Goal: Task Accomplishment & Management: Complete application form

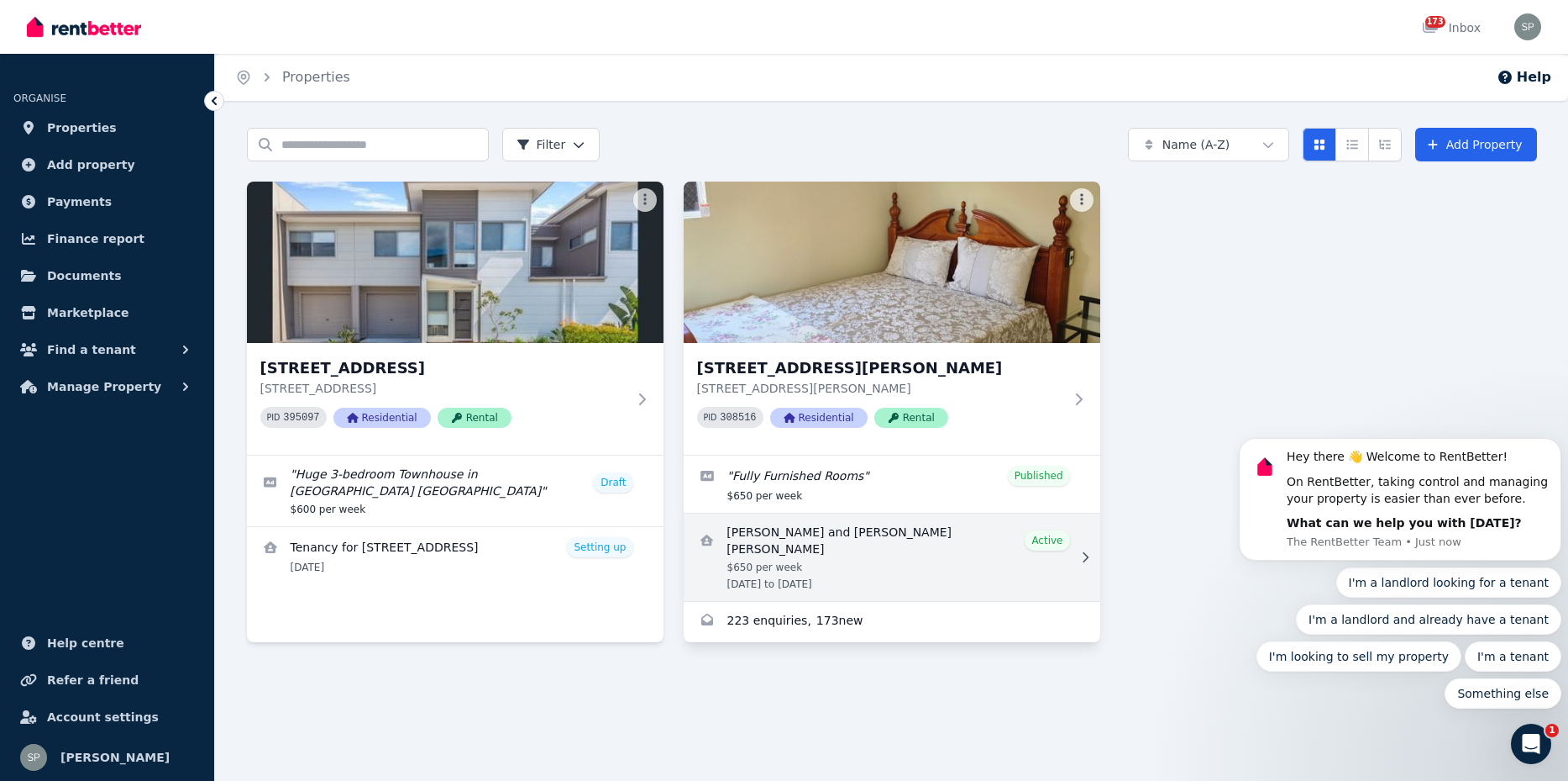
click at [1082, 551] on icon at bounding box center [1085, 557] width 17 height 12
click at [1084, 551] on icon at bounding box center [1085, 557] width 17 height 12
drag, startPoint x: 879, startPoint y: 542, endPoint x: 764, endPoint y: 544, distance: 115.0
click at [764, 543] on link "View details for EVA MORENTE and KENNY GEOFFREY XAVIER" at bounding box center [892, 557] width 417 height 88
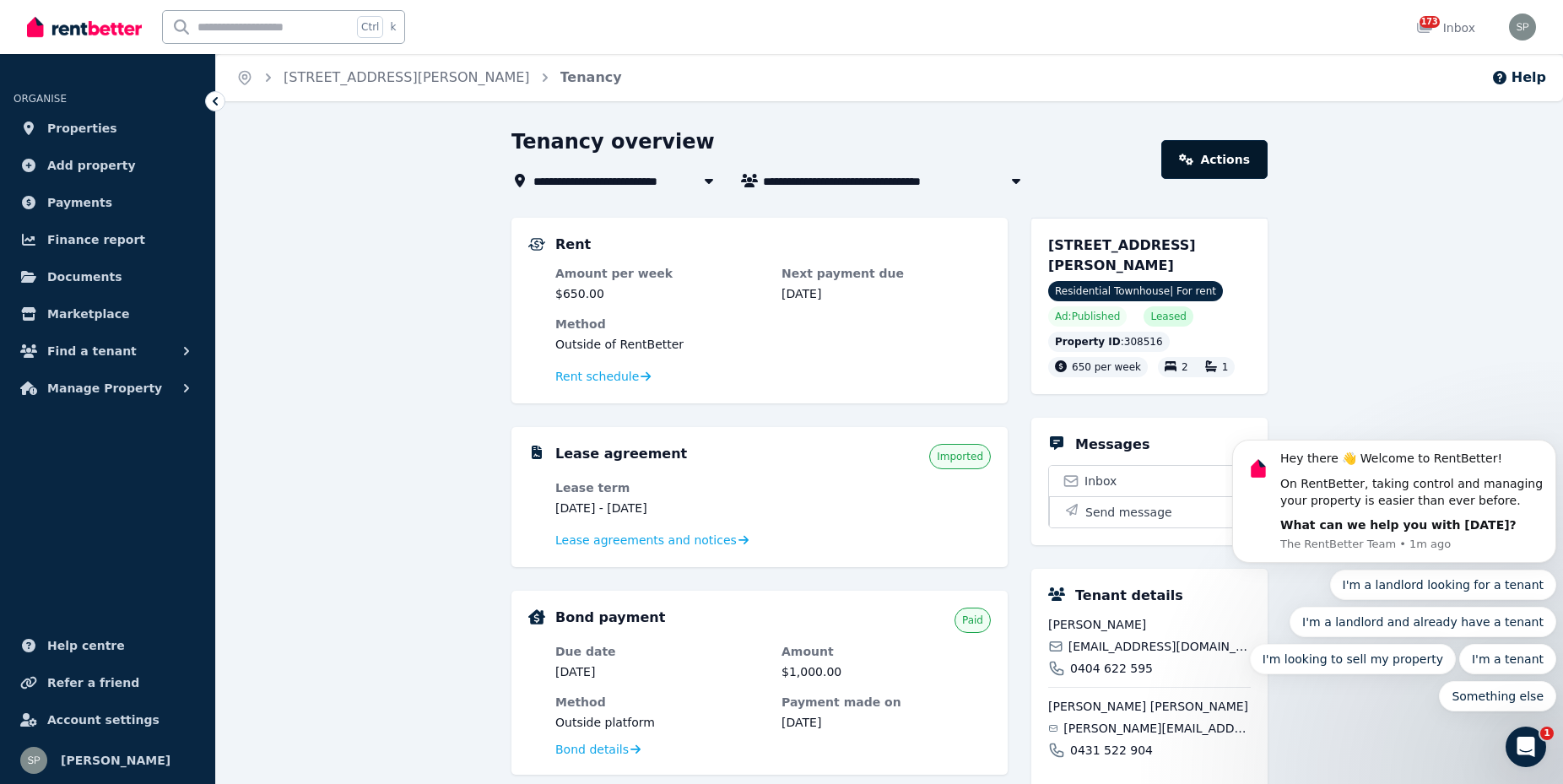
click at [1207, 159] on link "Actions" at bounding box center [1214, 159] width 106 height 38
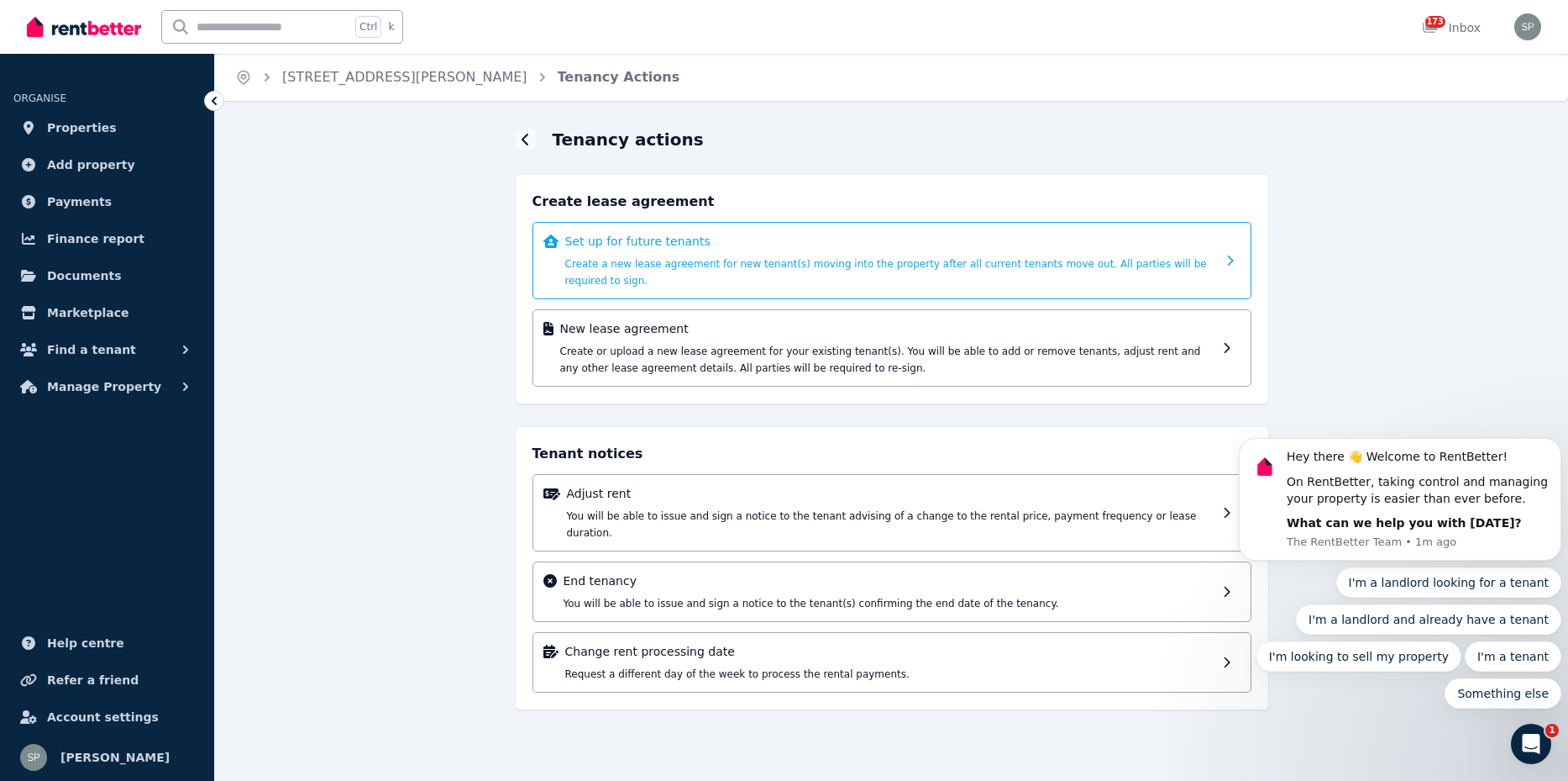
click at [620, 243] on p "Set up for future tenants" at bounding box center [891, 242] width 651 height 17
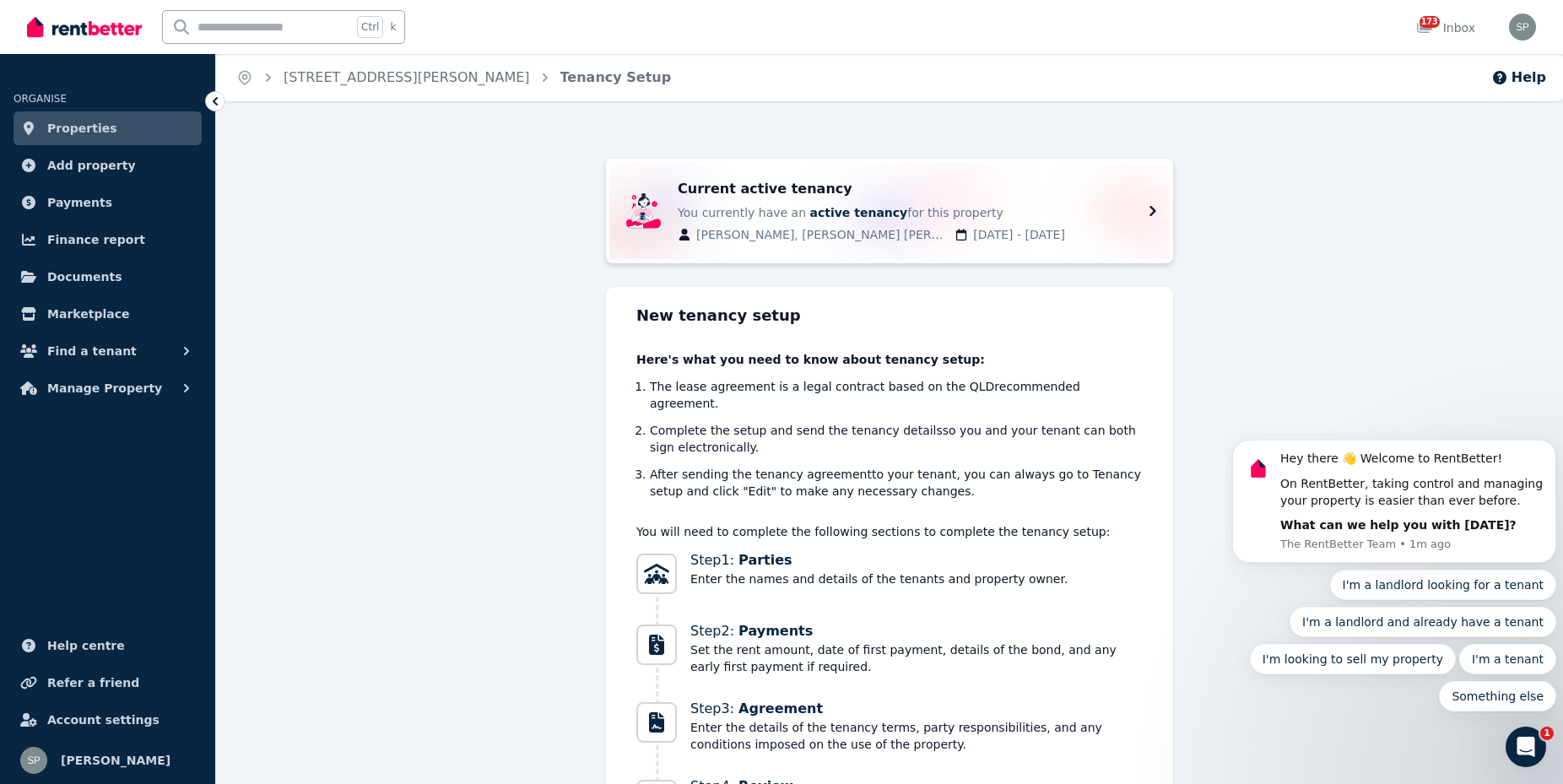
click at [1155, 206] on icon at bounding box center [1153, 211] width 21 height 20
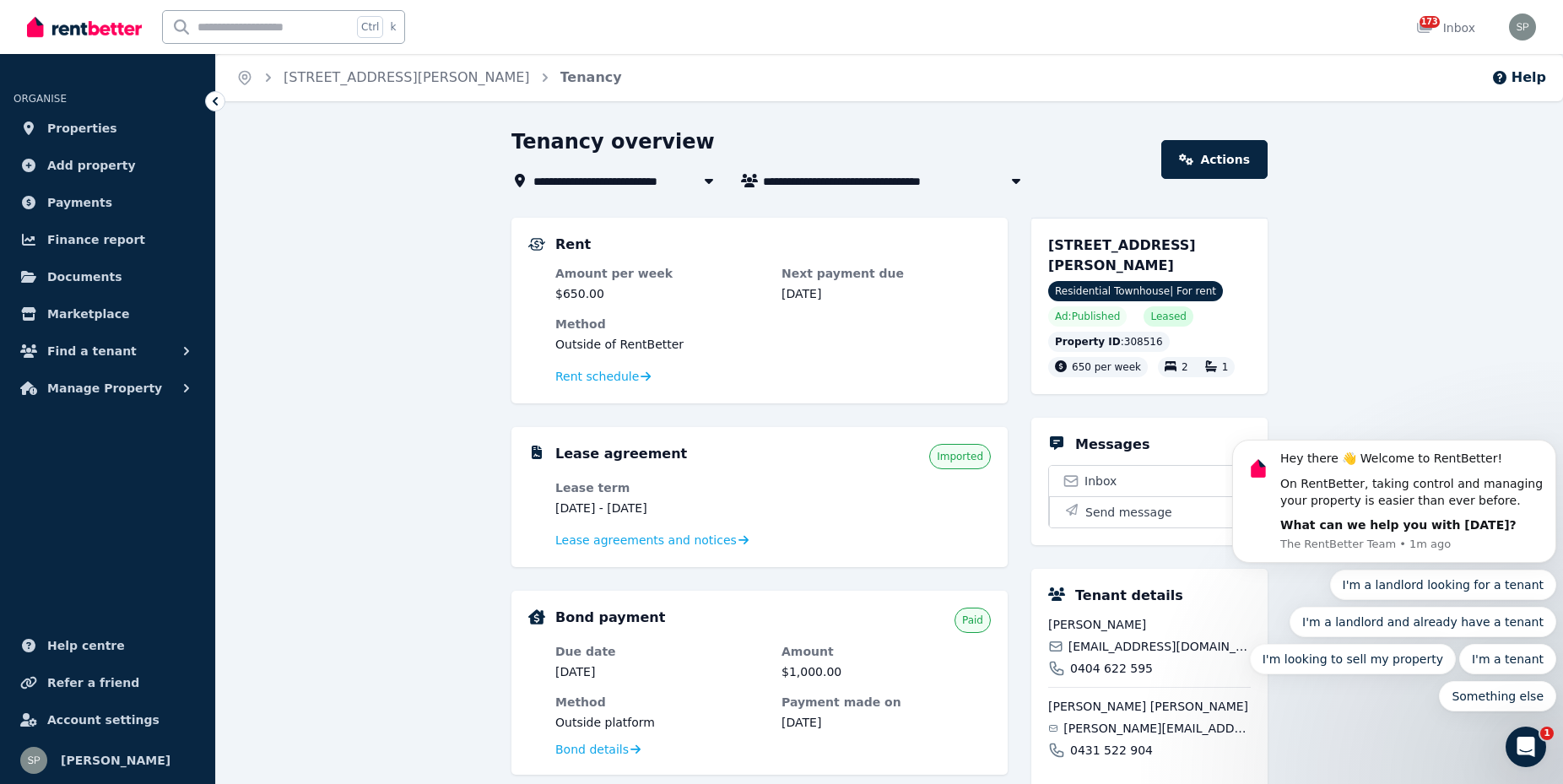
click at [1055, 596] on icon at bounding box center [1057, 594] width 17 height 14
click at [1014, 187] on button "button" at bounding box center [1016, 181] width 31 height 20
type input "**********"
click at [1016, 183] on icon "button" at bounding box center [1016, 181] width 9 height 5
click at [1190, 157] on icon at bounding box center [1186, 160] width 15 height 12
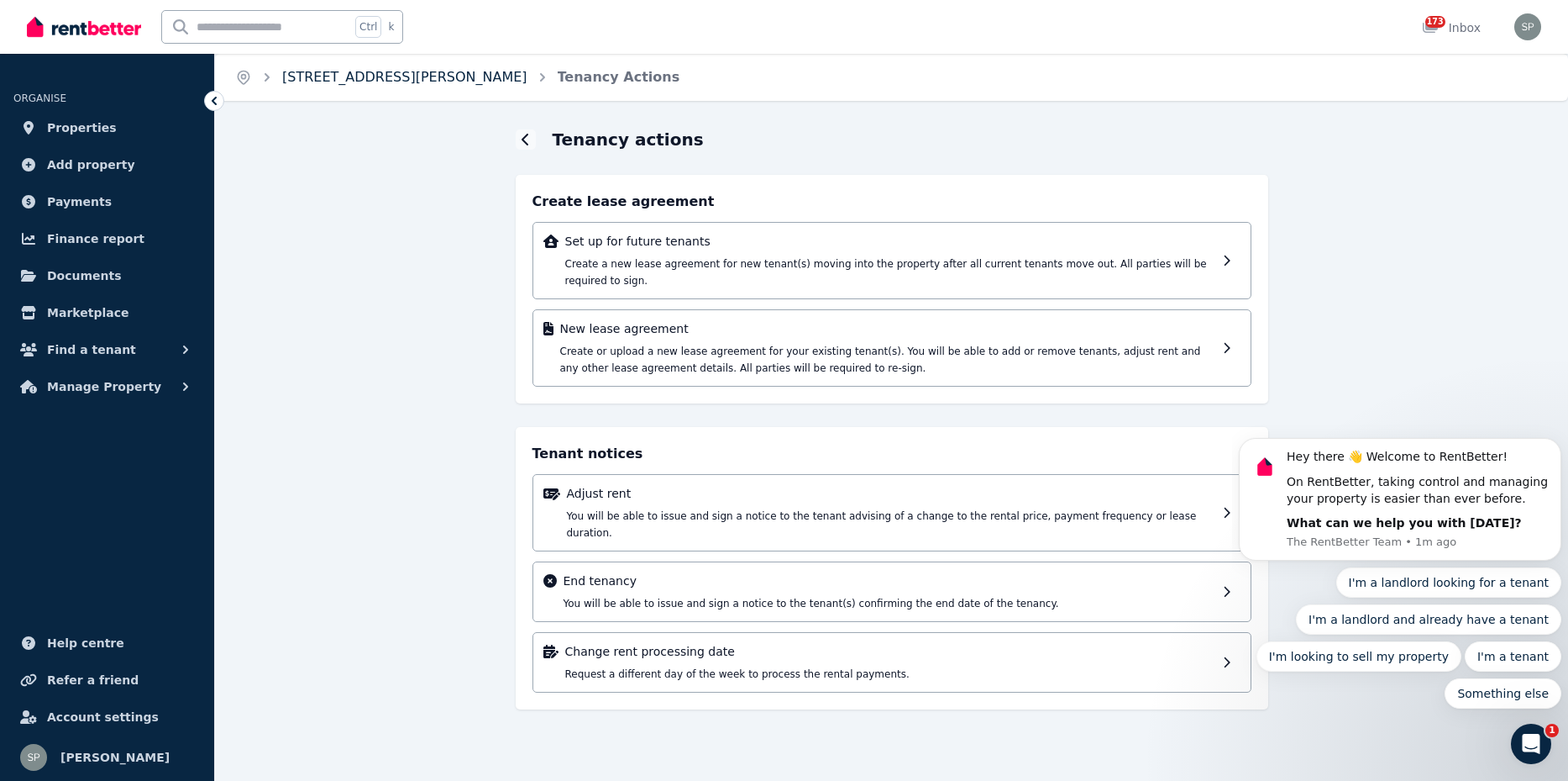
click at [378, 73] on link "[STREET_ADDRESS][PERSON_NAME]" at bounding box center [405, 77] width 245 height 16
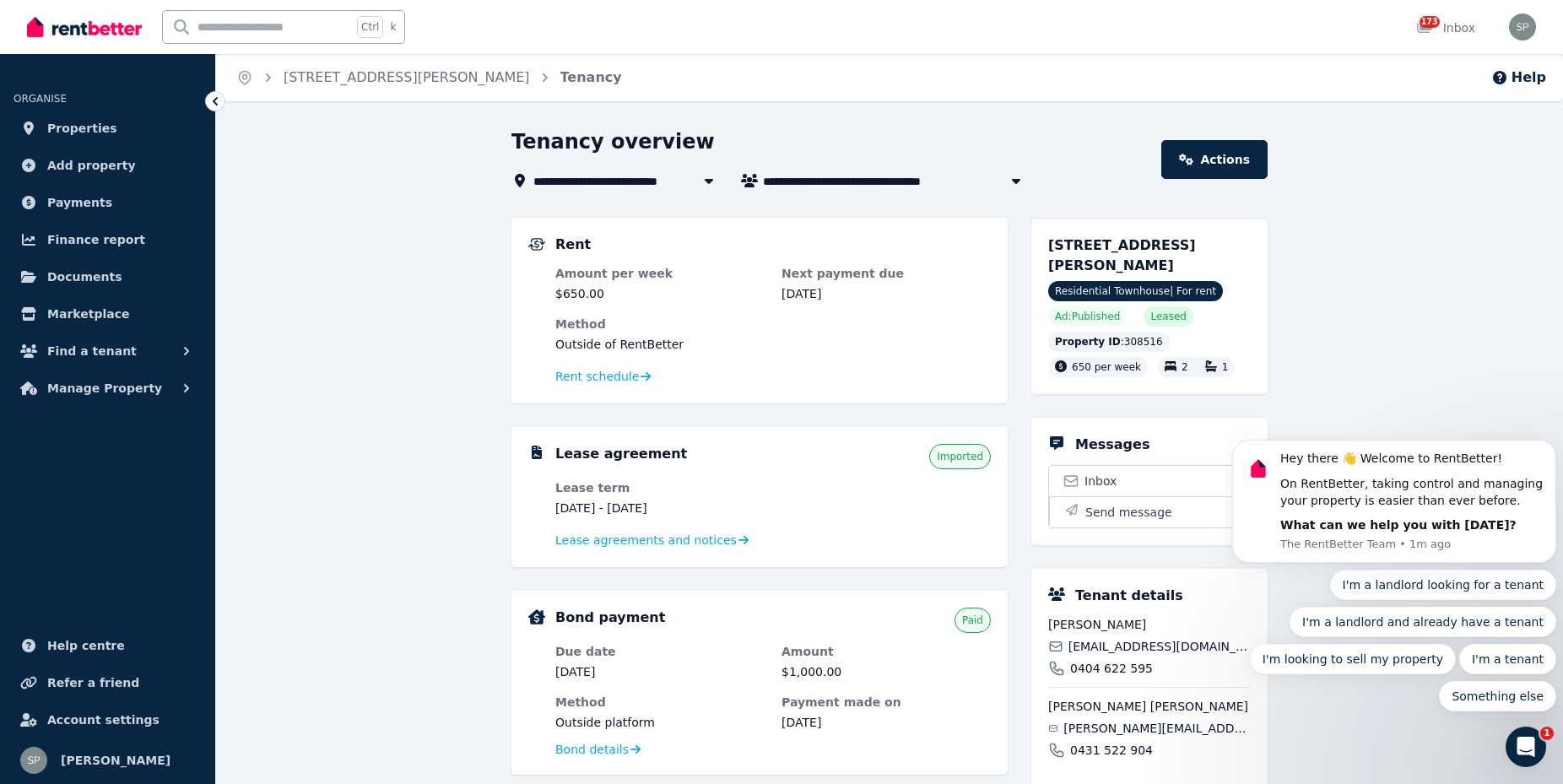
click at [745, 178] on icon at bounding box center [749, 180] width 17 height 14
drag, startPoint x: 745, startPoint y: 178, endPoint x: 749, endPoint y: 185, distance: 8.1
click at [749, 185] on icon at bounding box center [749, 180] width 17 height 14
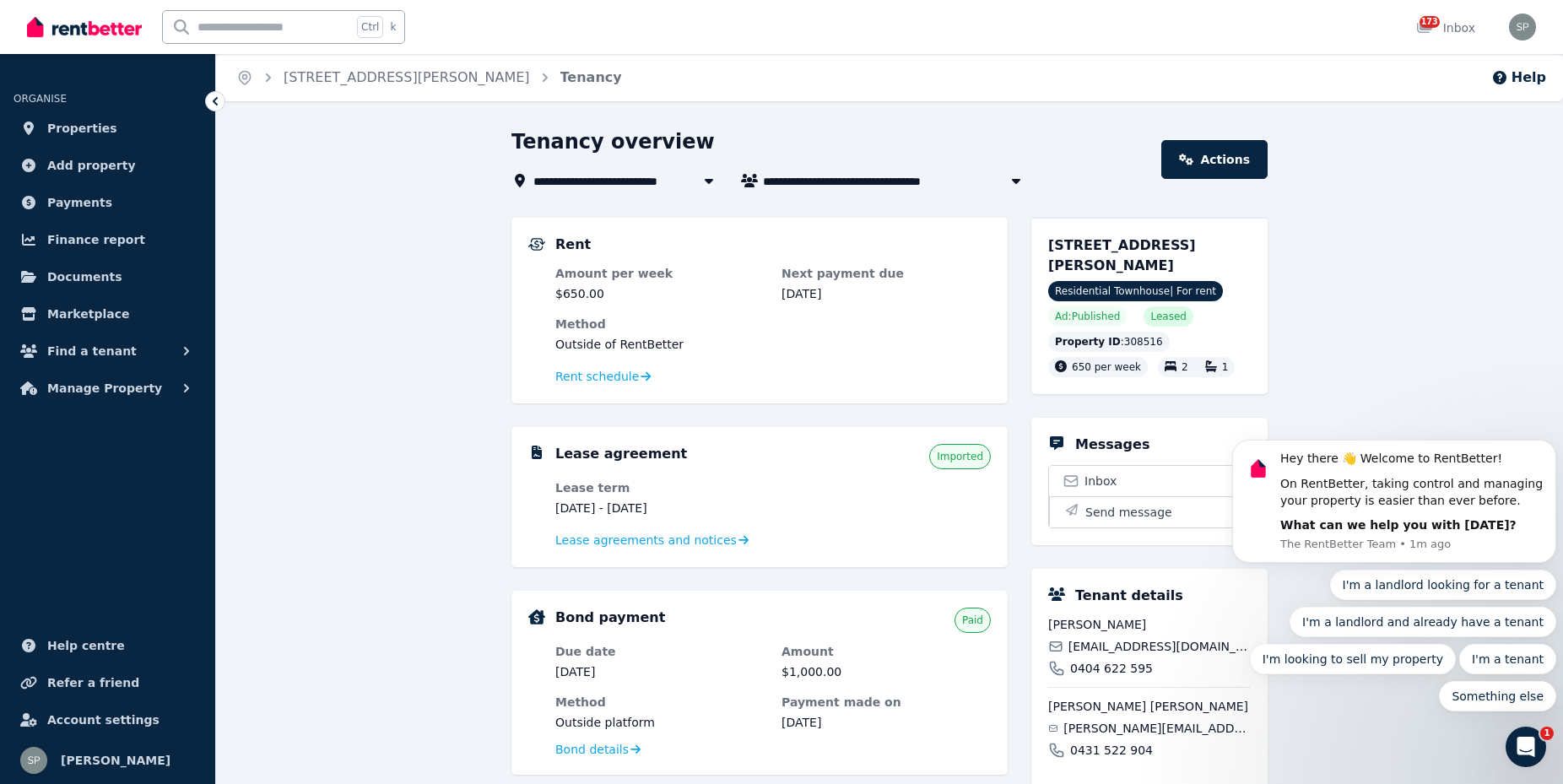
click at [748, 185] on icon at bounding box center [749, 180] width 17 height 14
click at [1194, 161] on icon at bounding box center [1186, 160] width 15 height 12
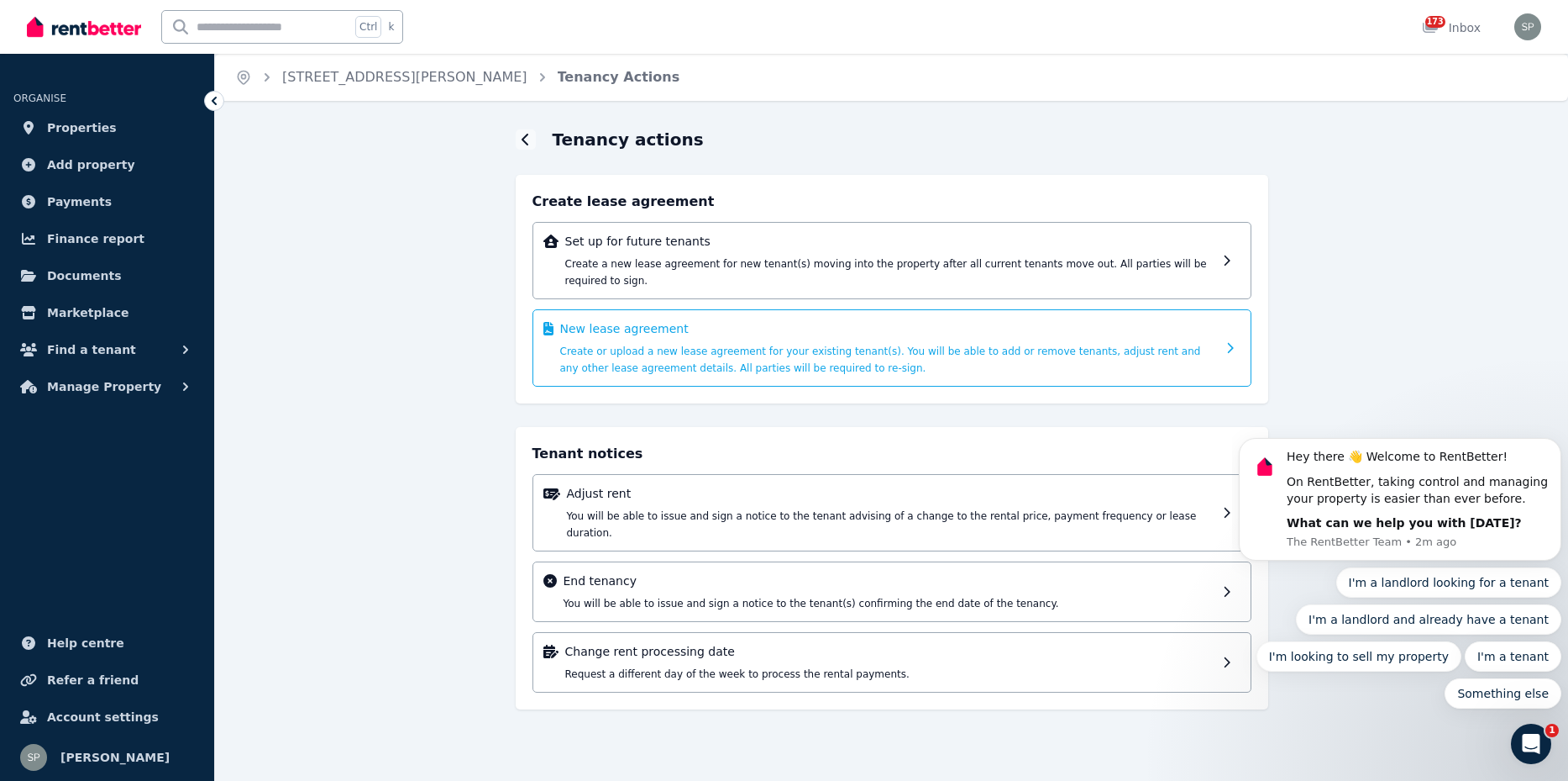
click at [620, 320] on p "New lease agreement" at bounding box center [888, 328] width 656 height 17
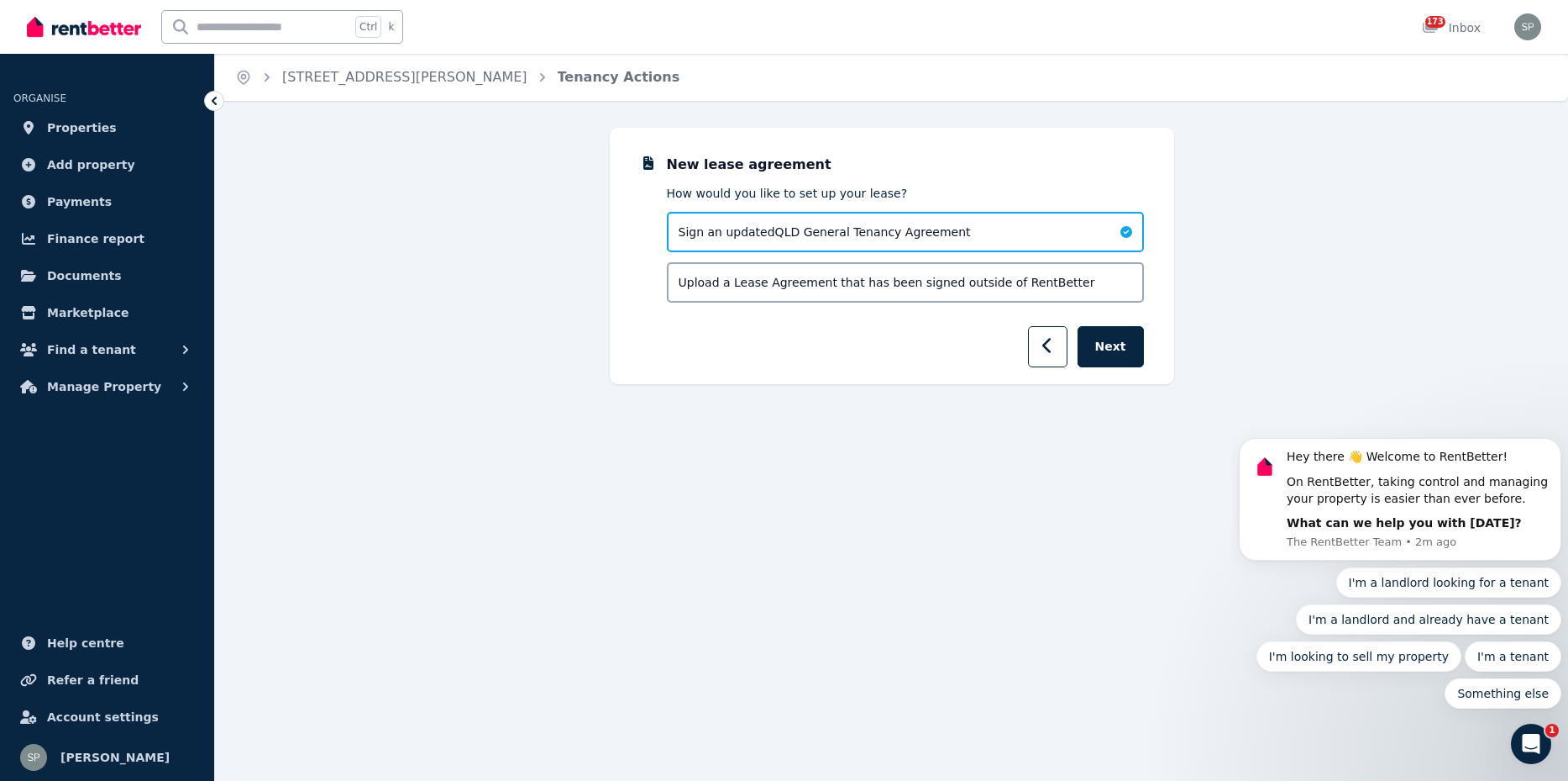
click at [777, 223] on div "Sign an updated QLD General Tenancy Agreement" at bounding box center [905, 231] width 477 height 40
click at [775, 225] on span "Sign an updated QLD General Tenancy Agreement" at bounding box center [825, 232] width 293 height 17
click at [1123, 361] on button "Next" at bounding box center [1111, 346] width 66 height 41
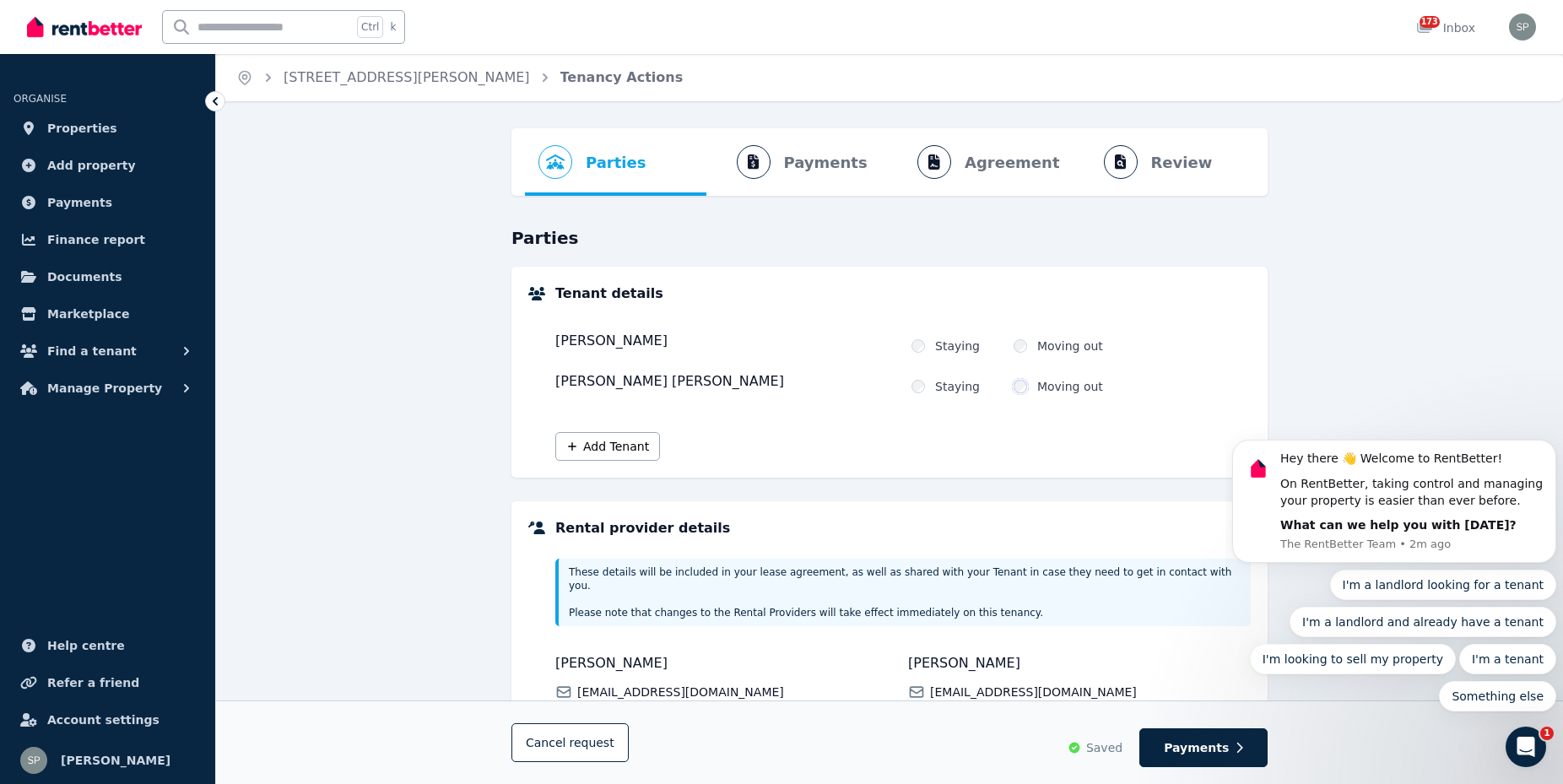
scroll to position [225, 0]
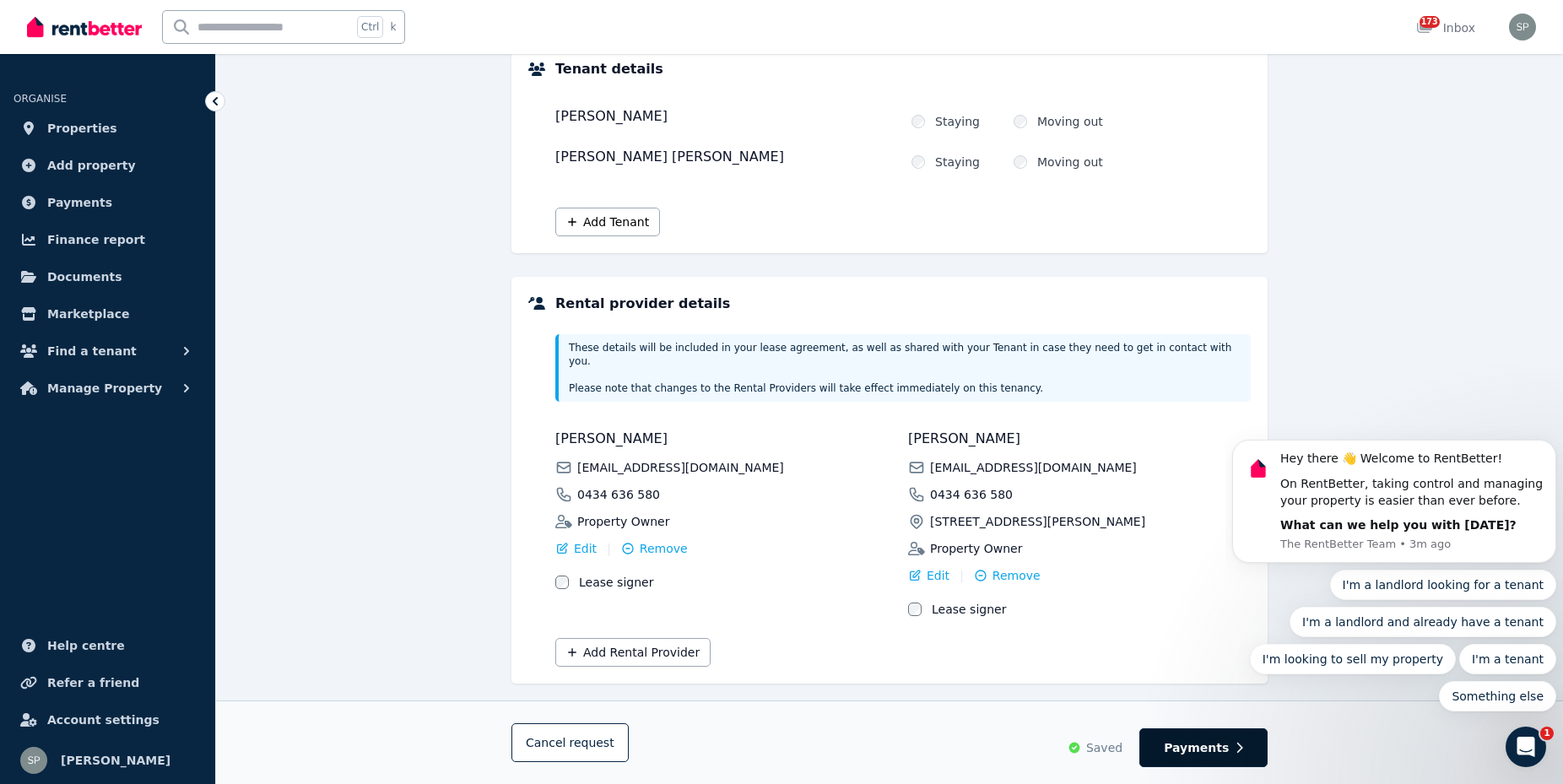
click at [1181, 745] on span "Payments" at bounding box center [1196, 747] width 65 height 17
select select "**********"
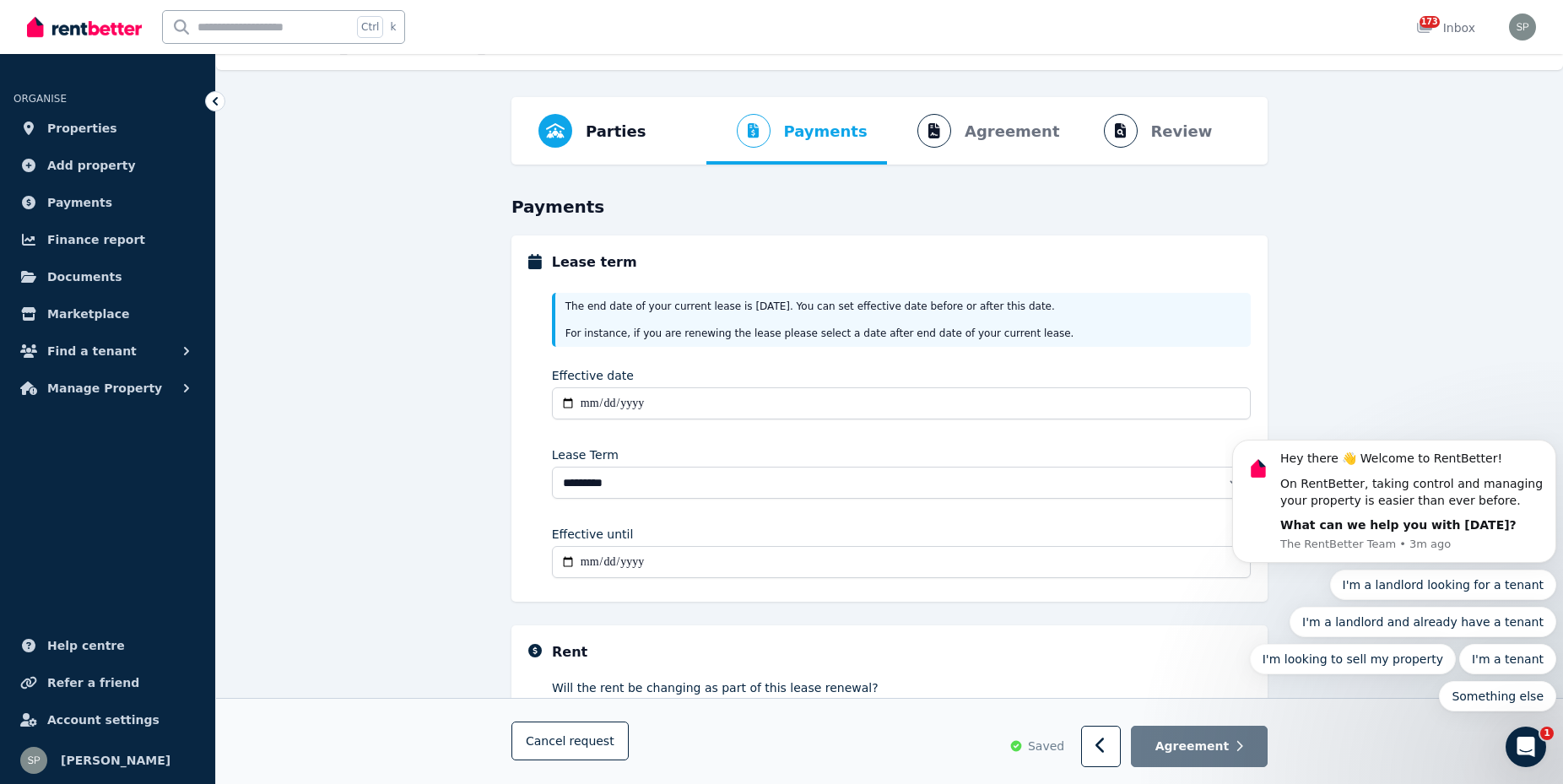
scroll to position [0, 0]
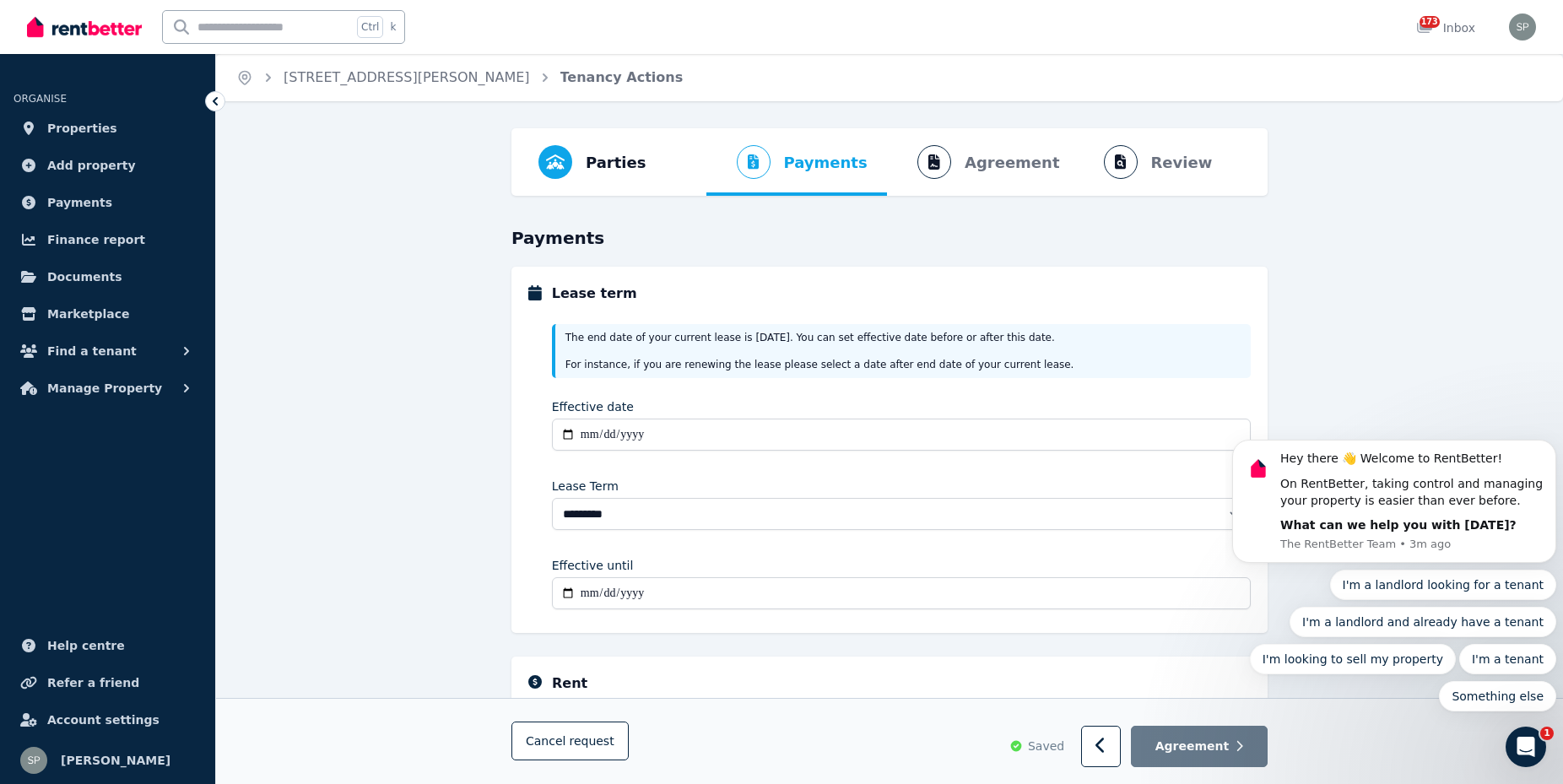
click at [813, 340] on div "The end date of your current lease is [DATE] . You can set effective date befor…" at bounding box center [902, 350] width 699 height 54
click at [63, 125] on span "Properties" at bounding box center [82, 128] width 70 height 20
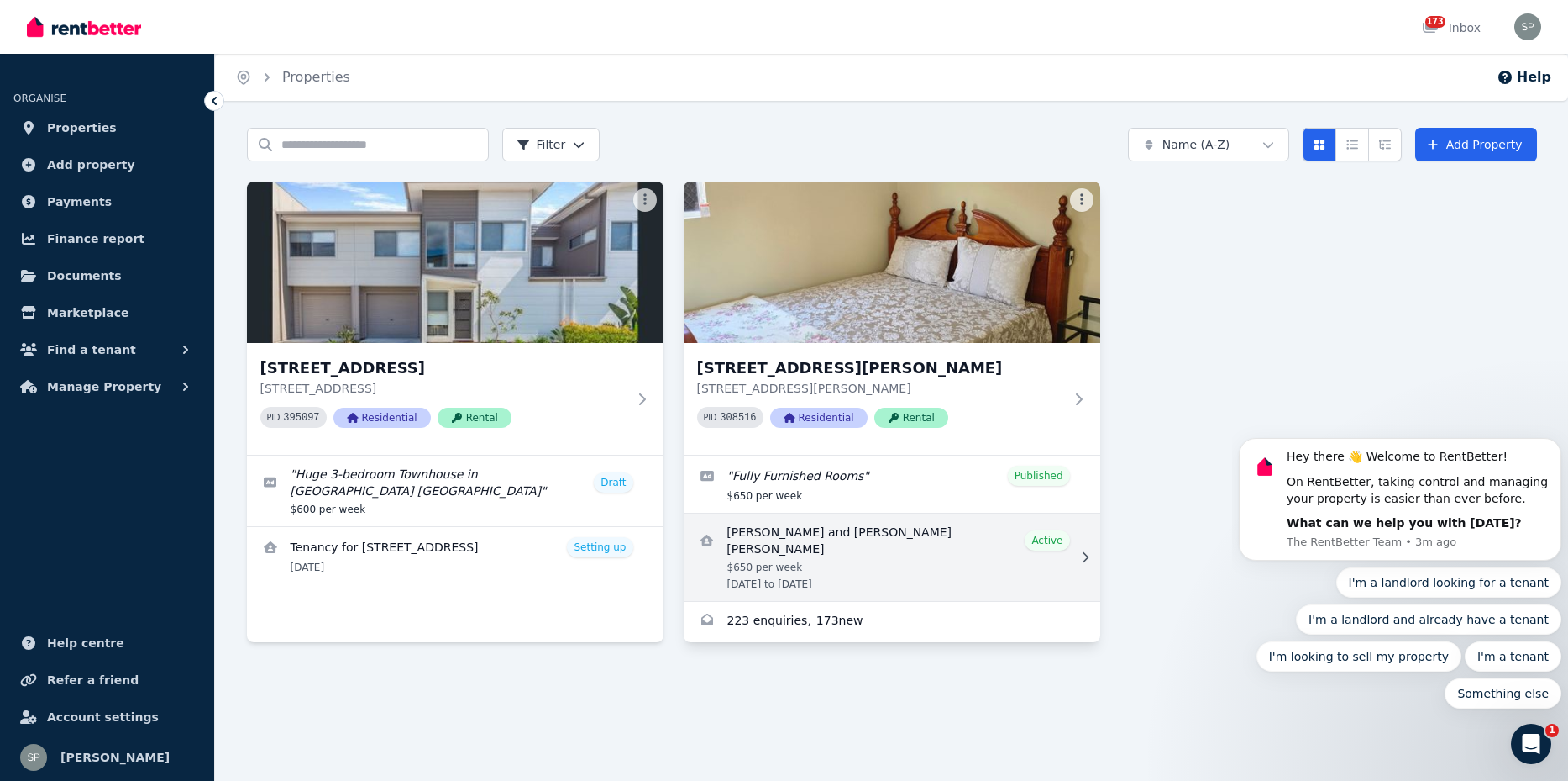
click at [724, 546] on link "View details for EVA MORENTE and KENNY GEOFFREY XAVIER" at bounding box center [892, 557] width 417 height 88
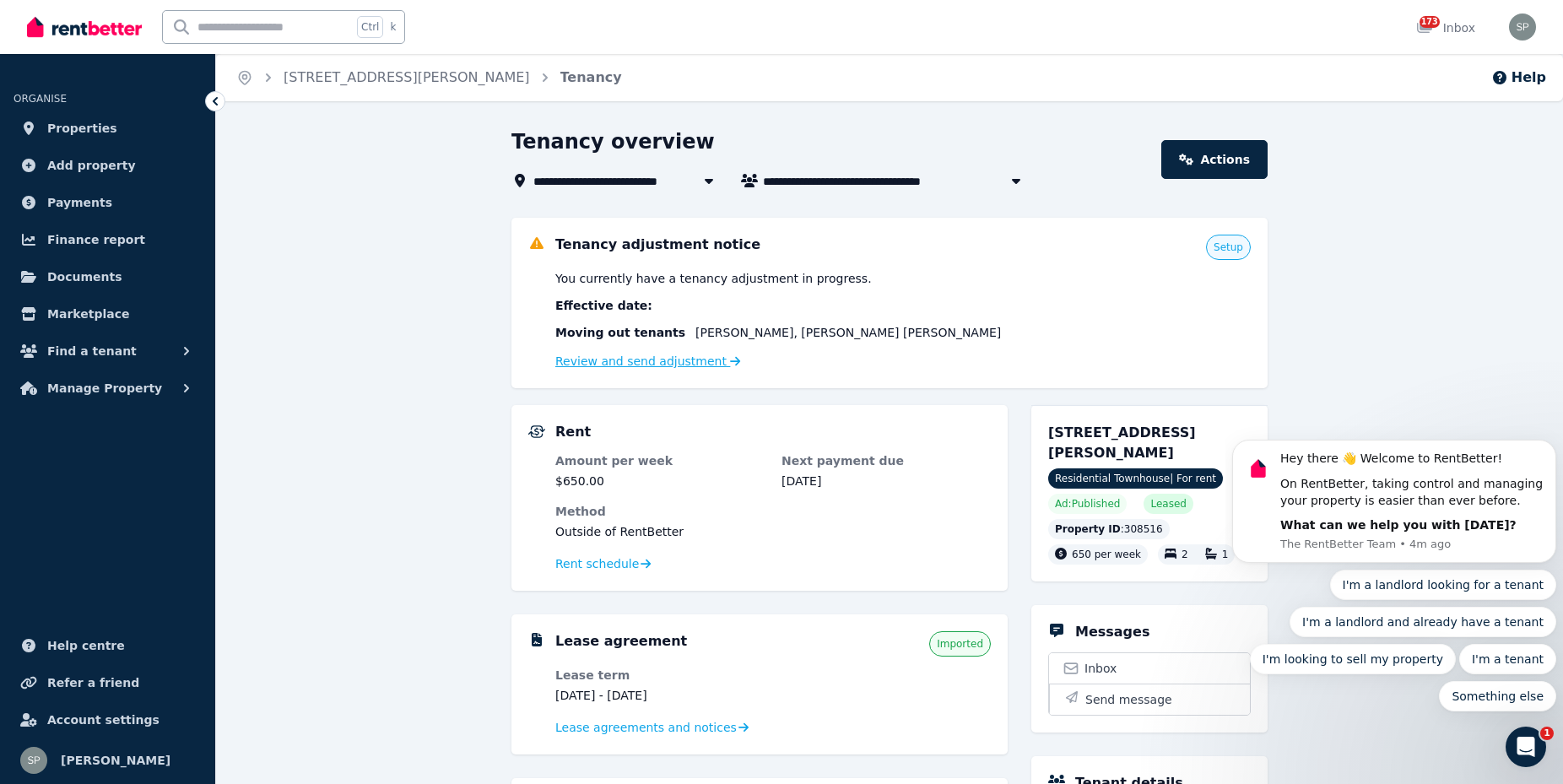
click at [651, 366] on link "Review and send adjustment" at bounding box center [648, 361] width 185 height 14
click at [656, 368] on link "Review and send adjustment" at bounding box center [648, 361] width 185 height 14
click at [87, 133] on span "Properties" at bounding box center [82, 128] width 70 height 20
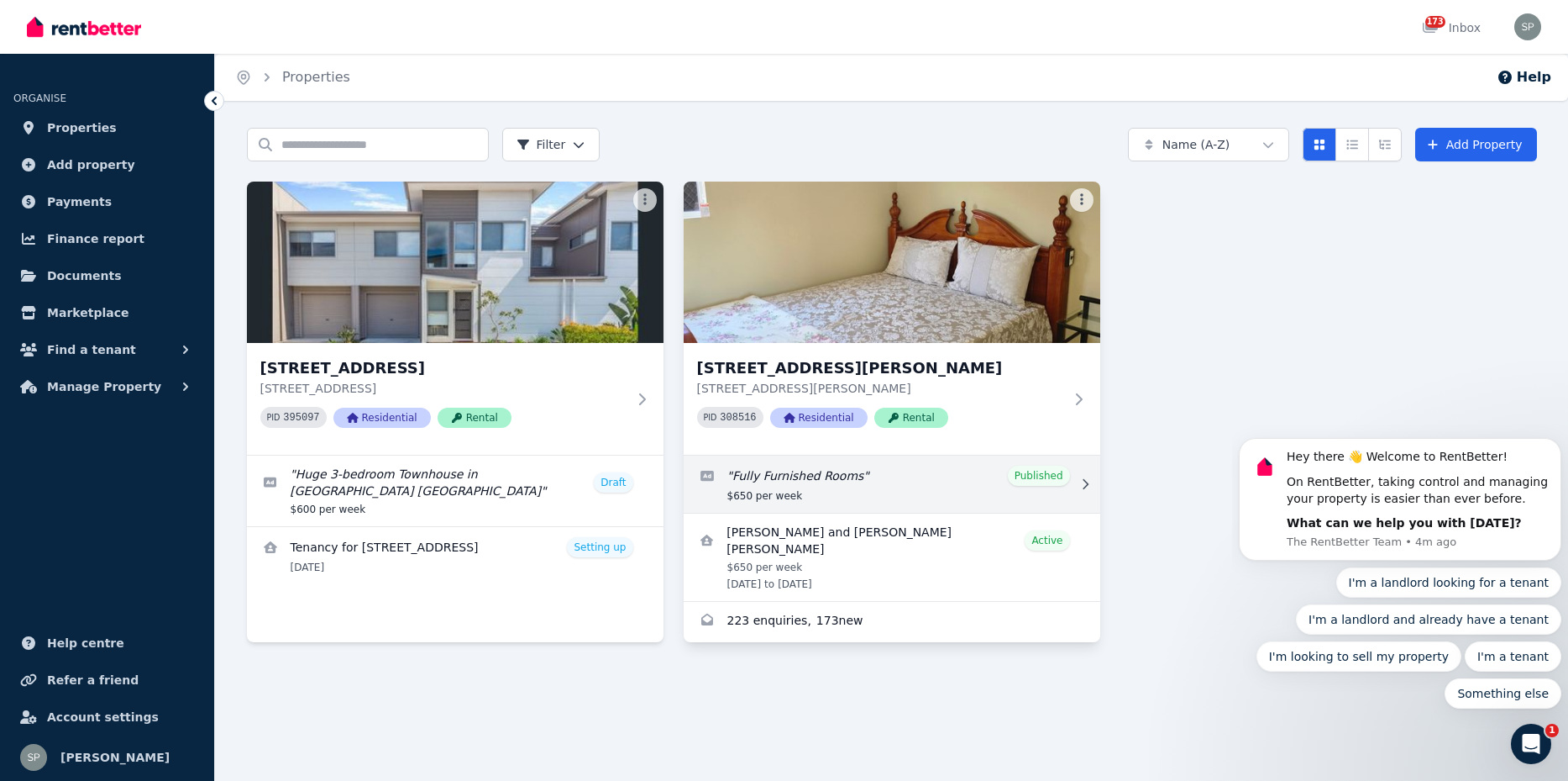
click at [830, 474] on link "Edit listing: Fully Furnished Rooms" at bounding box center [892, 483] width 417 height 57
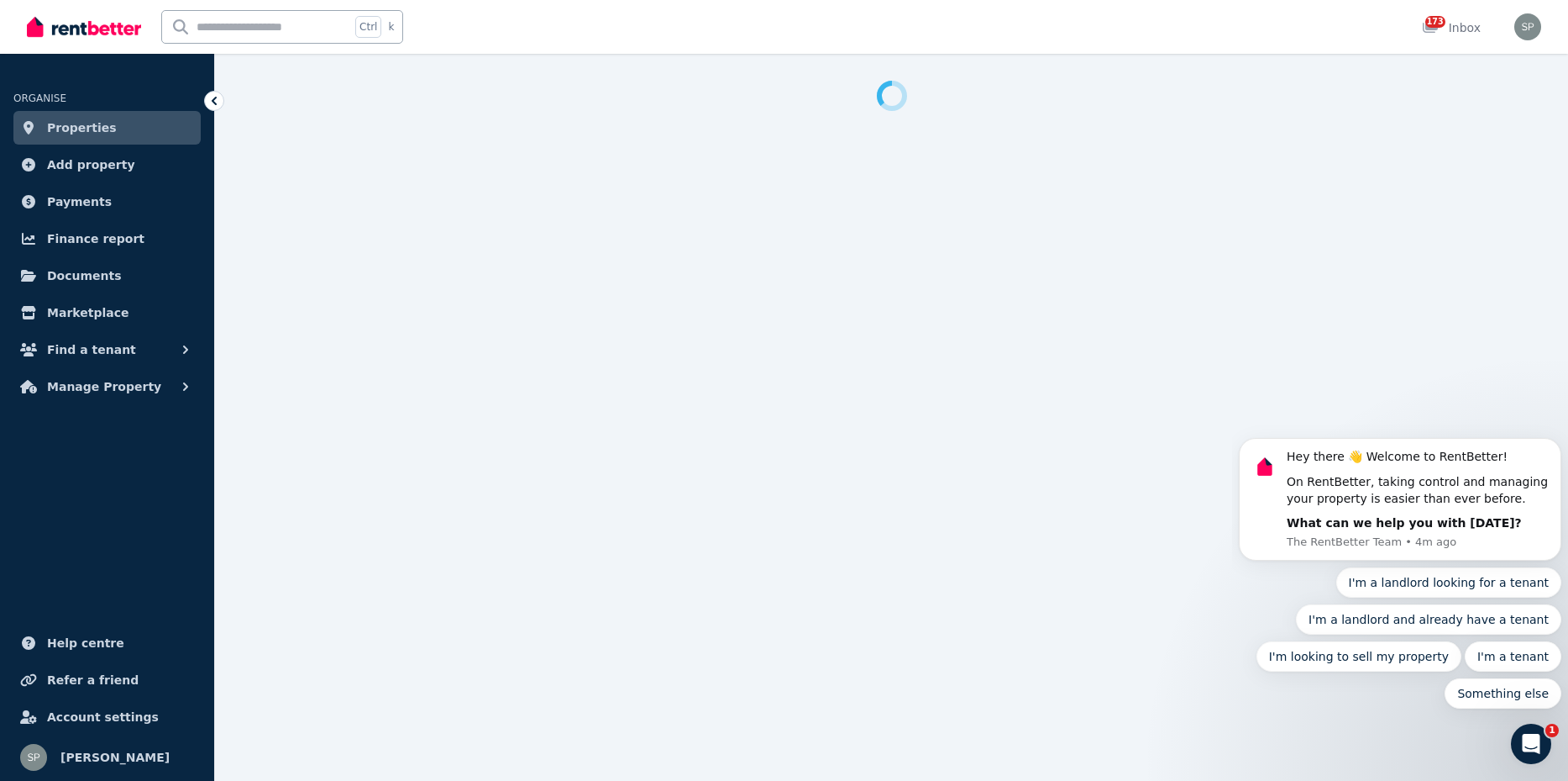
select select "**********"
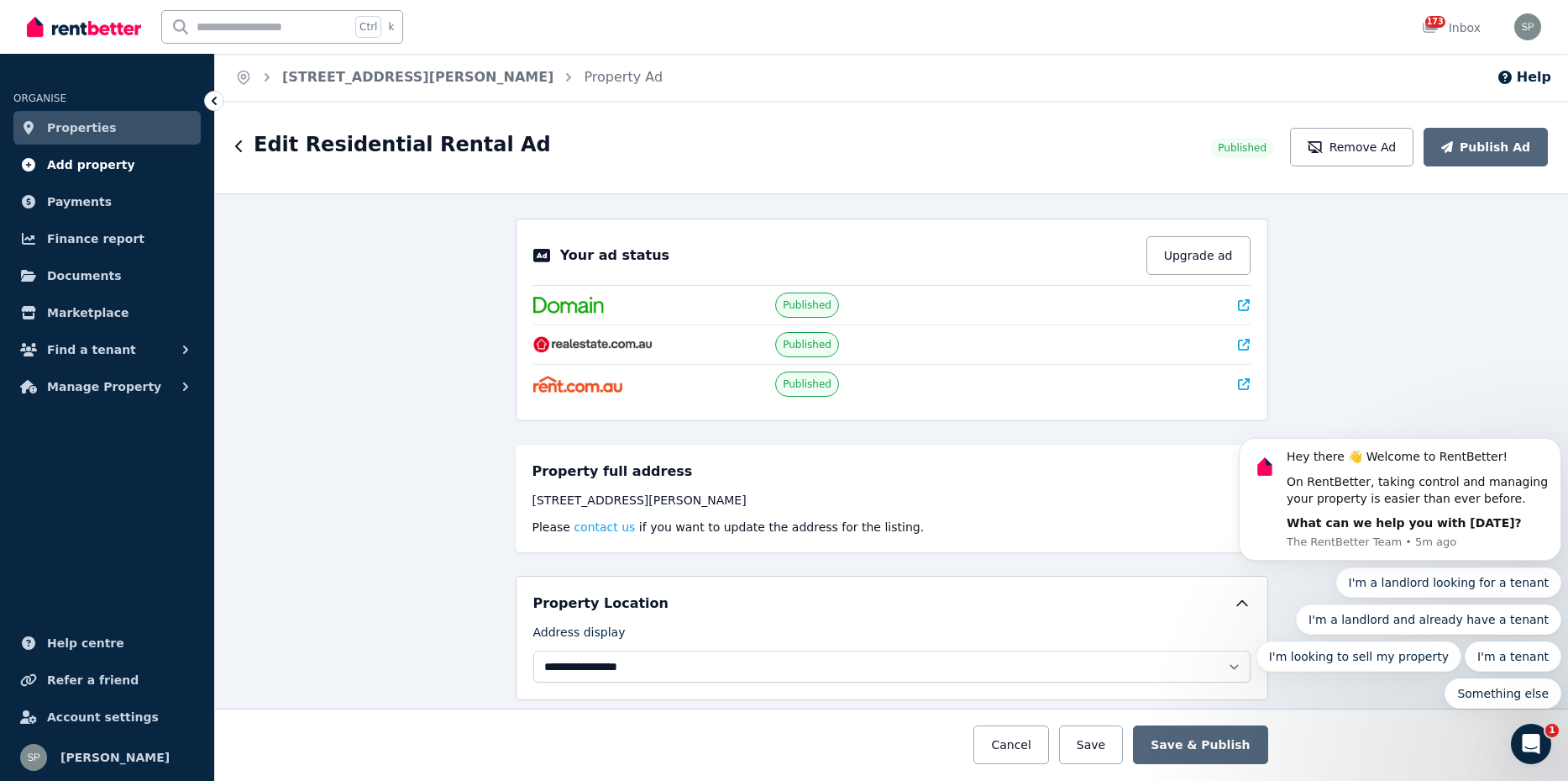
click at [66, 165] on span "Add property" at bounding box center [91, 165] width 88 height 20
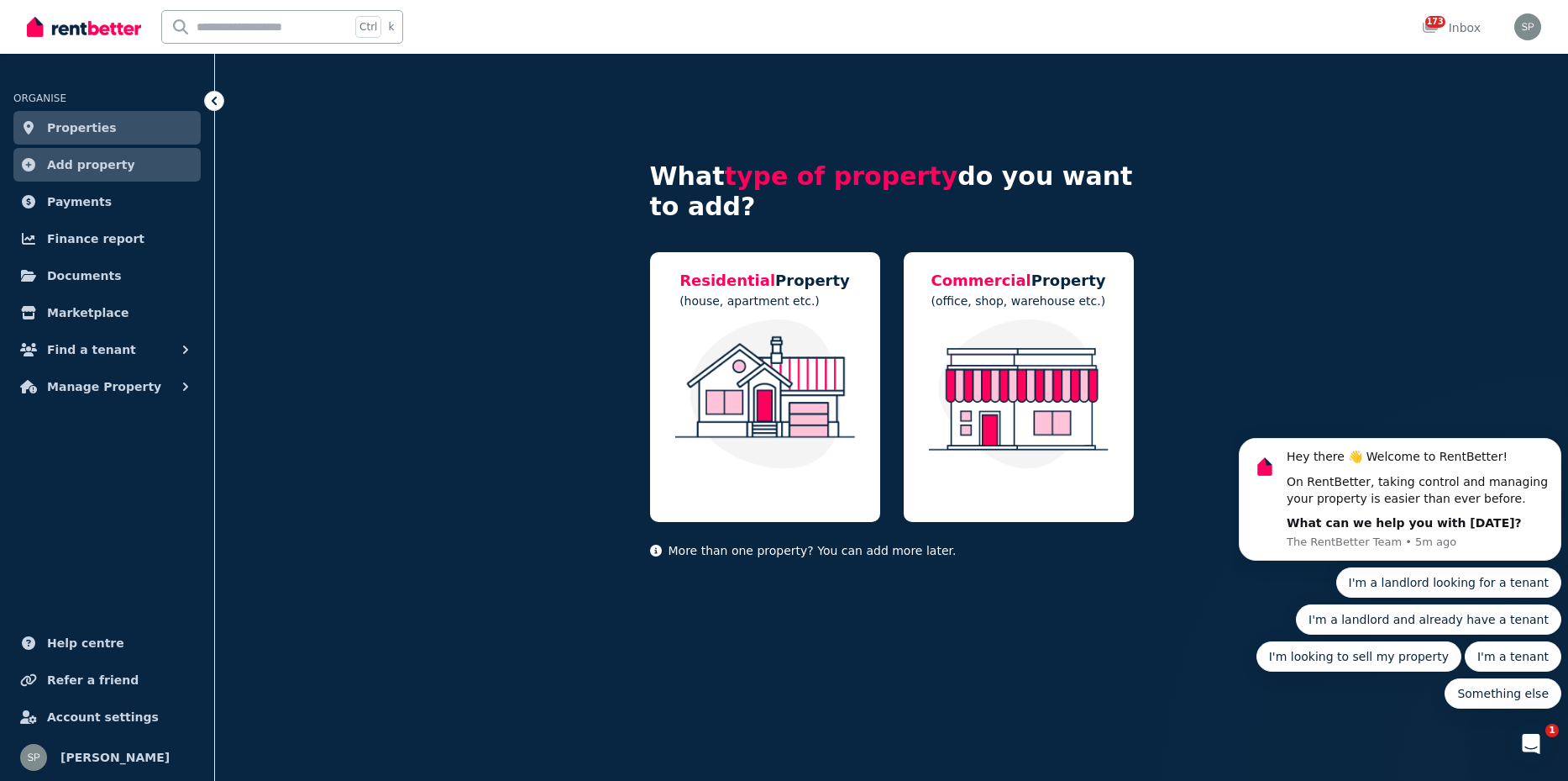
click at [77, 135] on span "Properties" at bounding box center [82, 128] width 70 height 20
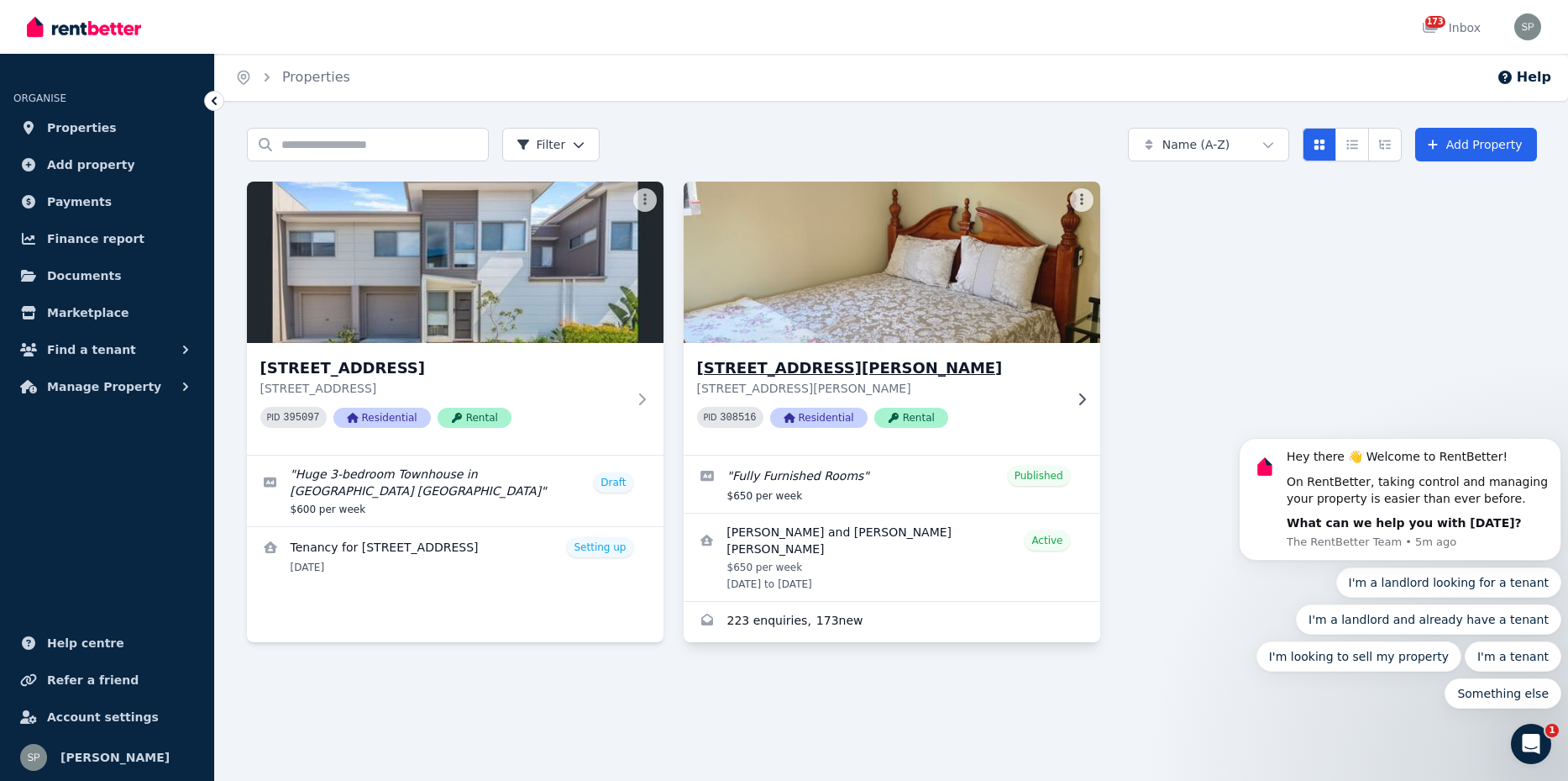
click at [1088, 393] on icon at bounding box center [1082, 399] width 17 height 14
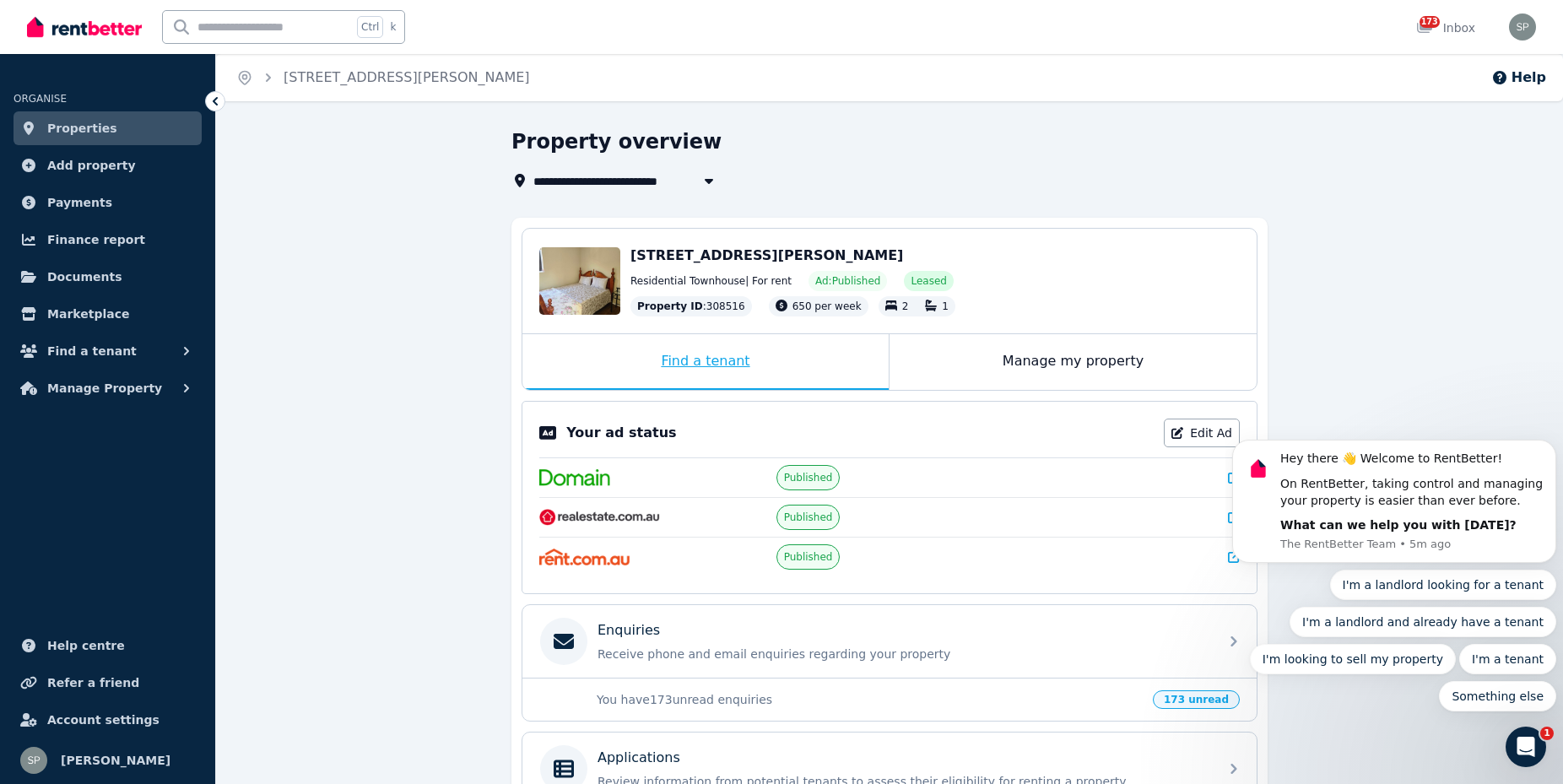
click at [733, 359] on div "Find a tenant" at bounding box center [705, 361] width 367 height 56
click at [728, 362] on div "Find a tenant" at bounding box center [705, 361] width 367 height 56
click at [695, 359] on div "Find a tenant" at bounding box center [705, 361] width 367 height 56
click at [727, 362] on div "Find a tenant" at bounding box center [705, 361] width 367 height 56
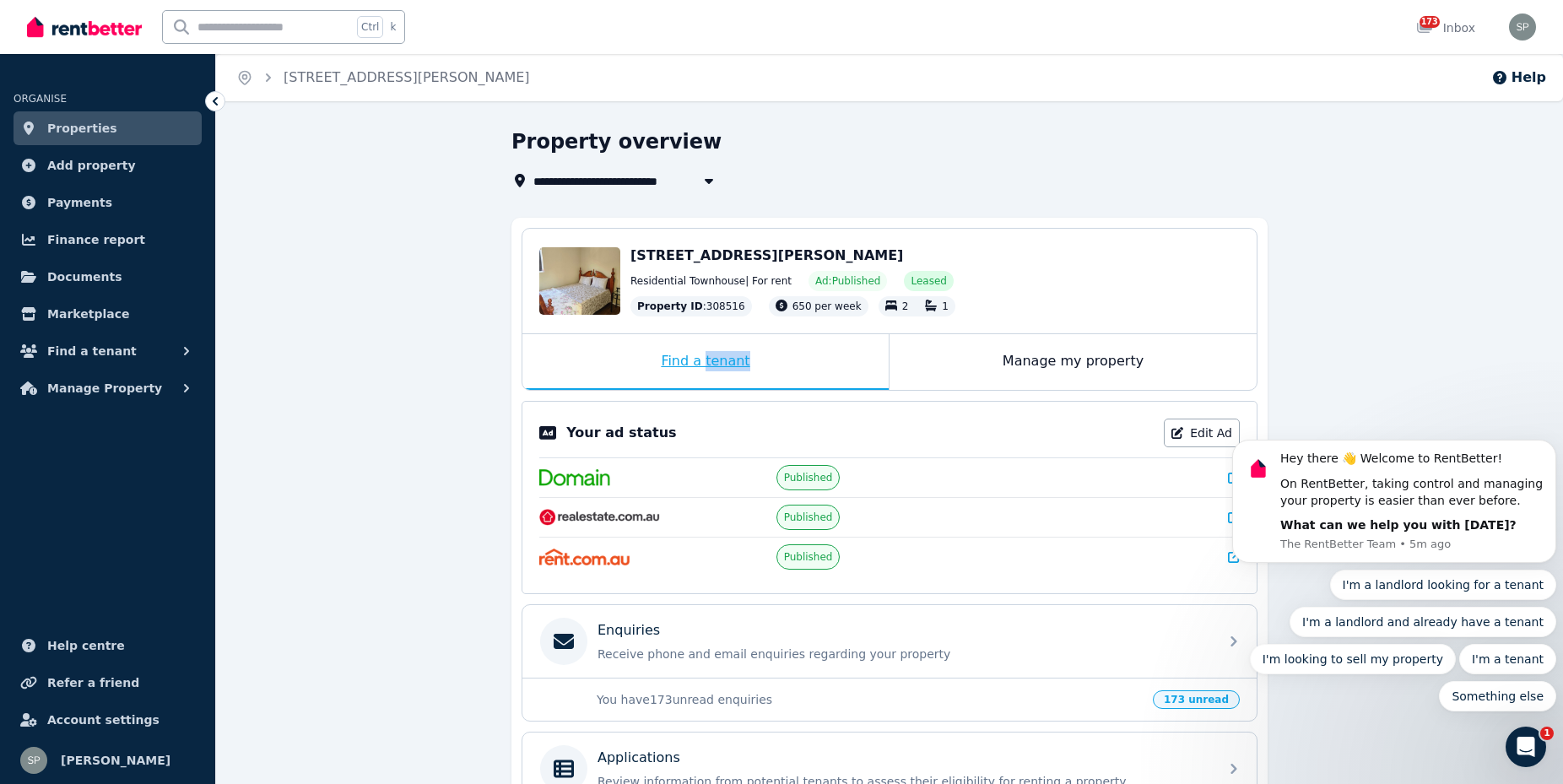
click at [727, 362] on div "Find a tenant" at bounding box center [705, 361] width 367 height 56
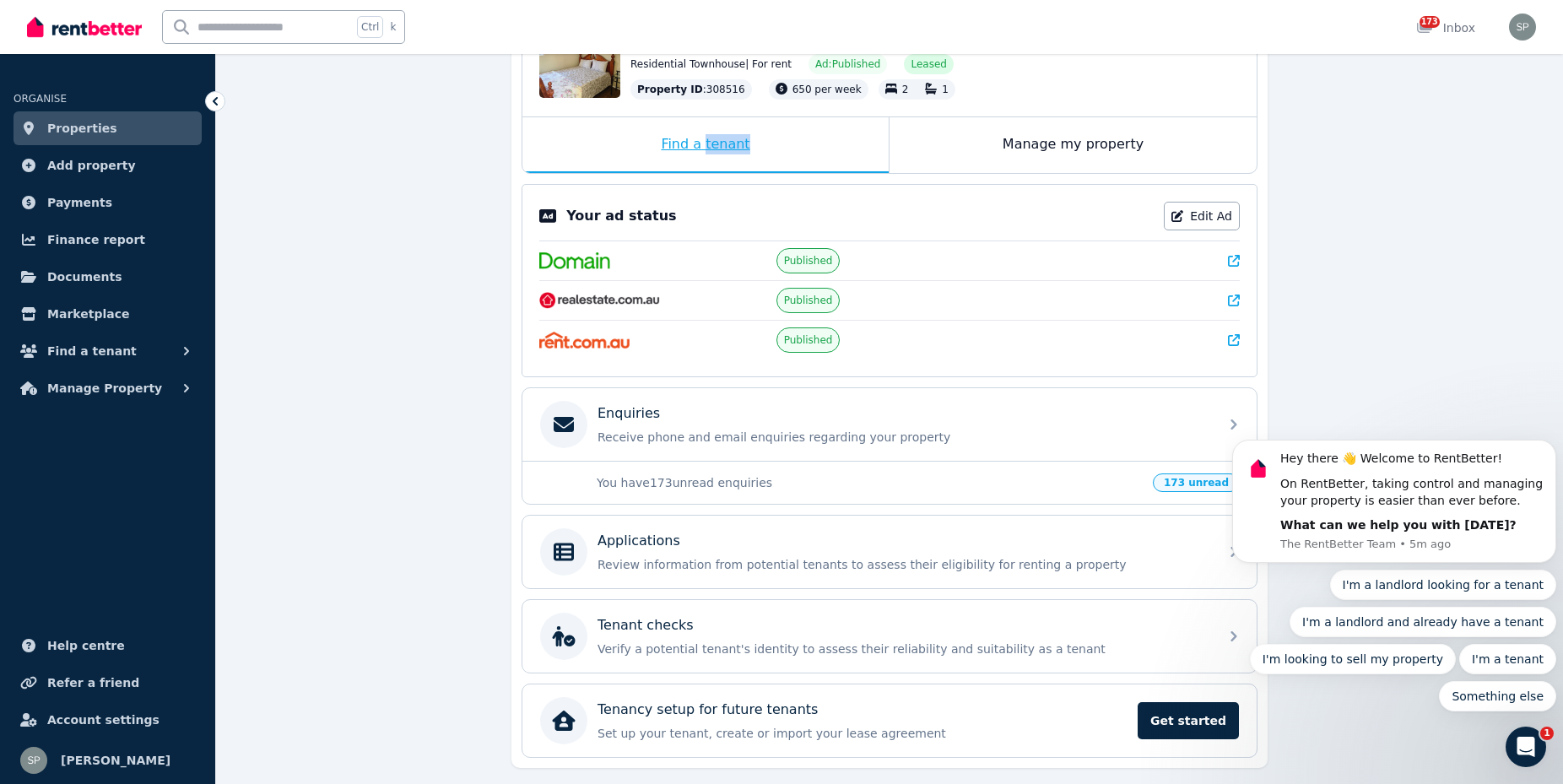
scroll to position [265, 0]
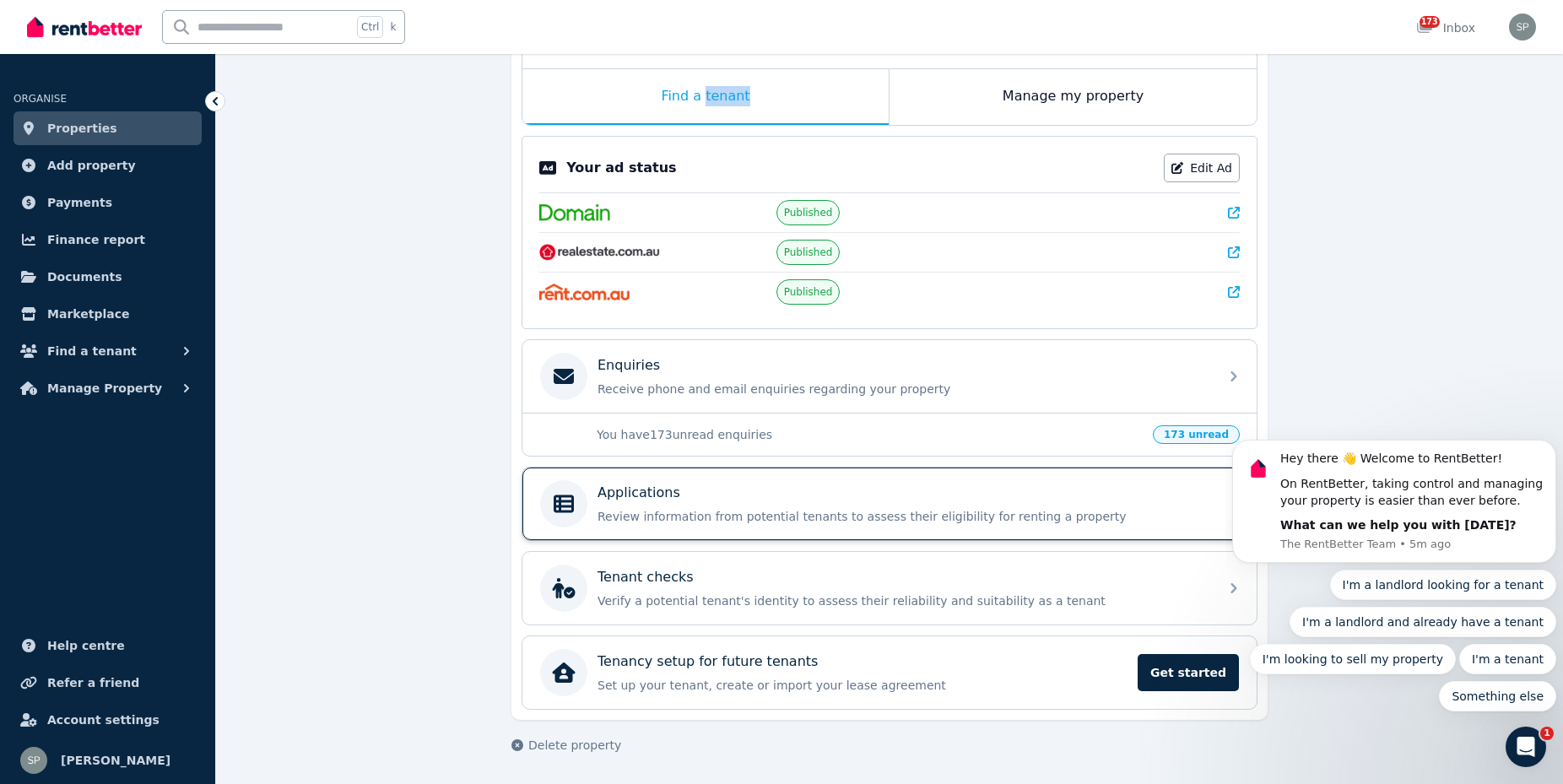
click at [703, 509] on p "Review information from potential tenants to assess their eligibility for renti…" at bounding box center [902, 517] width 611 height 17
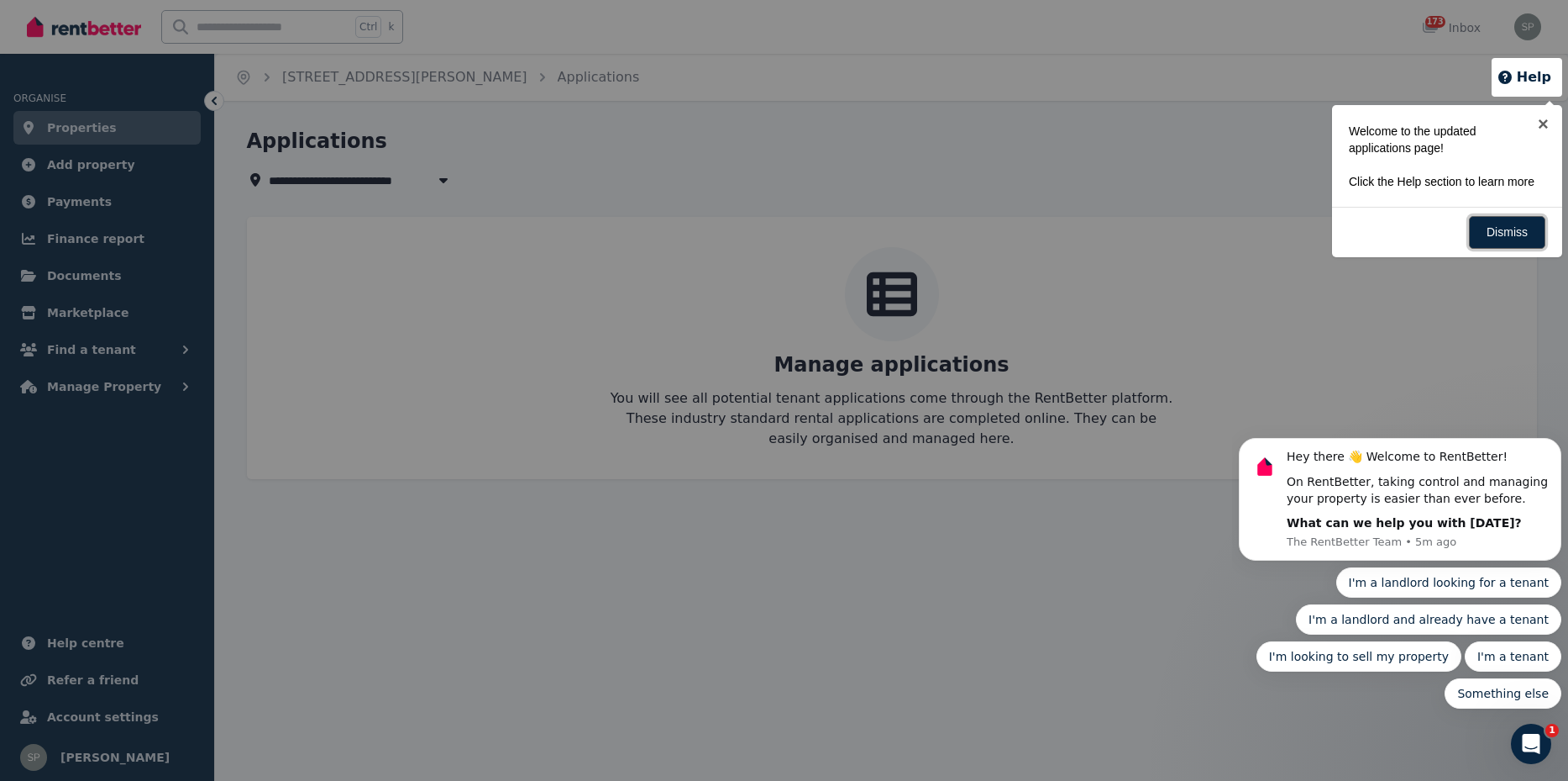
drag, startPoint x: 1512, startPoint y: 236, endPoint x: 1469, endPoint y: 259, distance: 48.8
click at [1508, 239] on link "Dismiss" at bounding box center [1508, 232] width 77 height 33
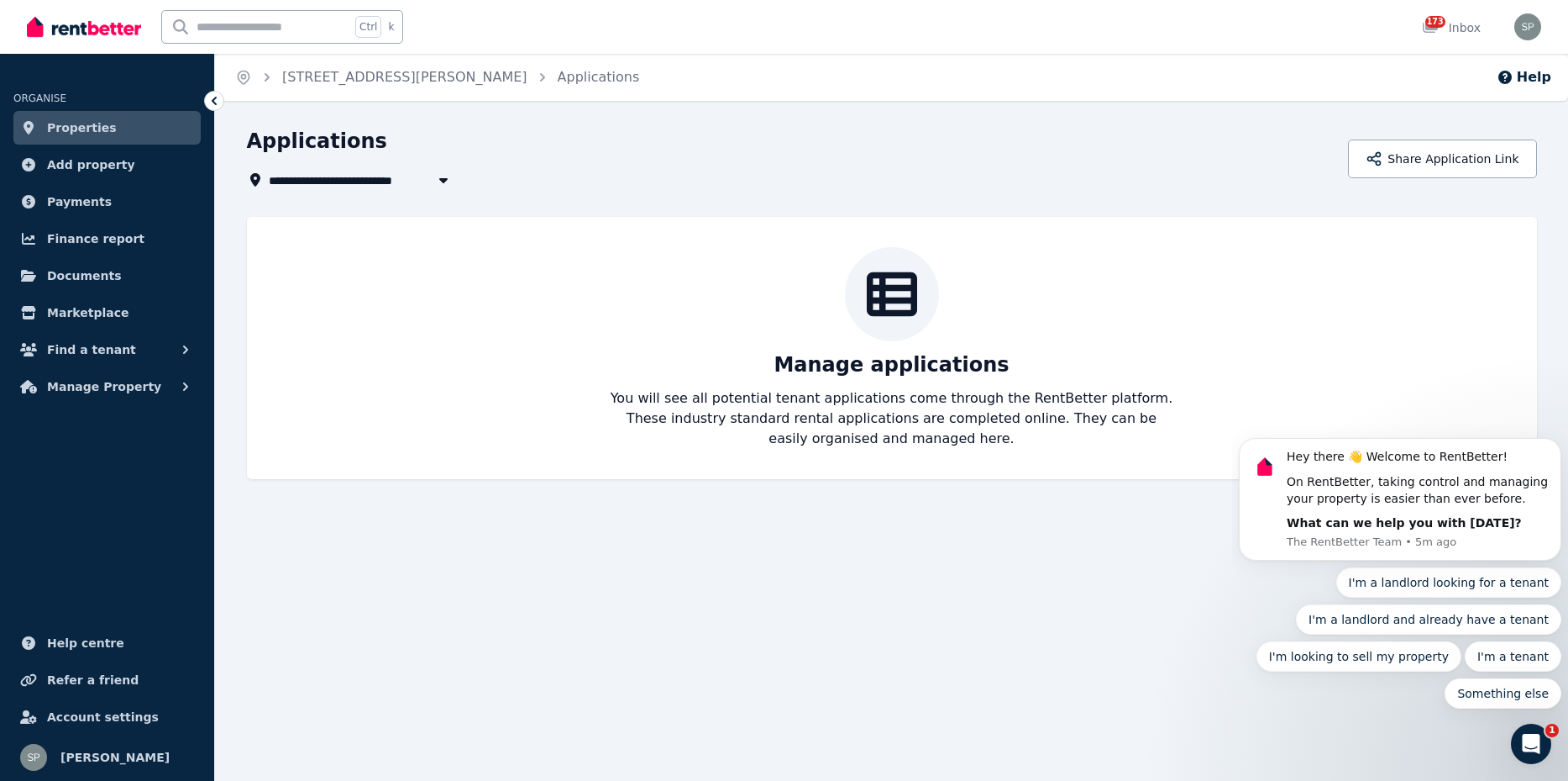
click at [927, 382] on div "Manage applications You will see all potential tenant applications come through…" at bounding box center [892, 347] width 1257 height 202
click at [77, 131] on span "Properties" at bounding box center [82, 128] width 70 height 20
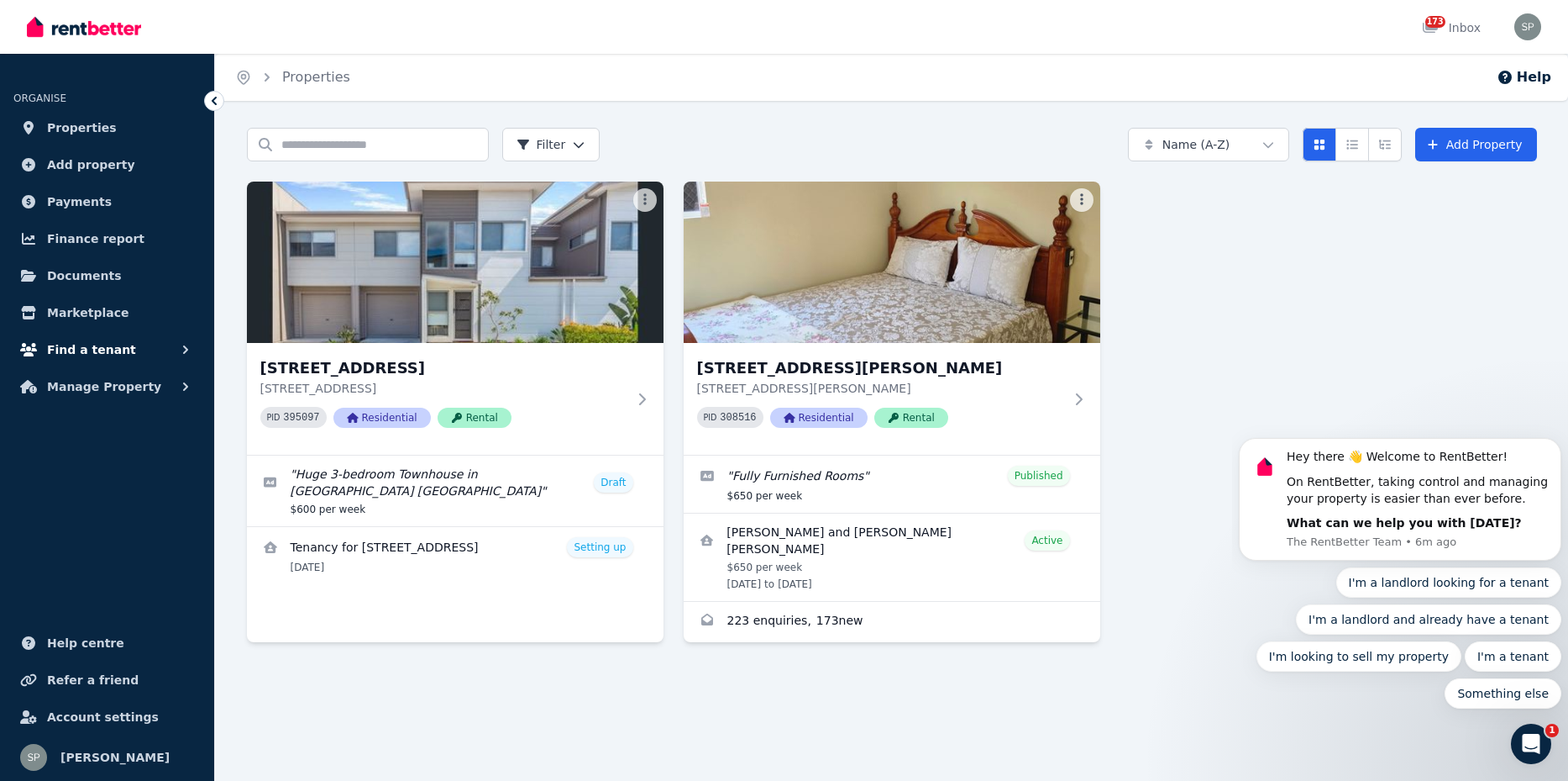
click at [84, 356] on span "Find a tenant" at bounding box center [91, 350] width 89 height 20
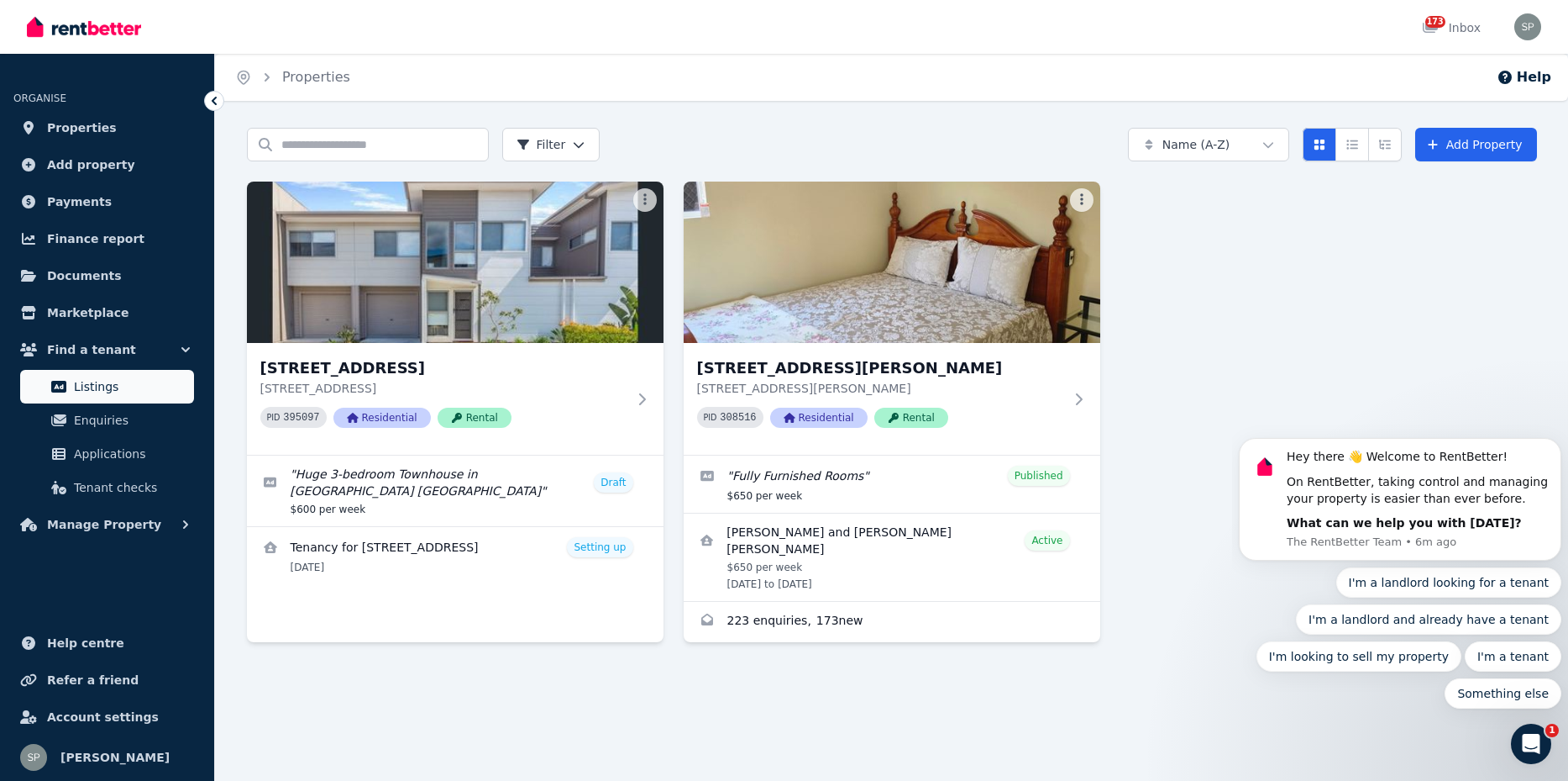
click at [115, 388] on span "Listings" at bounding box center [130, 387] width 113 height 20
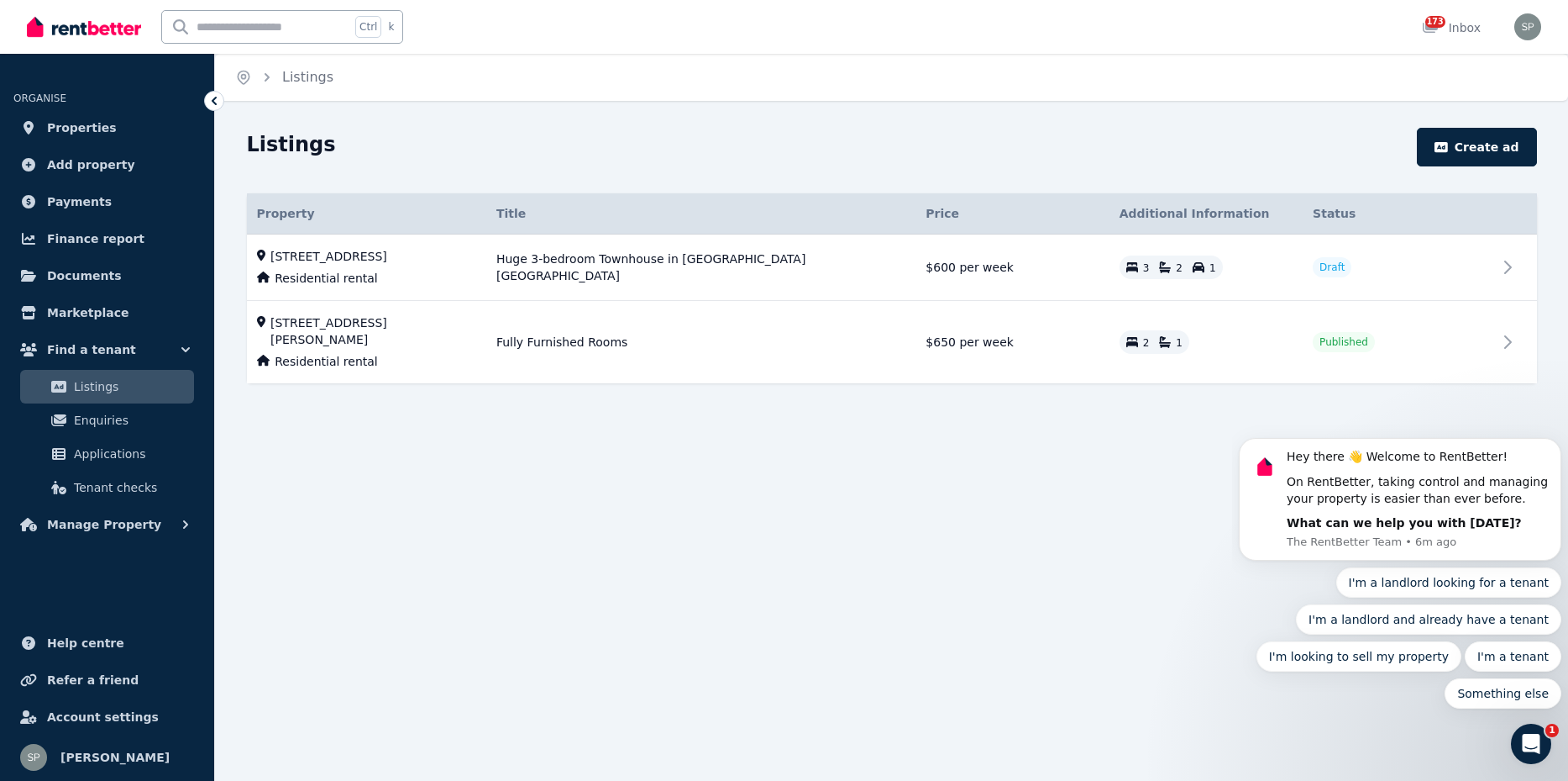
click at [1499, 336] on body "Hey there 👋 Welcome to RentBetter! On RentBetter, taking control and managing y…" at bounding box center [1400, 503] width 322 height 450
click at [1496, 329] on body "Hey there 👋 Welcome to RentBetter! On RentBetter, taking control and managing y…" at bounding box center [1400, 503] width 322 height 450
click at [440, 324] on span "[STREET_ADDRESS][PERSON_NAME]" at bounding box center [373, 331] width 206 height 34
select select "**********"
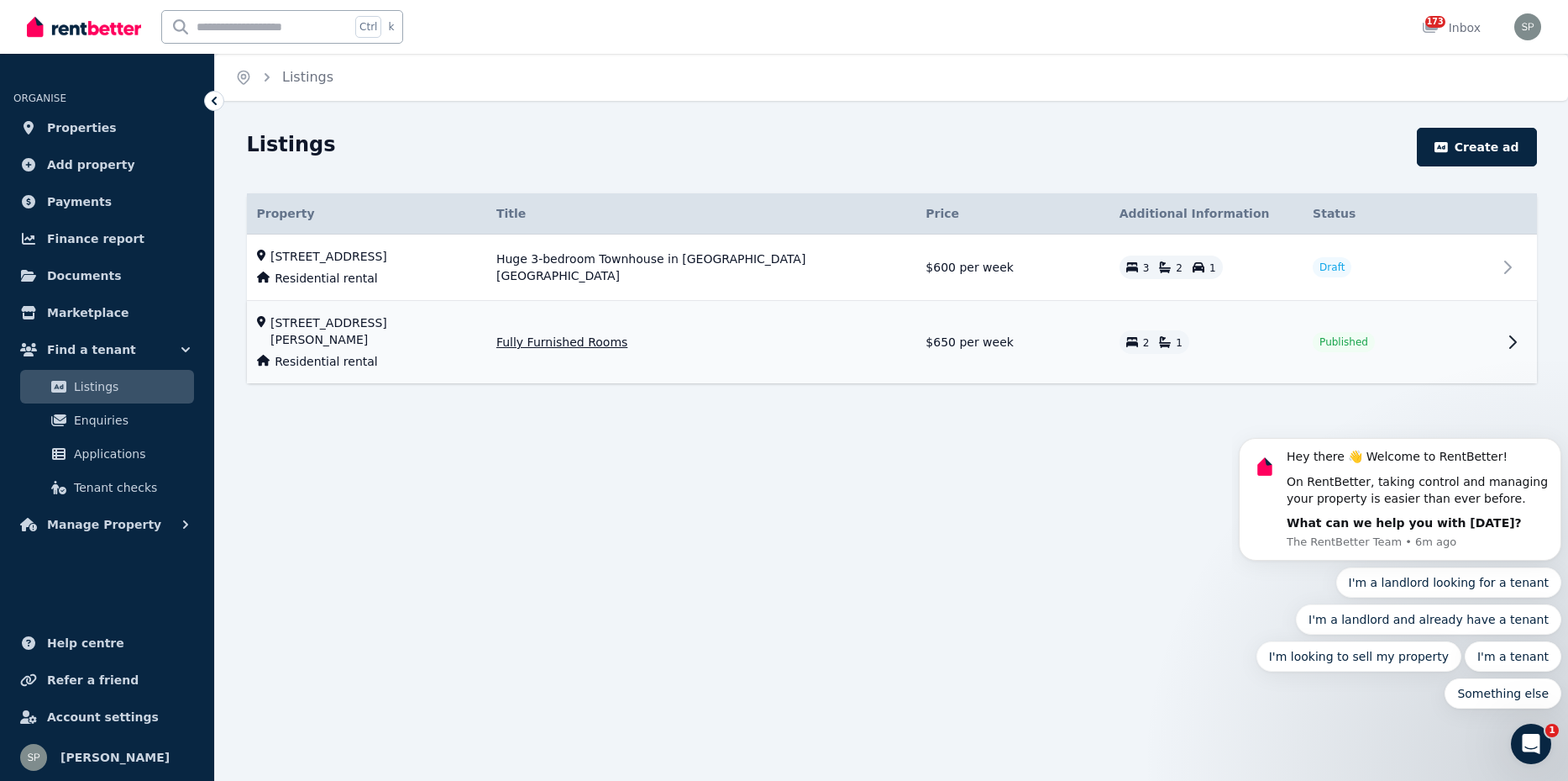
select select "**********"
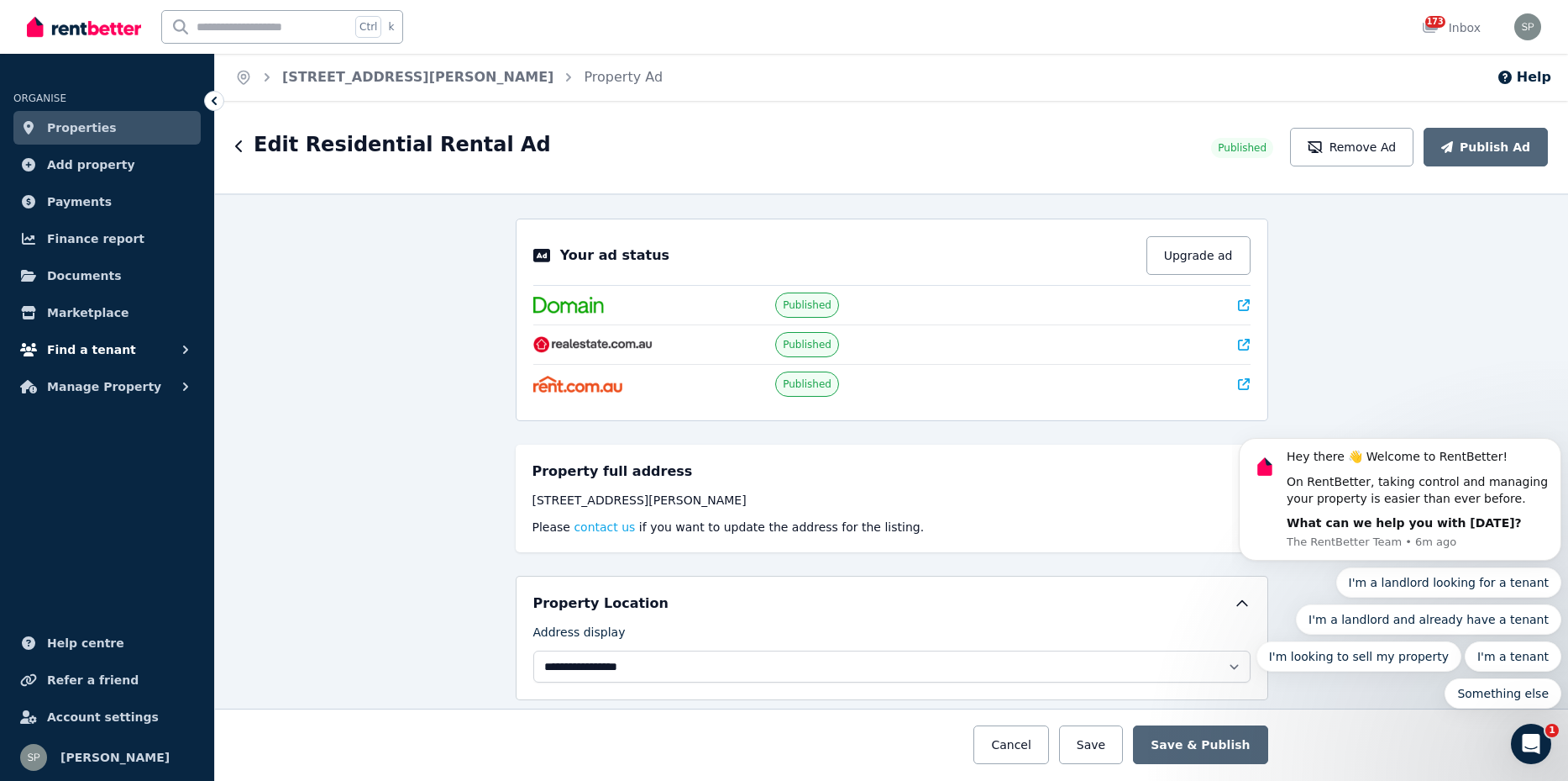
click at [94, 345] on span "Find a tenant" at bounding box center [91, 350] width 89 height 20
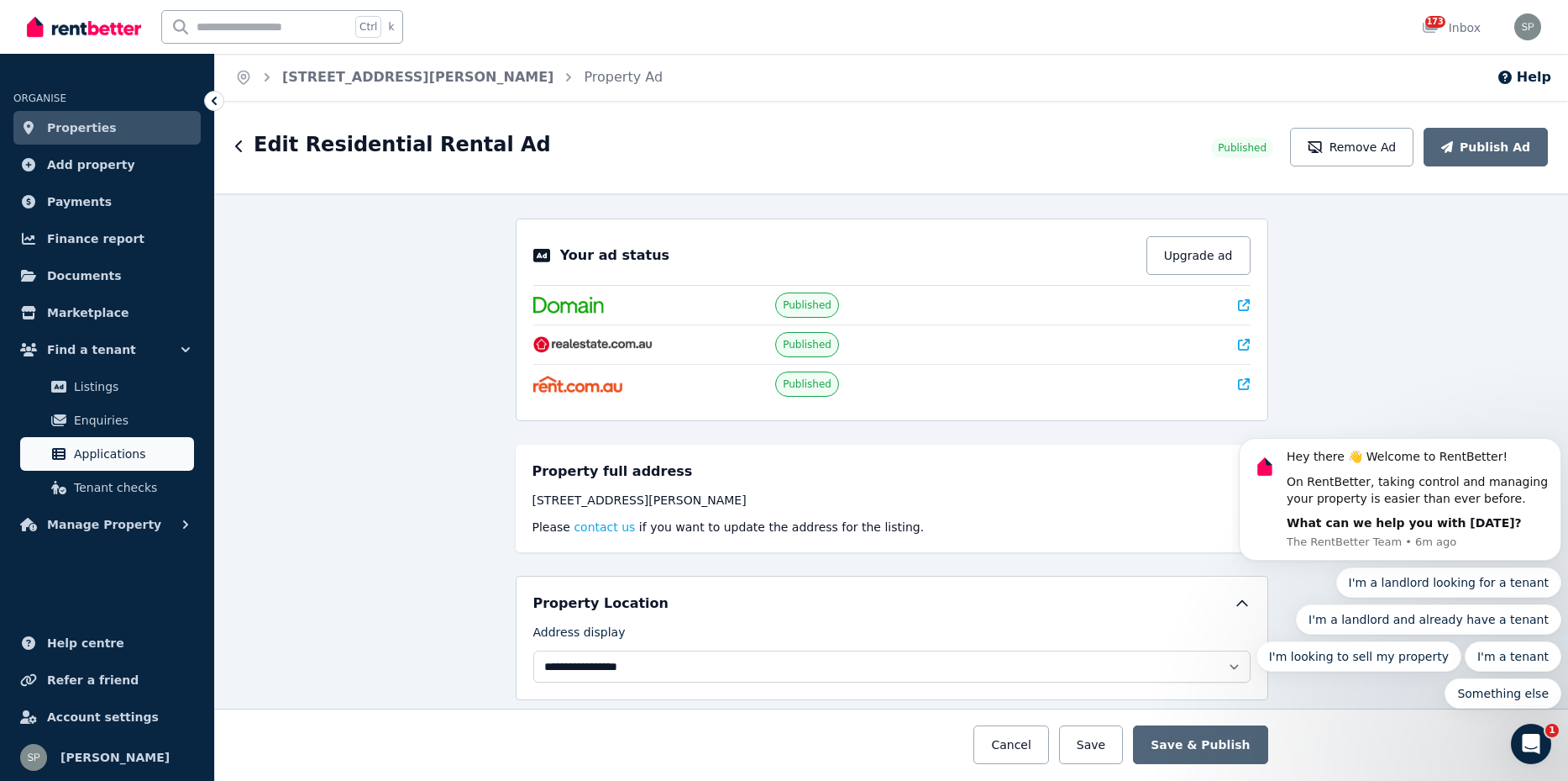
click at [122, 454] on span "Applications" at bounding box center [130, 454] width 113 height 20
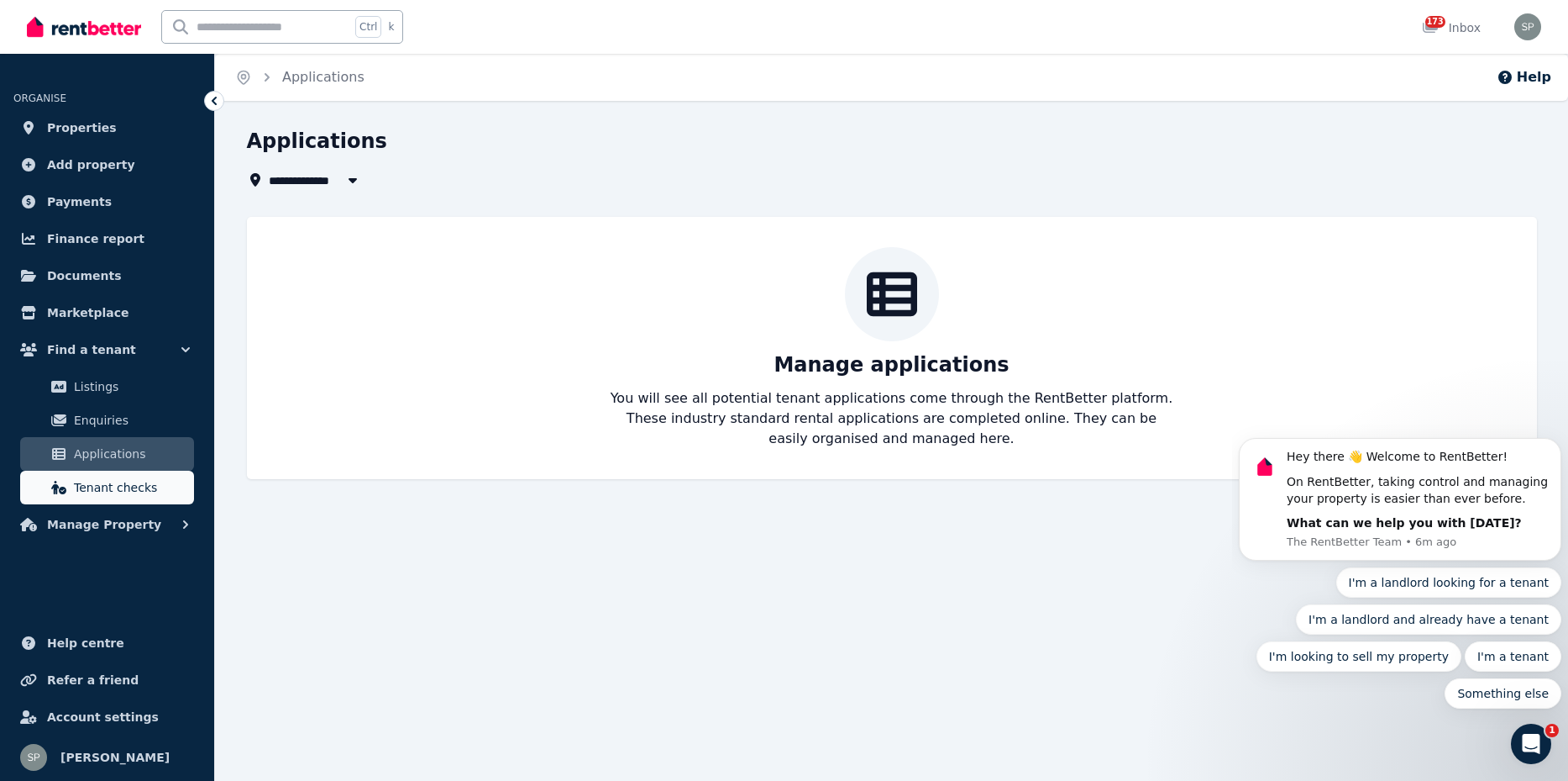
click at [107, 482] on span "Tenant checks" at bounding box center [130, 487] width 113 height 20
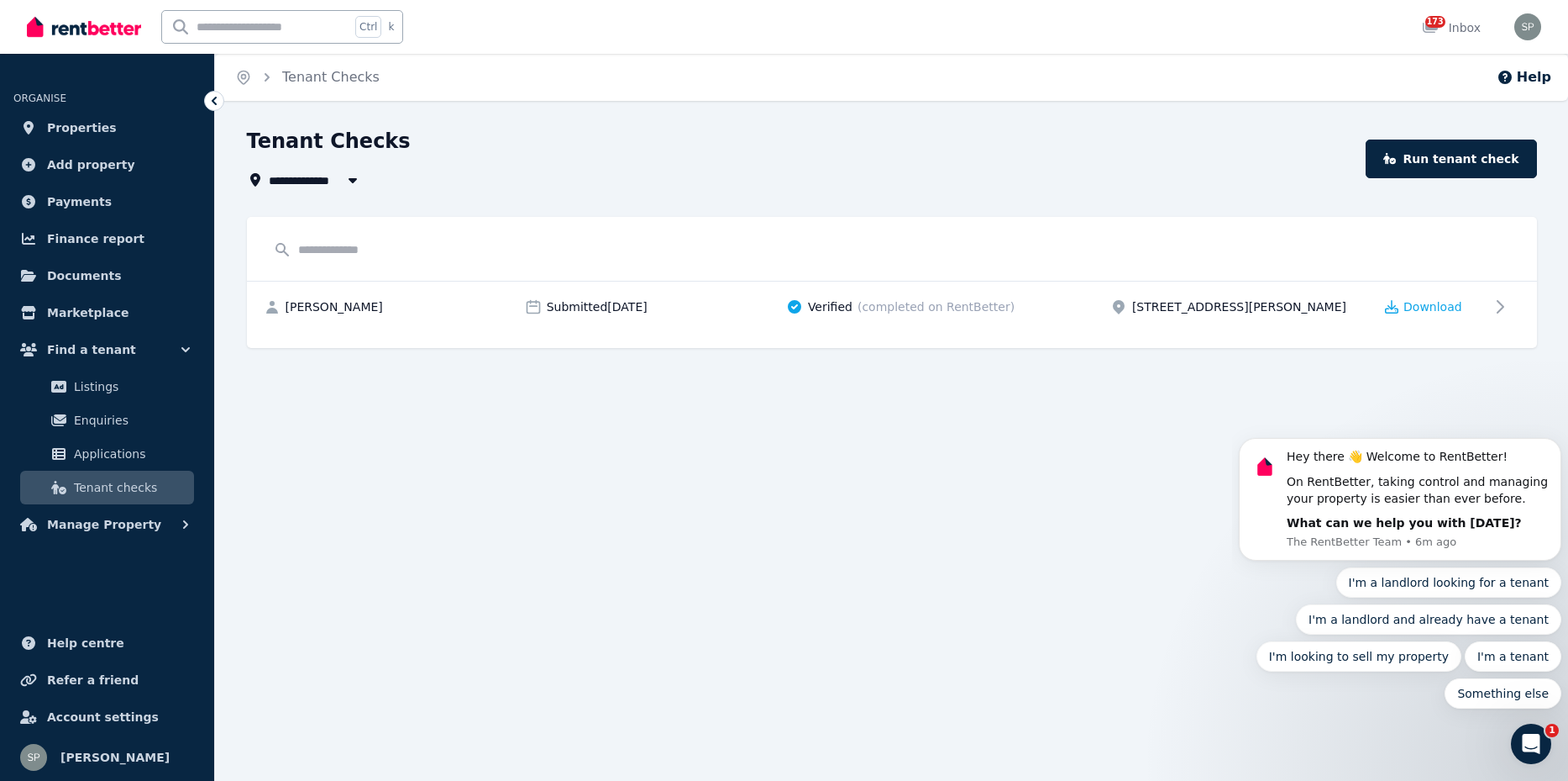
click at [391, 254] on input "text" at bounding box center [892, 250] width 1257 height 32
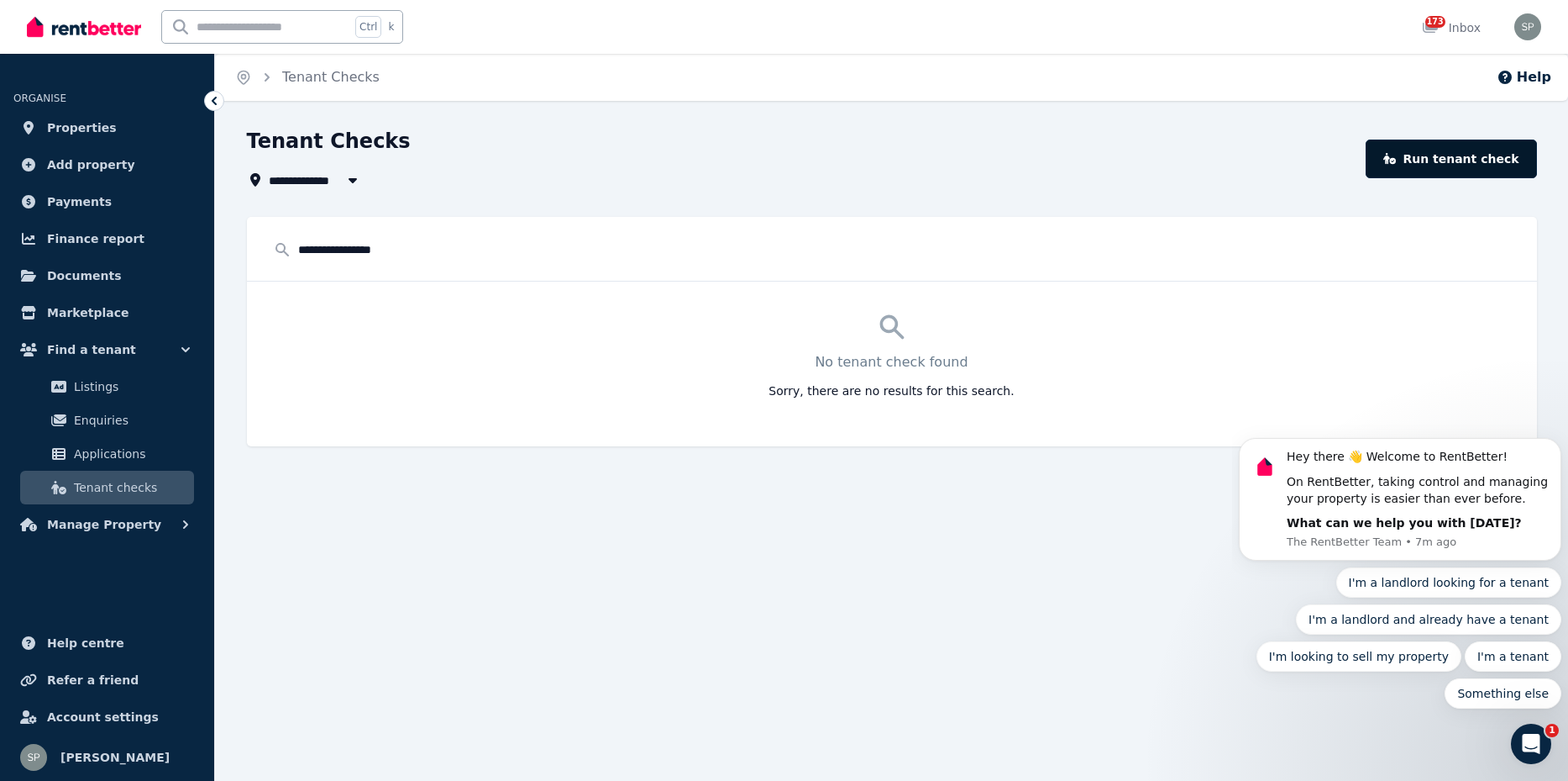
type input "**********"
click at [1460, 165] on link "Run tenant check" at bounding box center [1452, 158] width 172 height 38
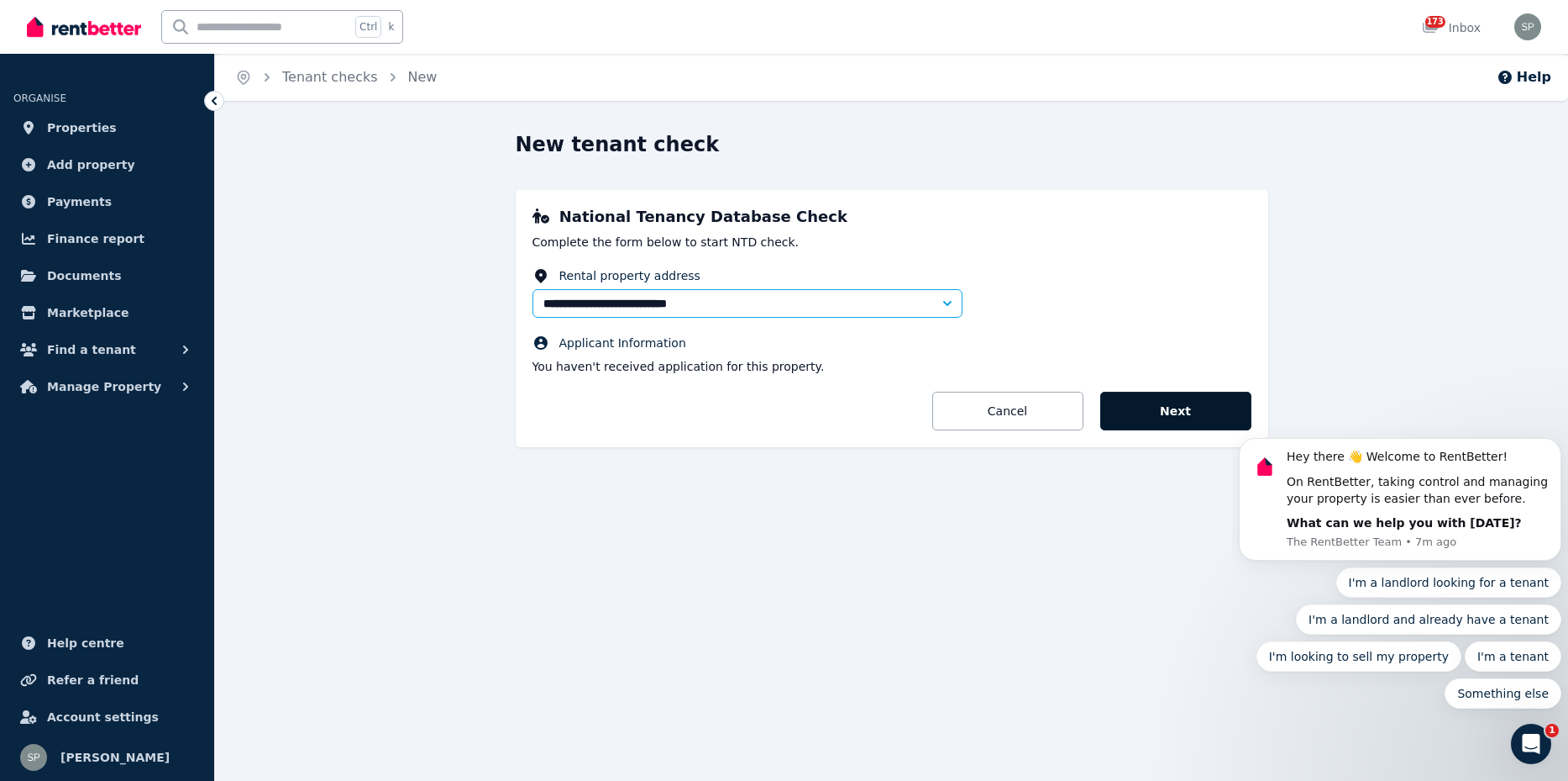
click at [1208, 423] on button "Next" at bounding box center [1176, 410] width 151 height 38
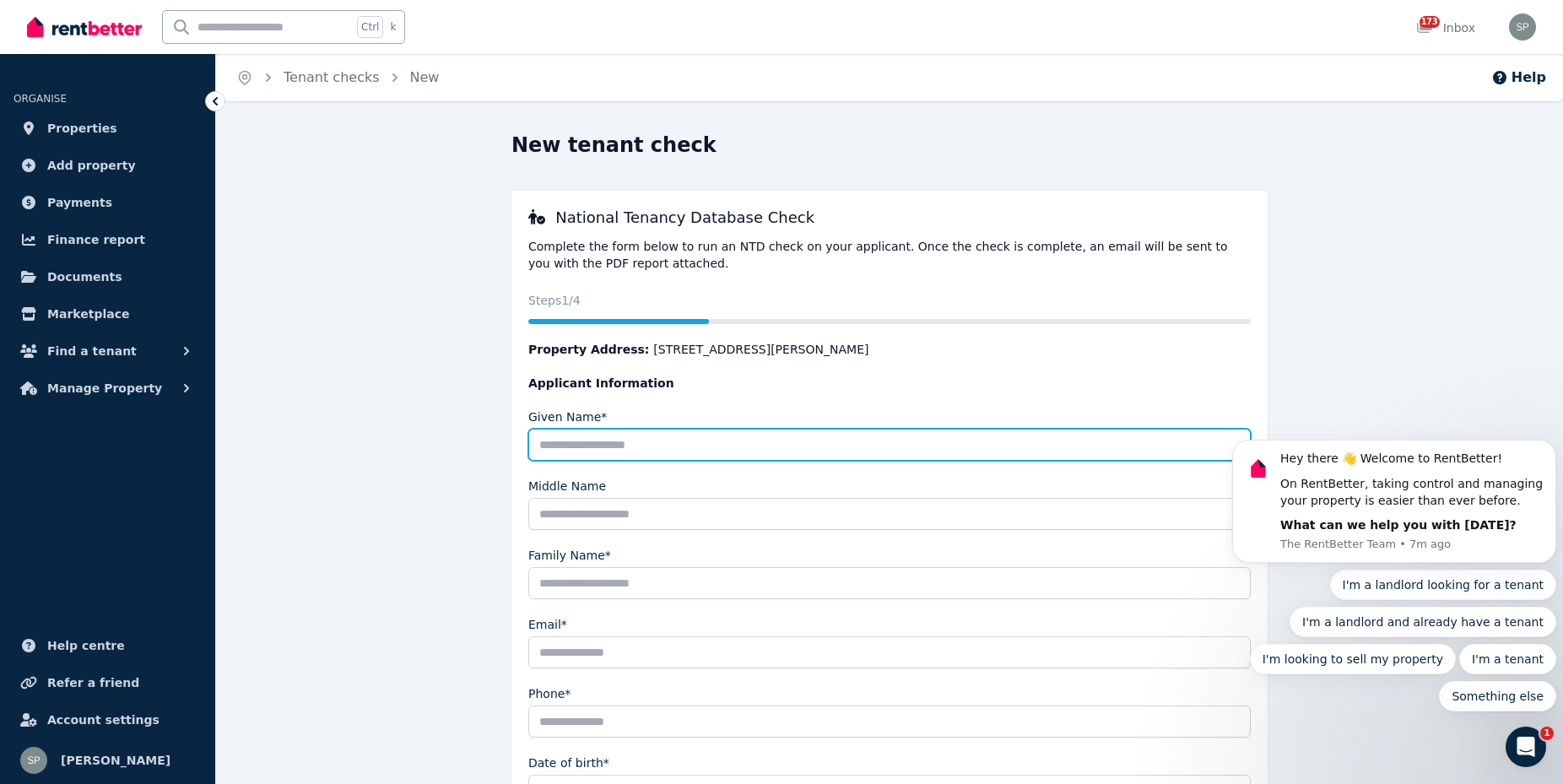
click at [608, 445] on input "Given Name*" at bounding box center [890, 445] width 723 height 32
type input "*"
type input "*****"
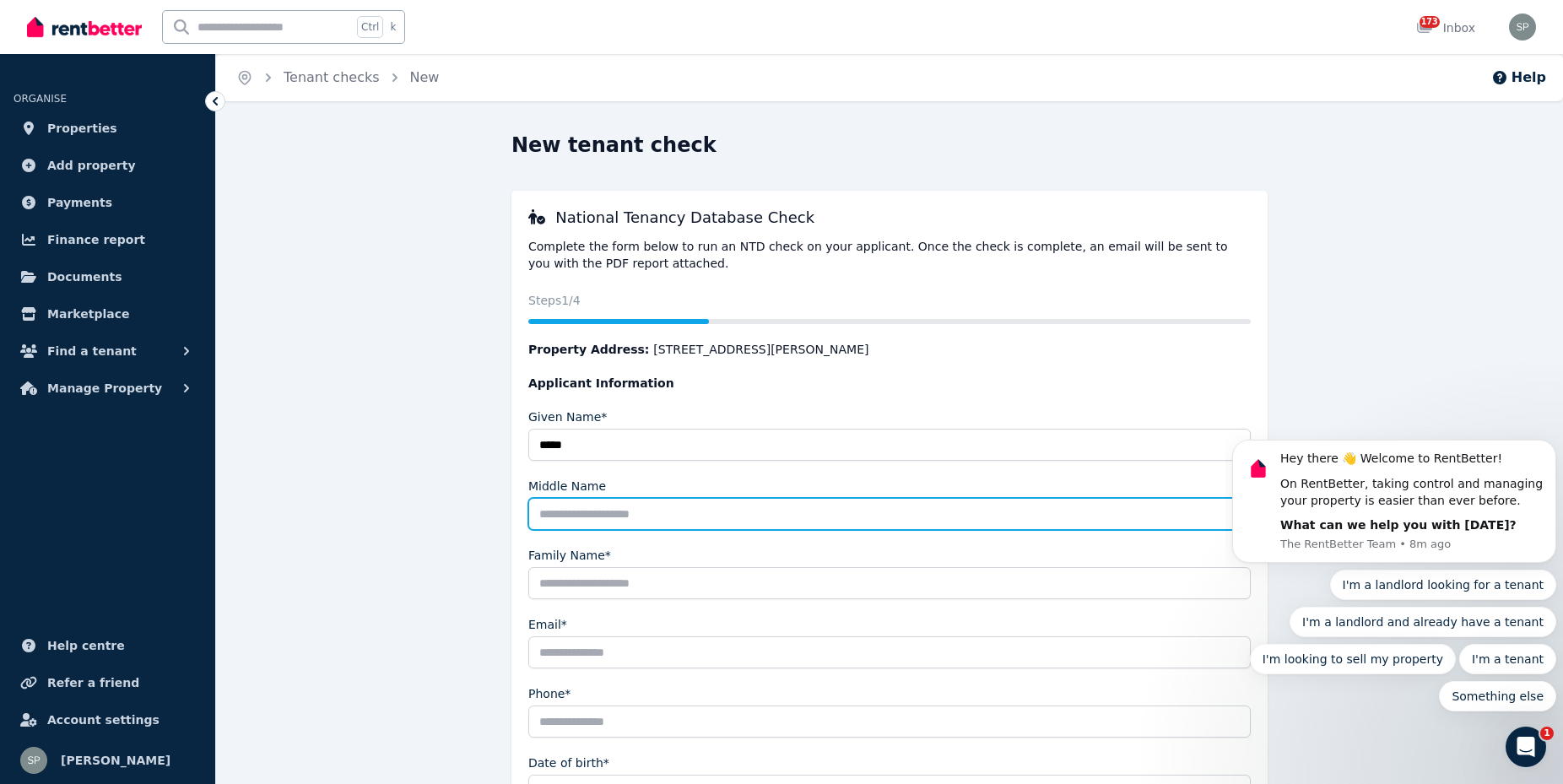
click at [629, 513] on input "Middle Name" at bounding box center [890, 514] width 723 height 32
type input "****"
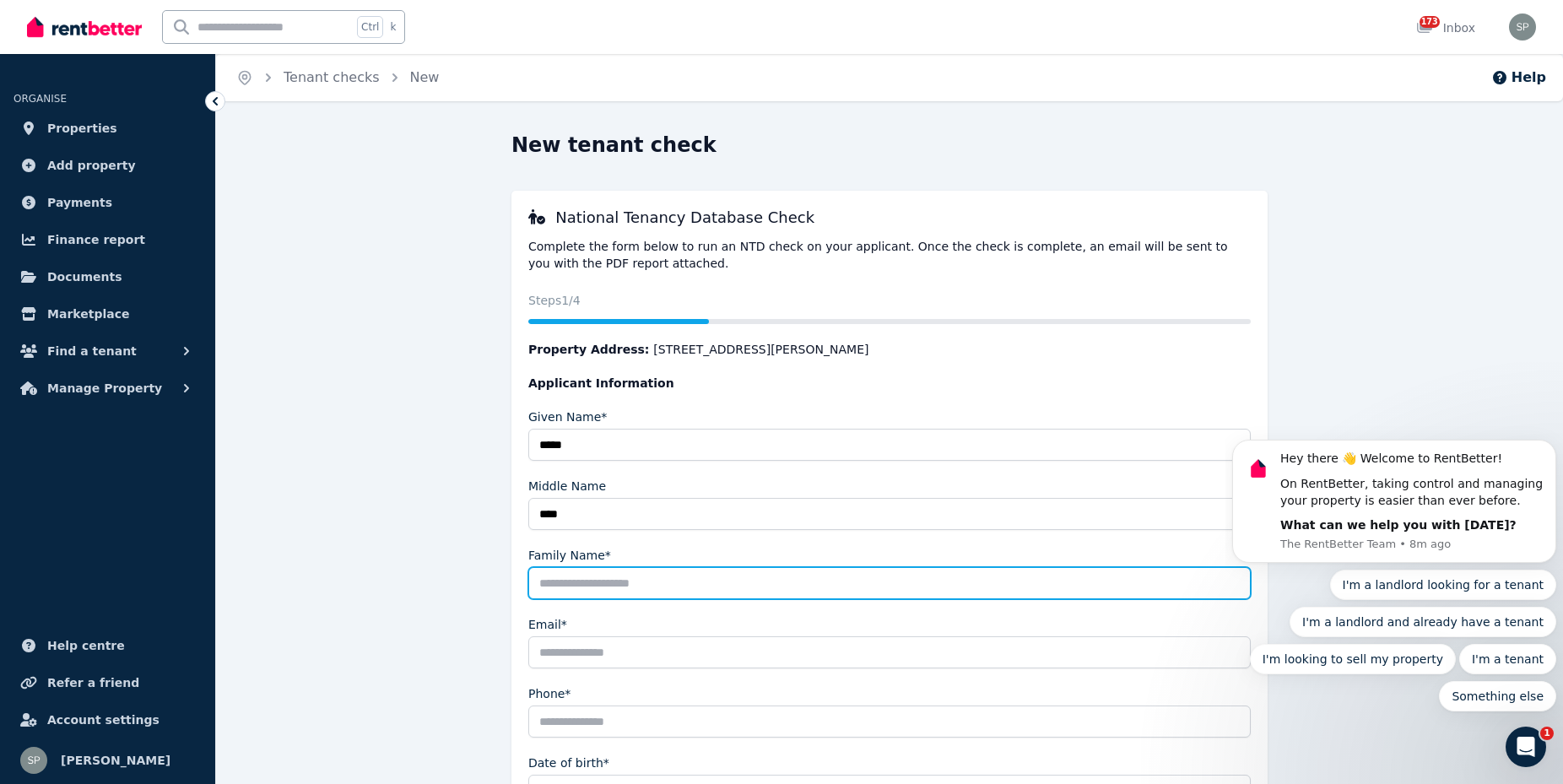
click at [612, 586] on input "Family Name*" at bounding box center [890, 583] width 723 height 32
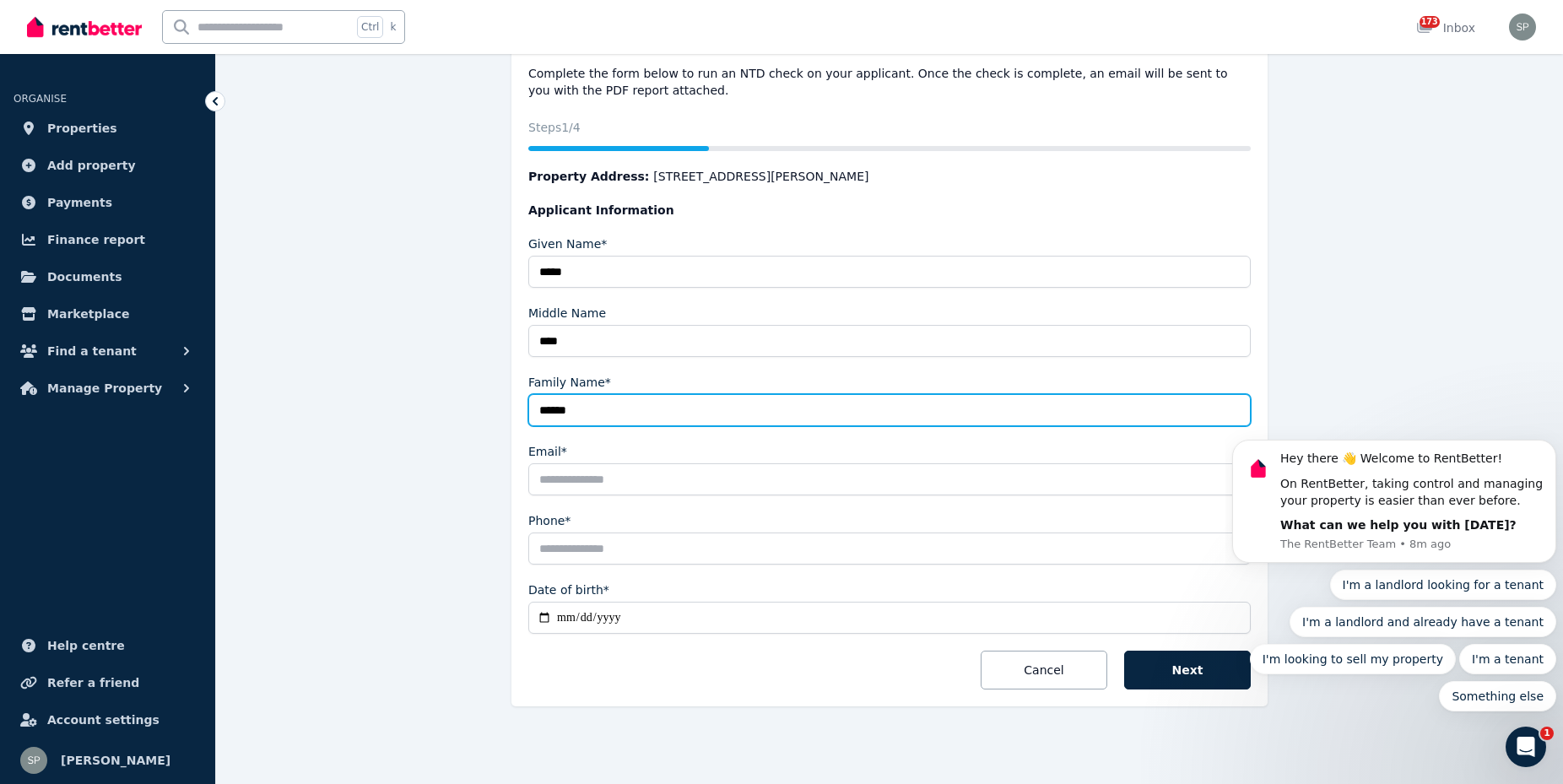
type input "******"
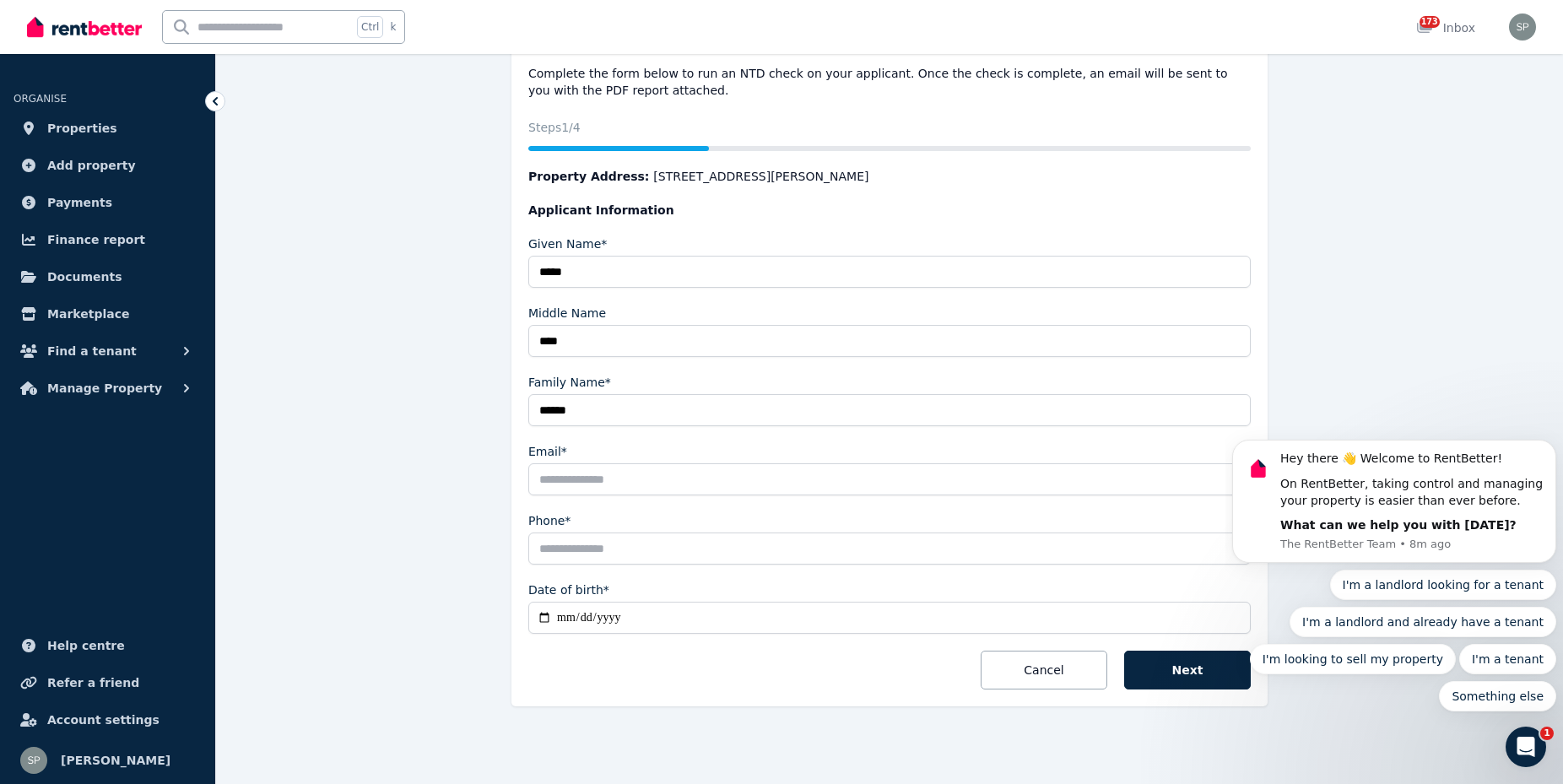
click at [589, 533] on input "Phone*" at bounding box center [890, 548] width 723 height 32
type input "**********"
click at [581, 622] on input "Date of birth*" at bounding box center [890, 617] width 723 height 32
click at [538, 617] on input "Date of birth*" at bounding box center [890, 617] width 723 height 32
click at [542, 617] on input "**********" at bounding box center [890, 617] width 723 height 32
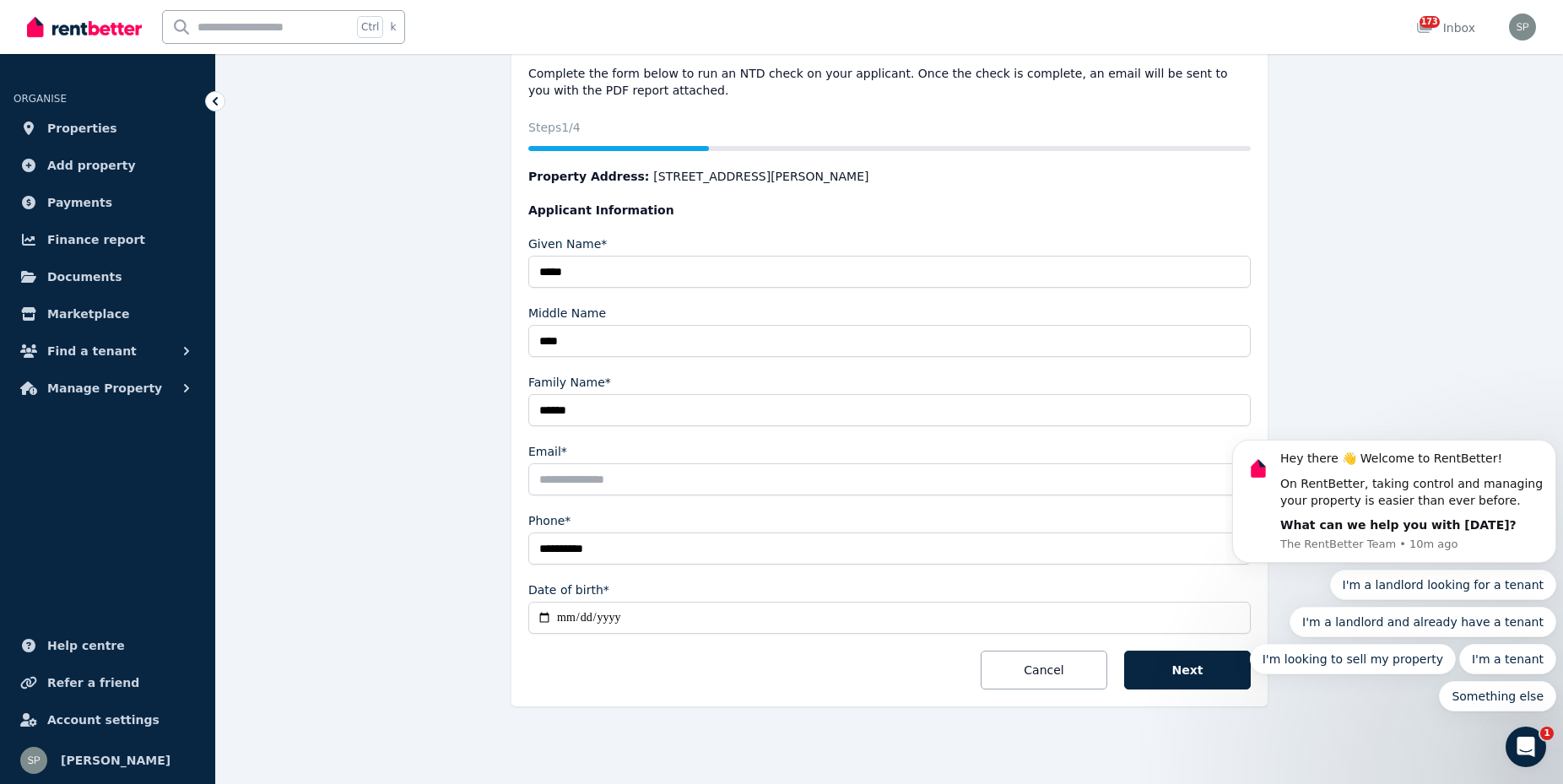
click at [608, 620] on input "**********" at bounding box center [890, 617] width 723 height 32
click at [541, 616] on input "**********" at bounding box center [890, 617] width 723 height 32
click at [547, 618] on input "**********" at bounding box center [890, 617] width 723 height 32
type input "**********"
click at [1214, 670] on button "Next" at bounding box center [1188, 670] width 126 height 38
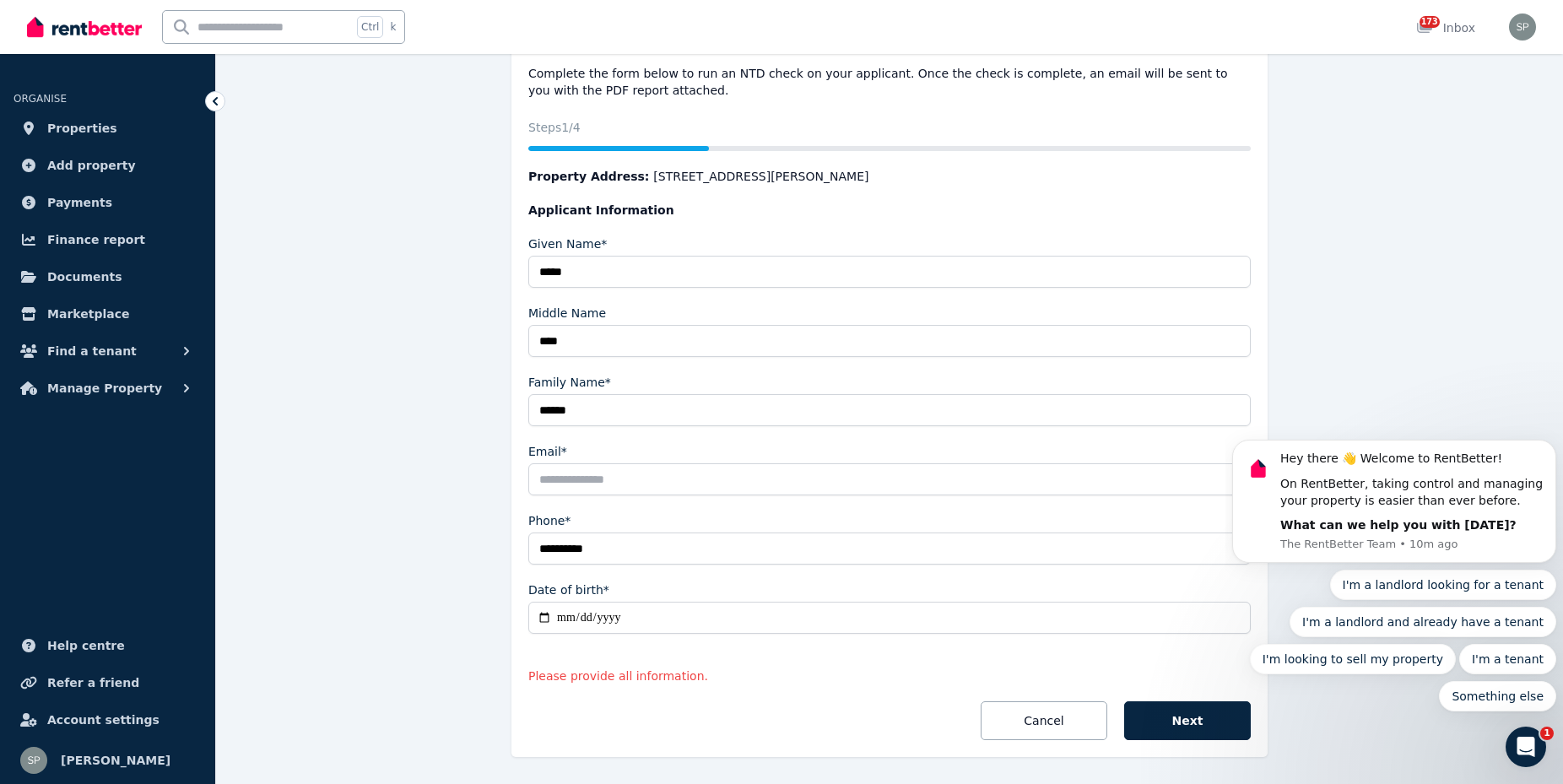
scroll to position [224, 0]
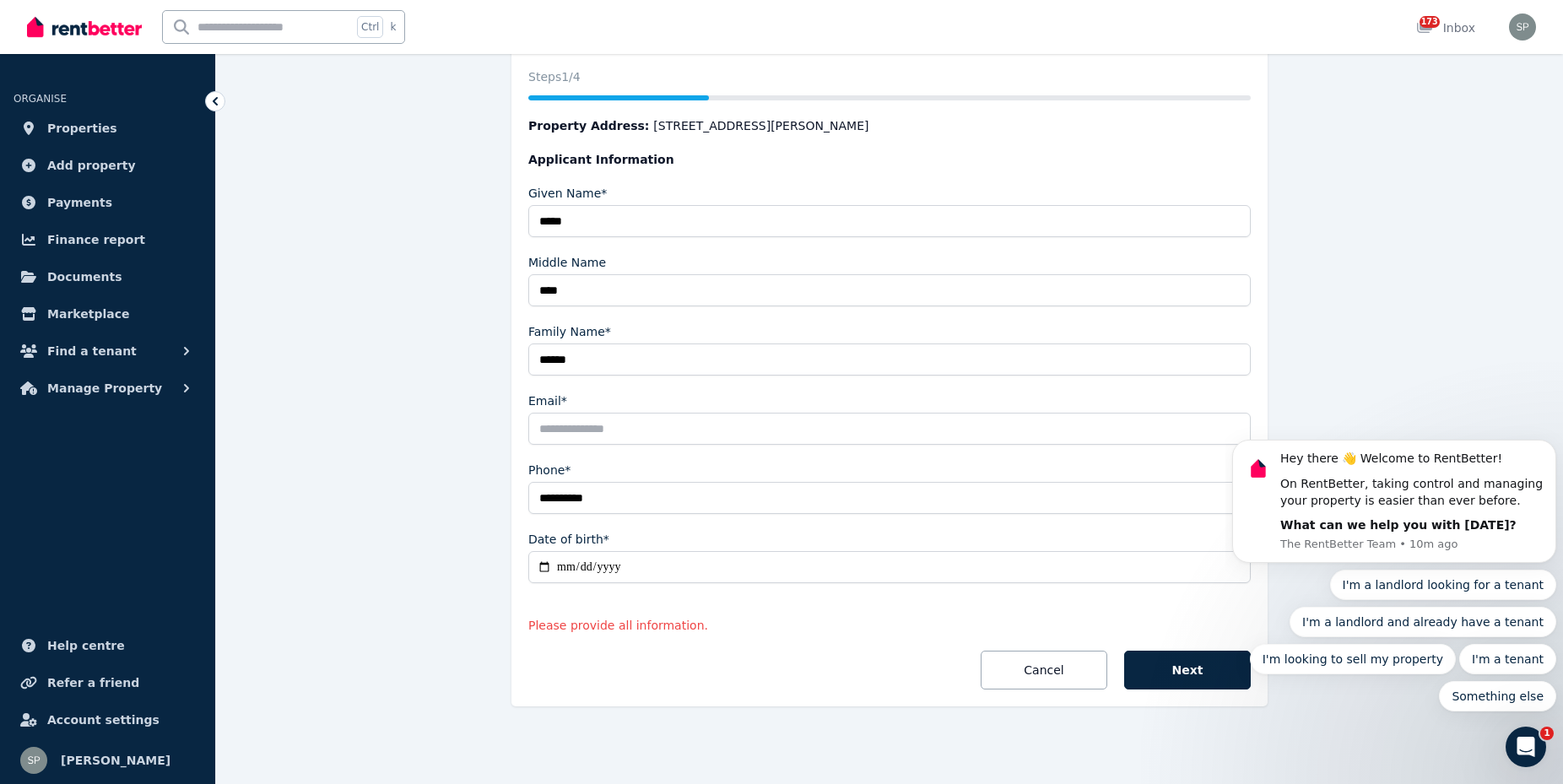
click at [649, 422] on input "Email*" at bounding box center [890, 429] width 723 height 32
type input "**********"
click at [1178, 669] on button "Next" at bounding box center [1188, 670] width 126 height 38
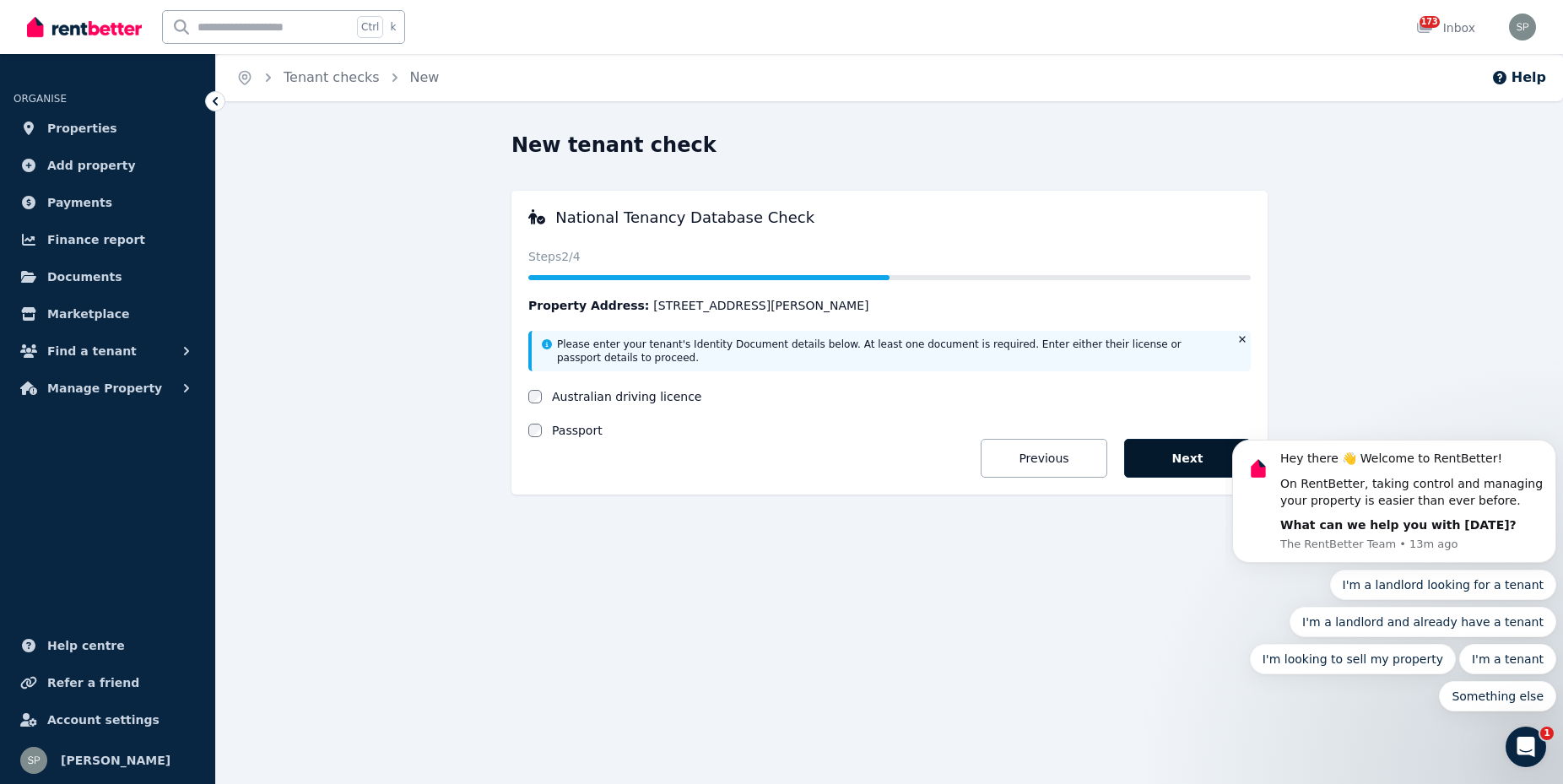
scroll to position [0, 0]
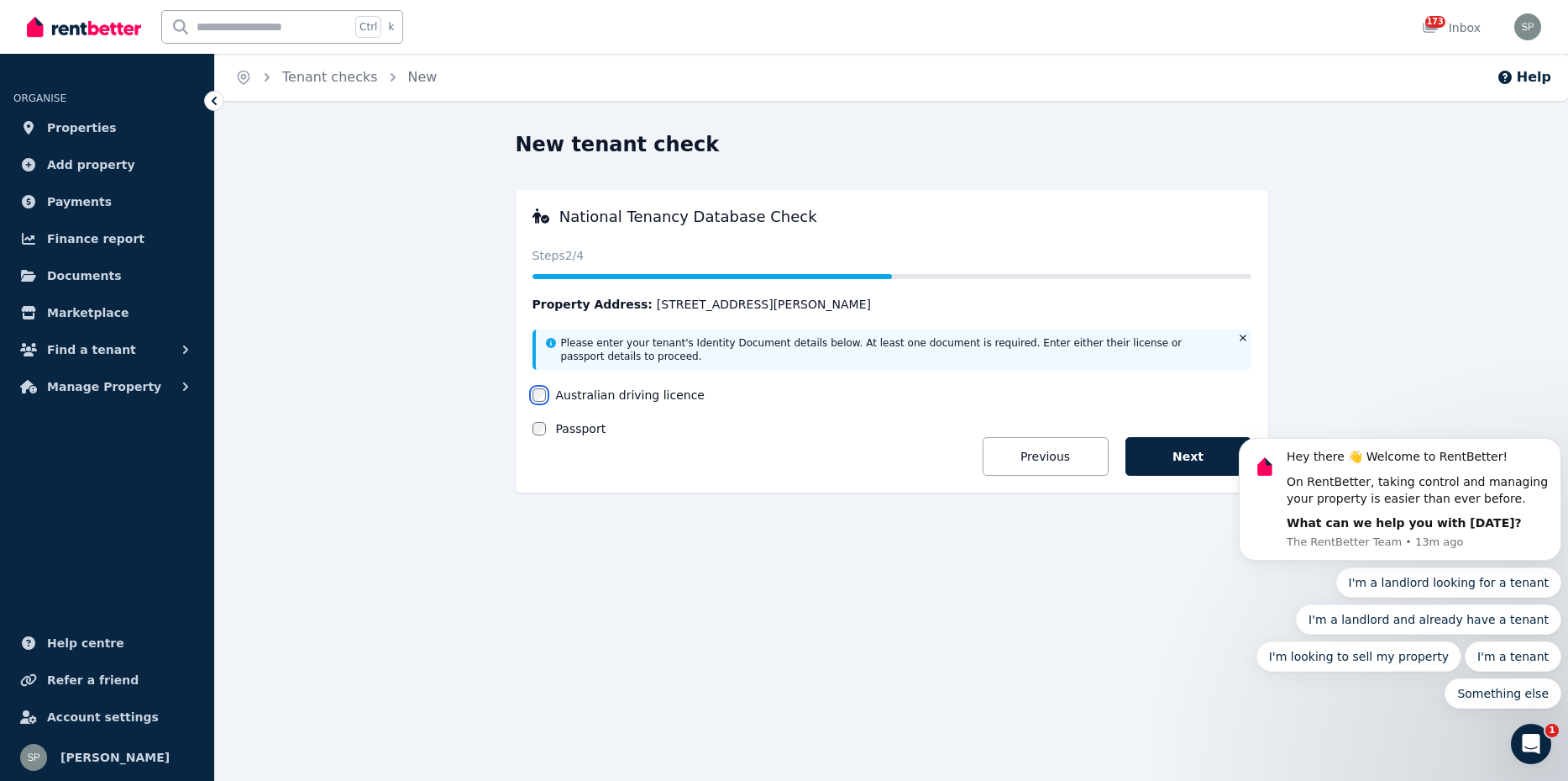
click at [531, 391] on div "National Tenancy Database Check Status Steps 2 /4 Property Address: [STREET_ADD…" at bounding box center [891, 341] width 753 height 303
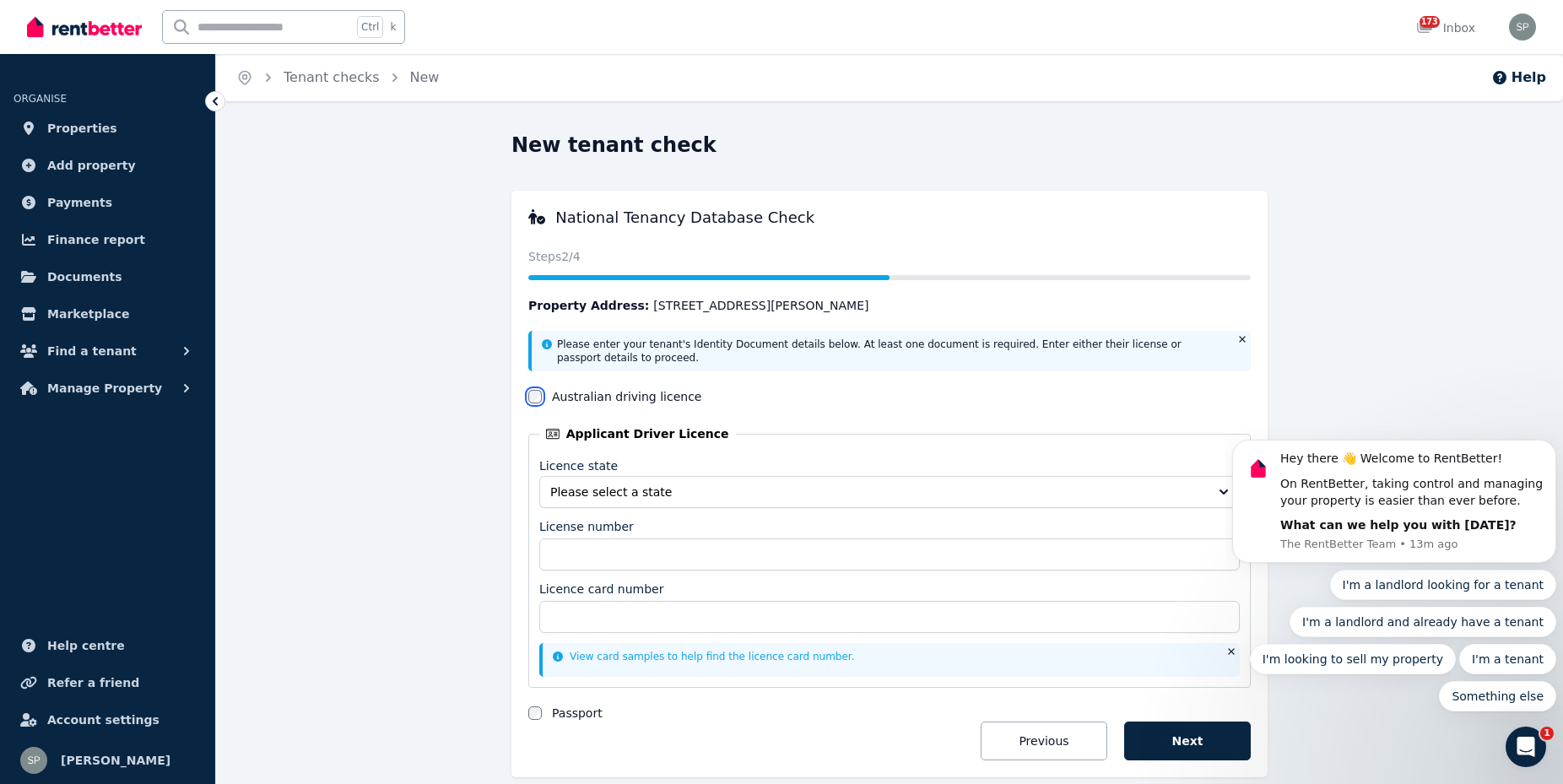
scroll to position [71, 0]
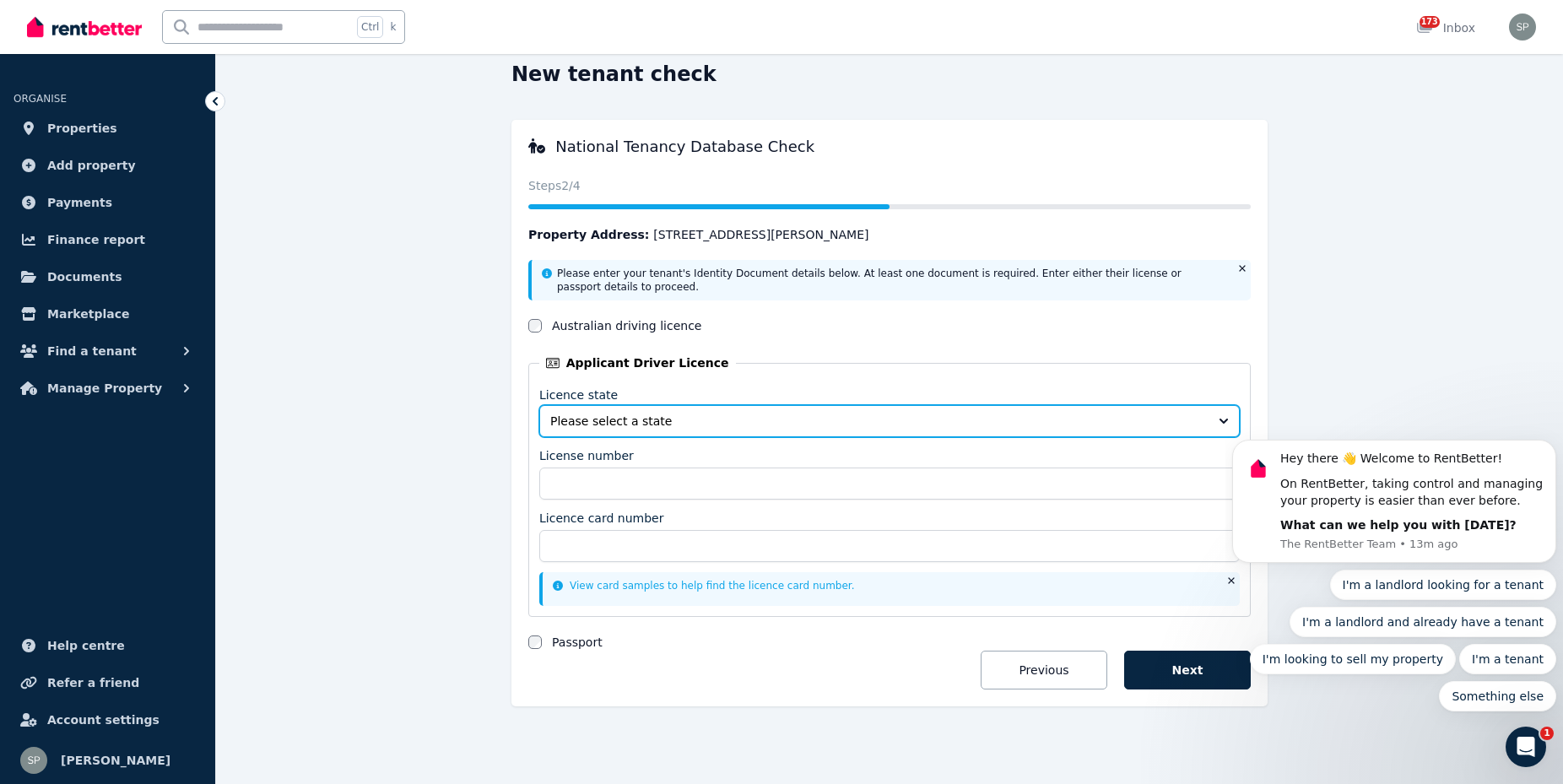
click at [1221, 418] on button "Please select a state" at bounding box center [890, 421] width 701 height 32
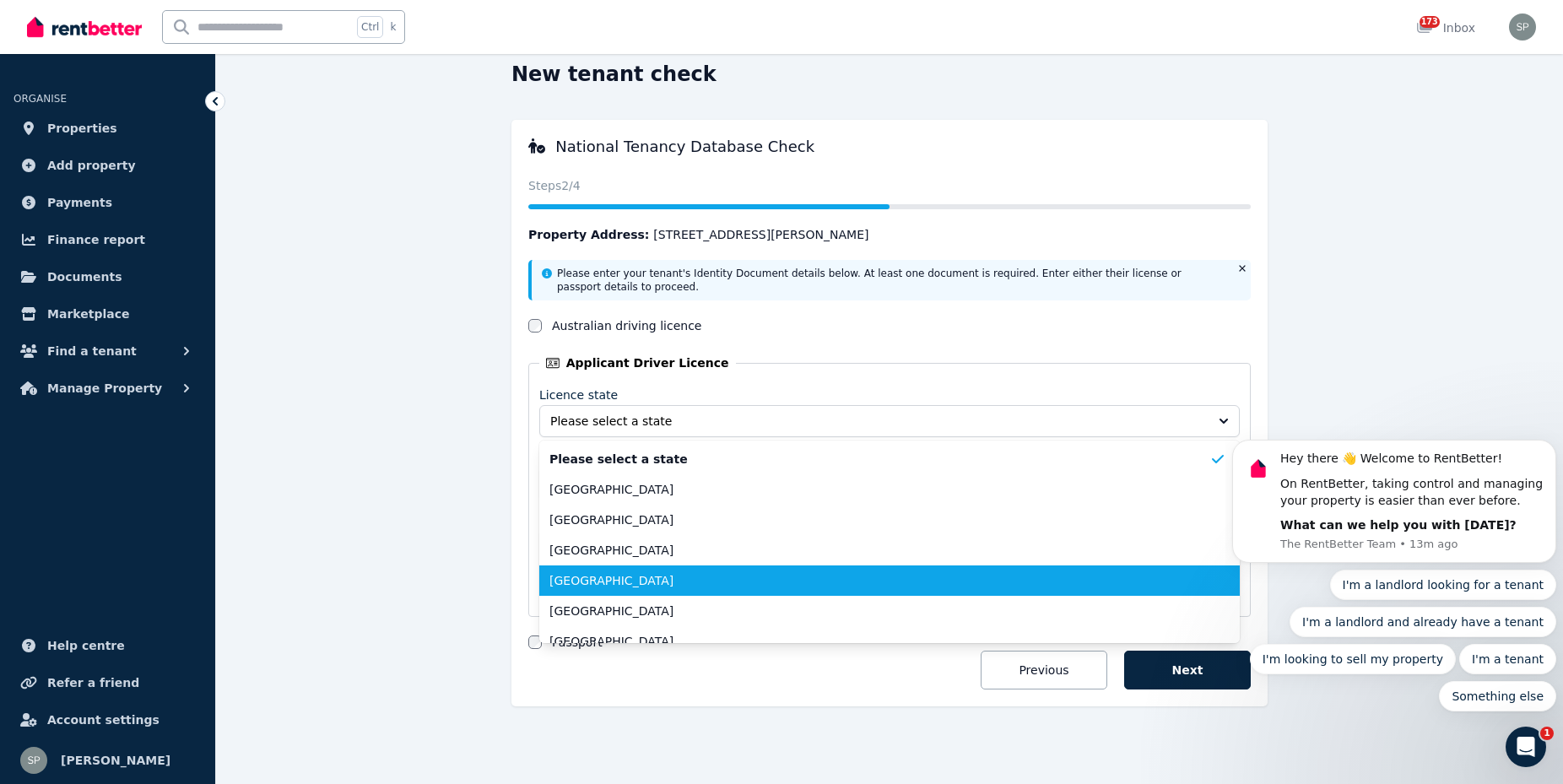
click at [579, 578] on span "[GEOGRAPHIC_DATA]" at bounding box center [879, 581] width 660 height 17
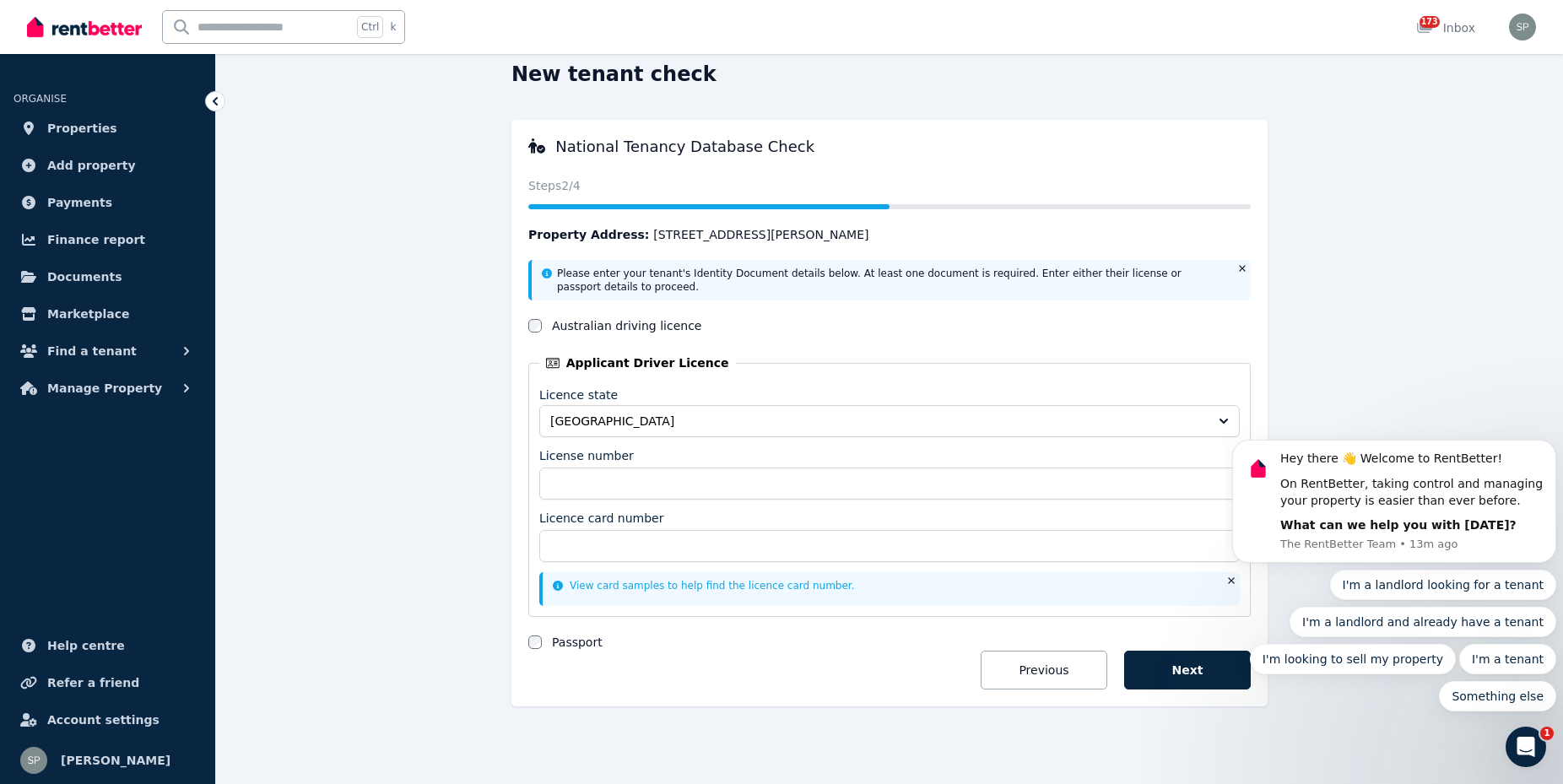
click at [596, 466] on div "License number" at bounding box center [890, 473] width 701 height 52
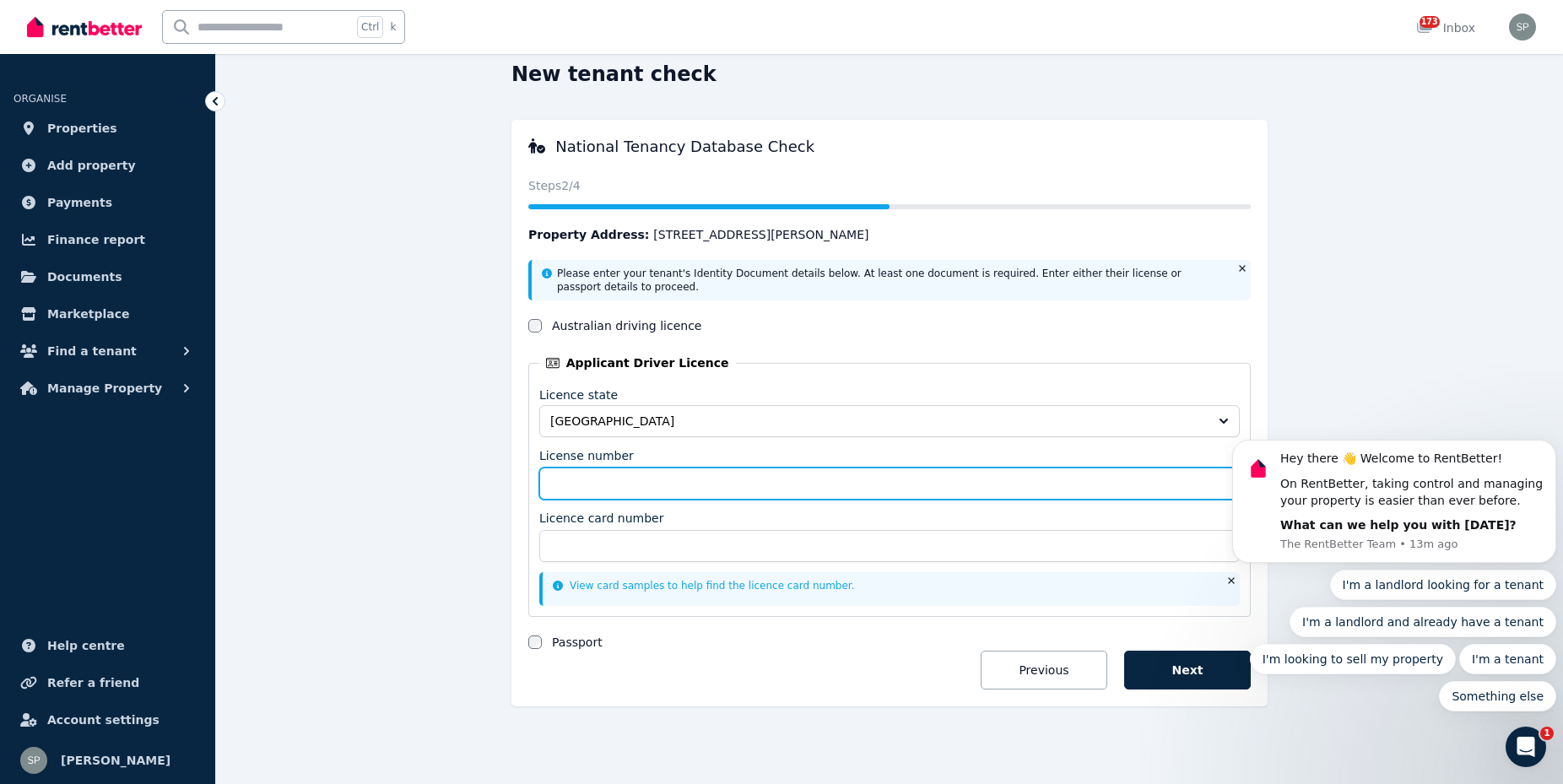
click at [596, 477] on input "License number" at bounding box center [890, 483] width 701 height 32
type input "*********"
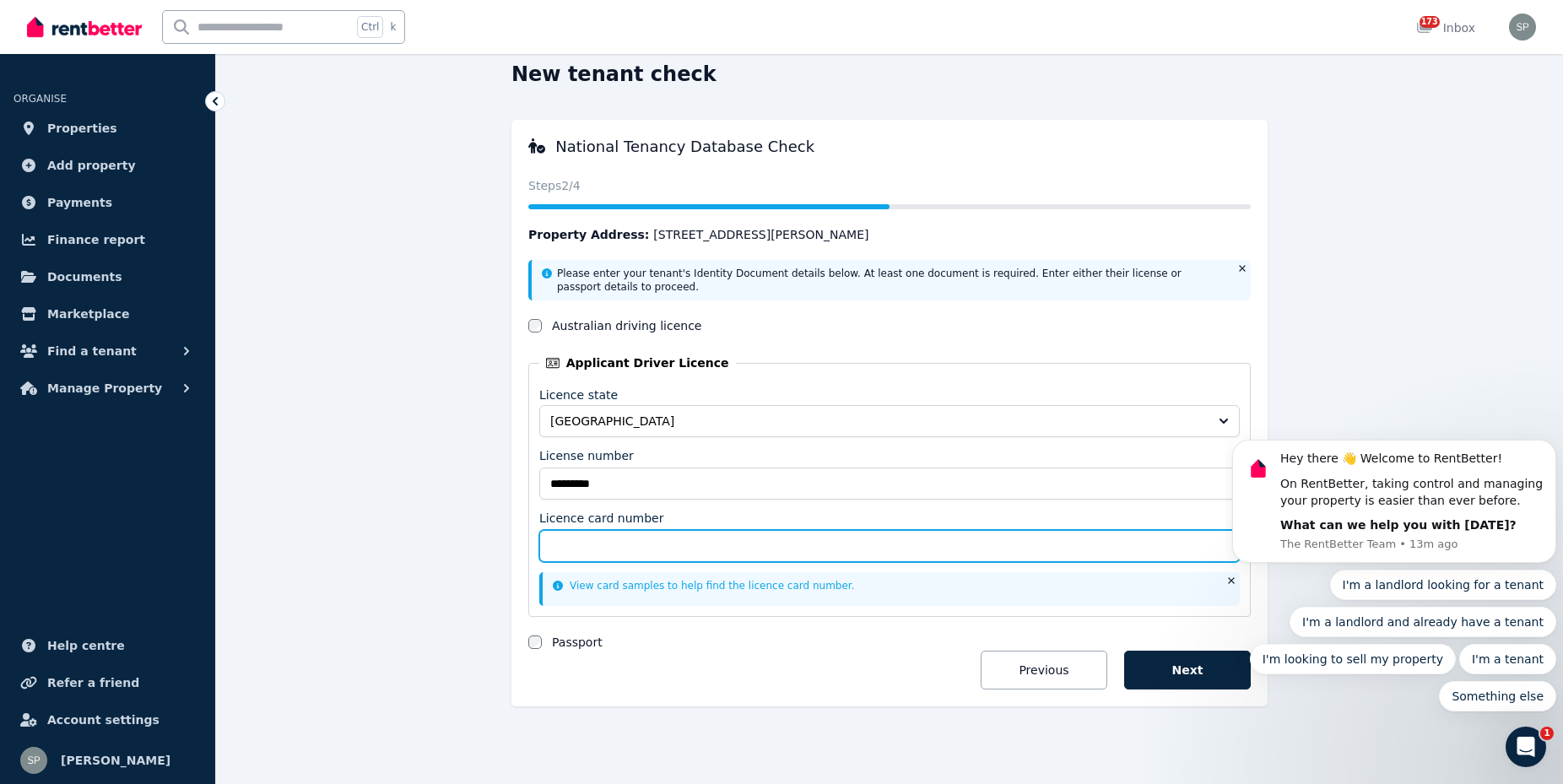
click at [667, 549] on input "Licence card number" at bounding box center [890, 546] width 701 height 32
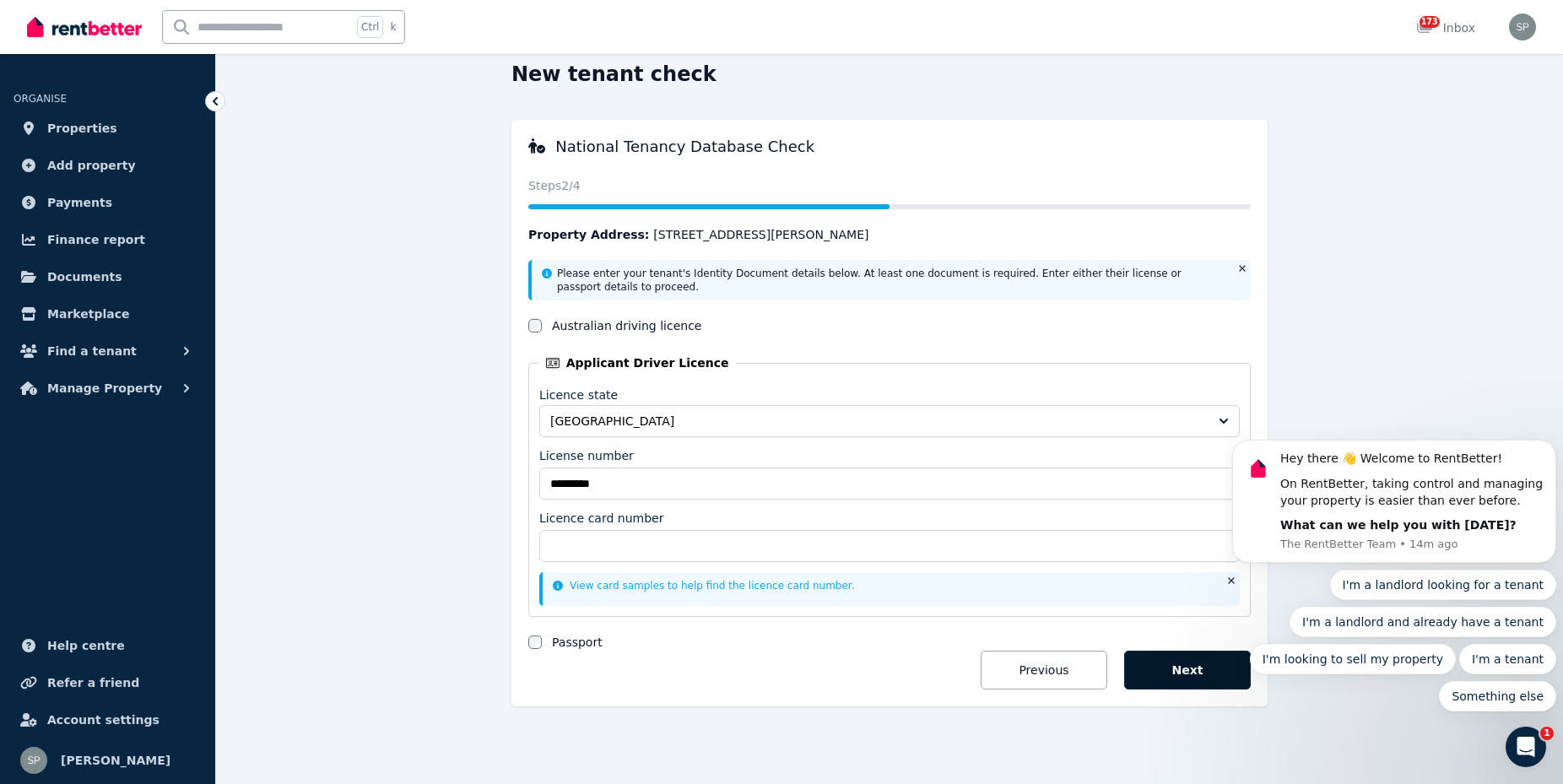
click at [1194, 668] on button "Next" at bounding box center [1188, 670] width 126 height 38
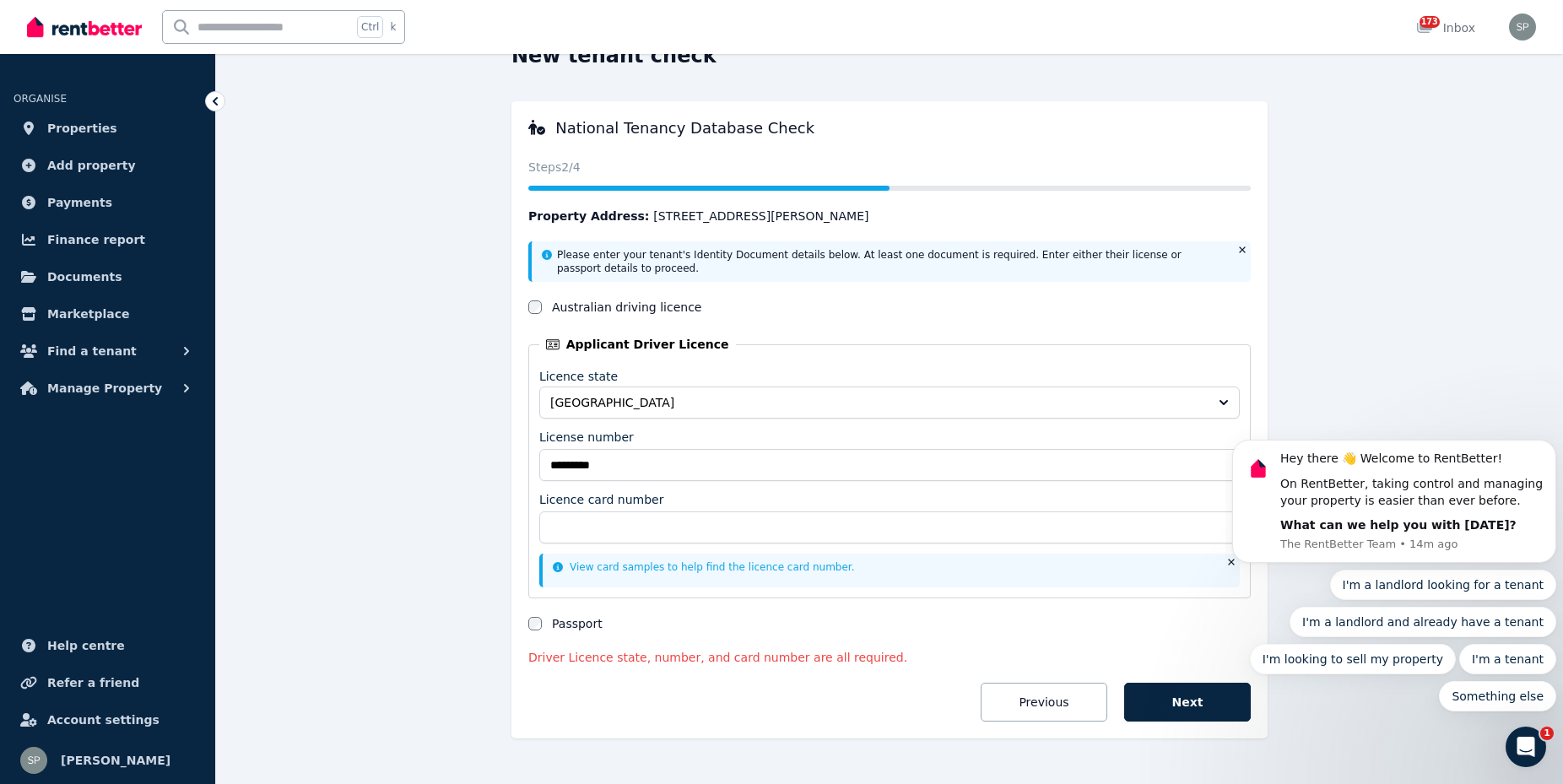
scroll to position [121, 0]
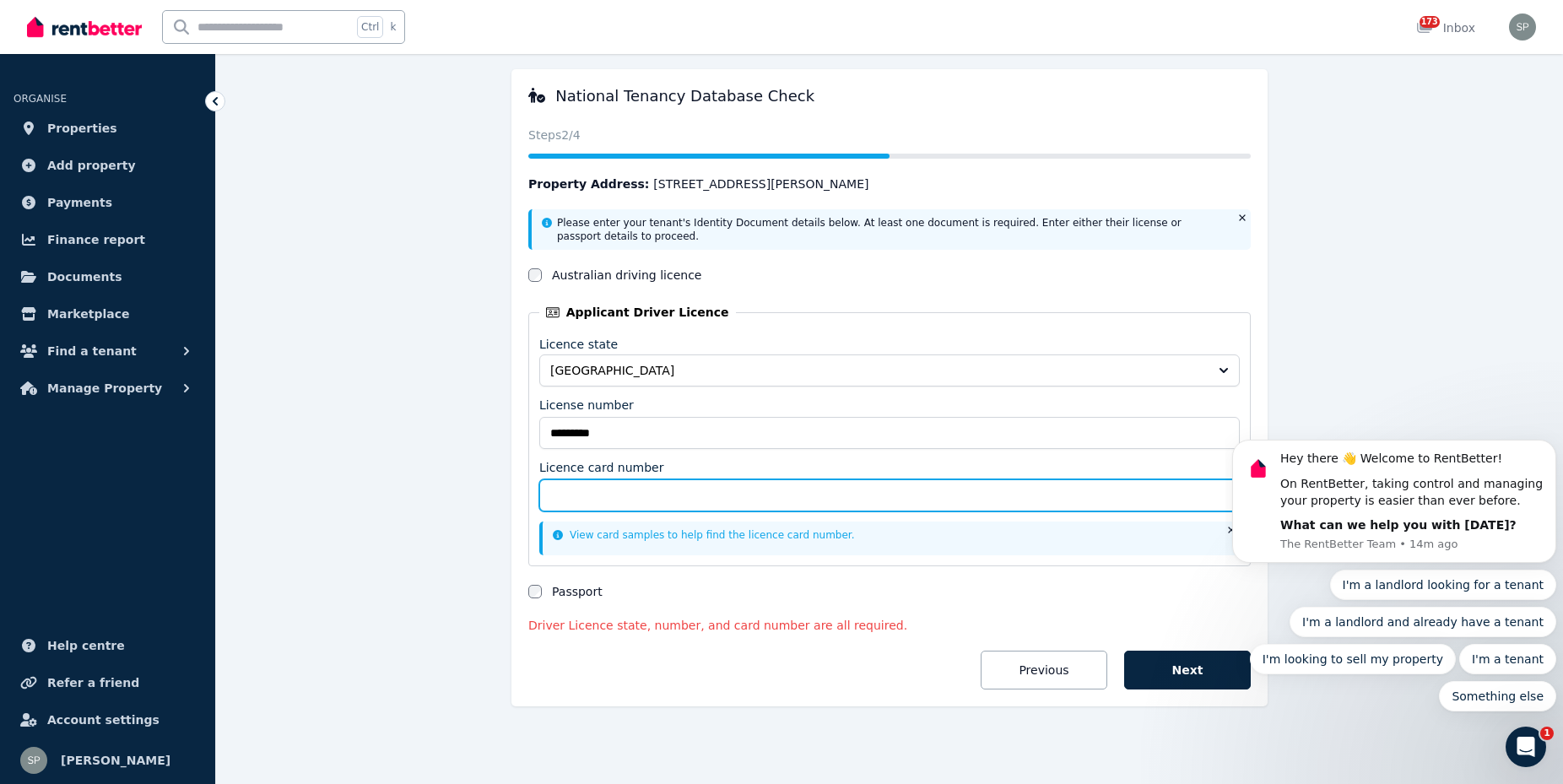
click at [611, 505] on input "Licence card number" at bounding box center [890, 495] width 701 height 32
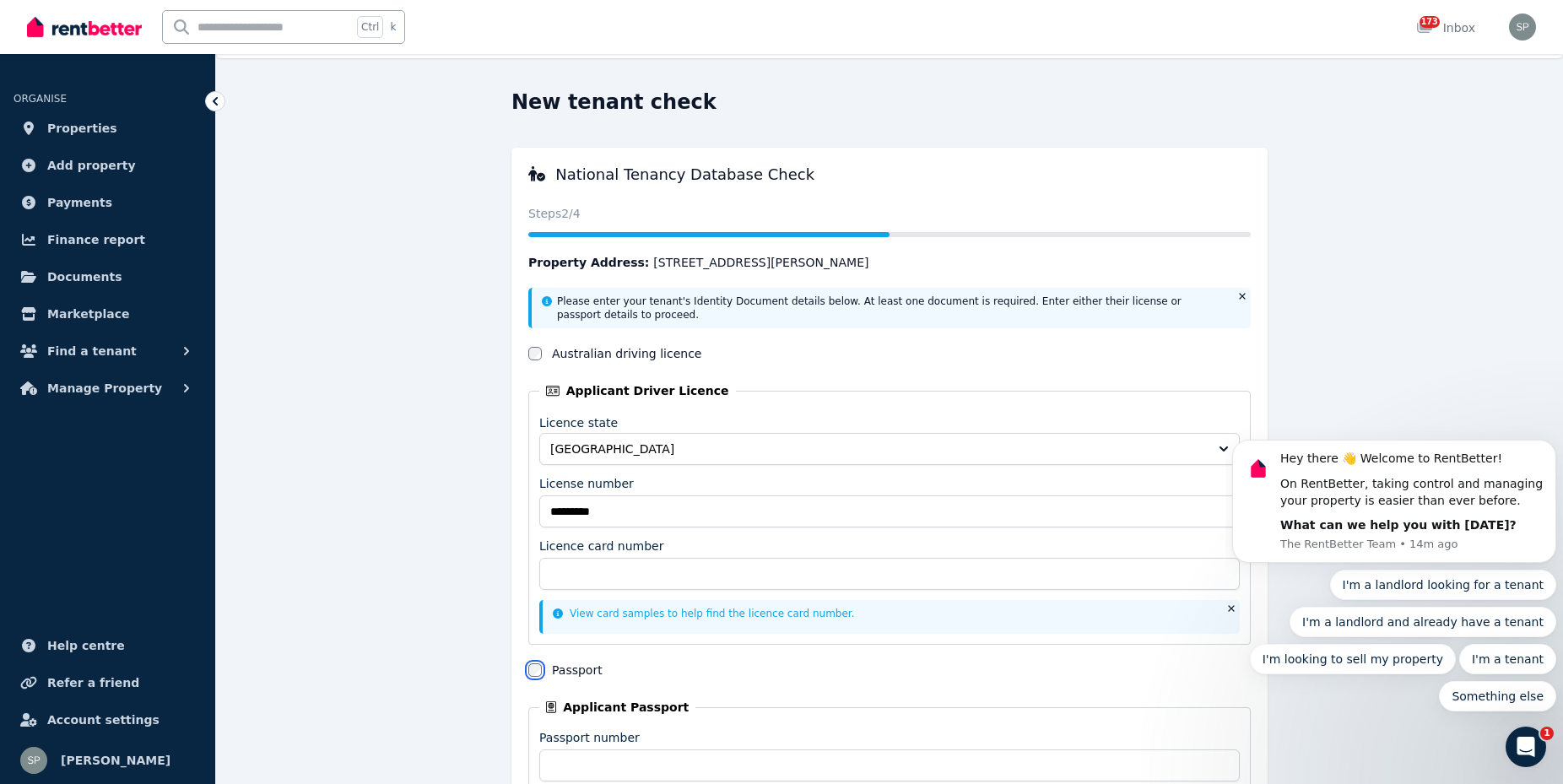
scroll to position [0, 0]
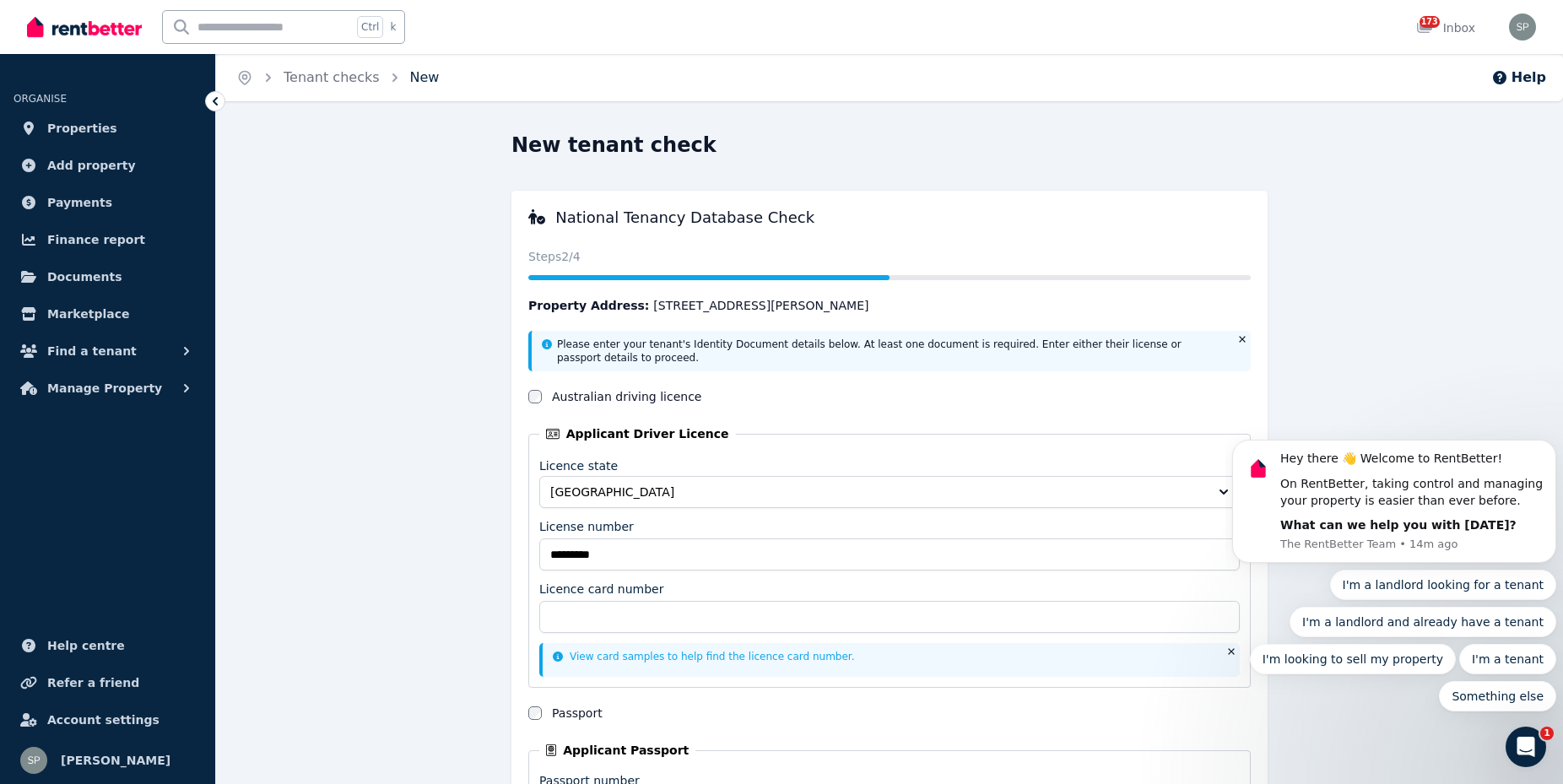
click at [420, 79] on link "New" at bounding box center [425, 77] width 30 height 16
